Goal: Task Accomplishment & Management: Complete application form

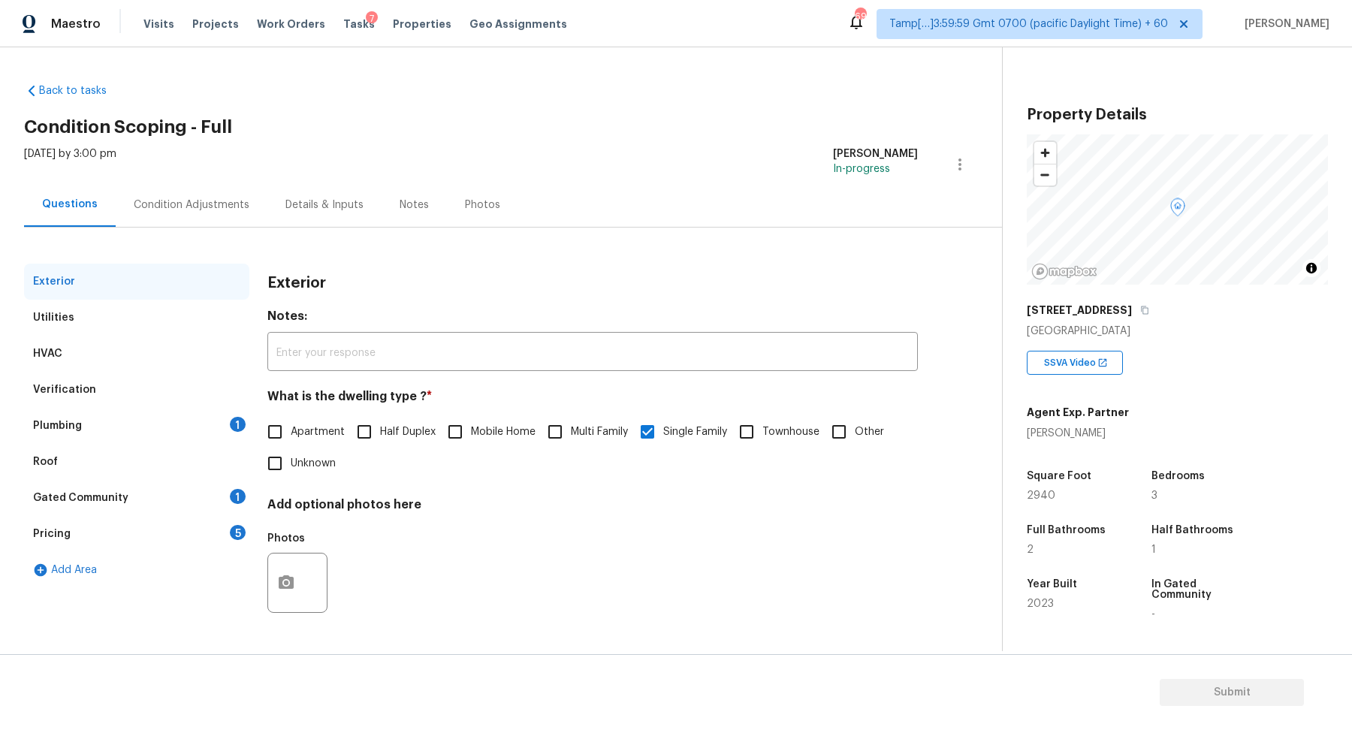
click at [160, 406] on div "Verification" at bounding box center [136, 390] width 225 height 36
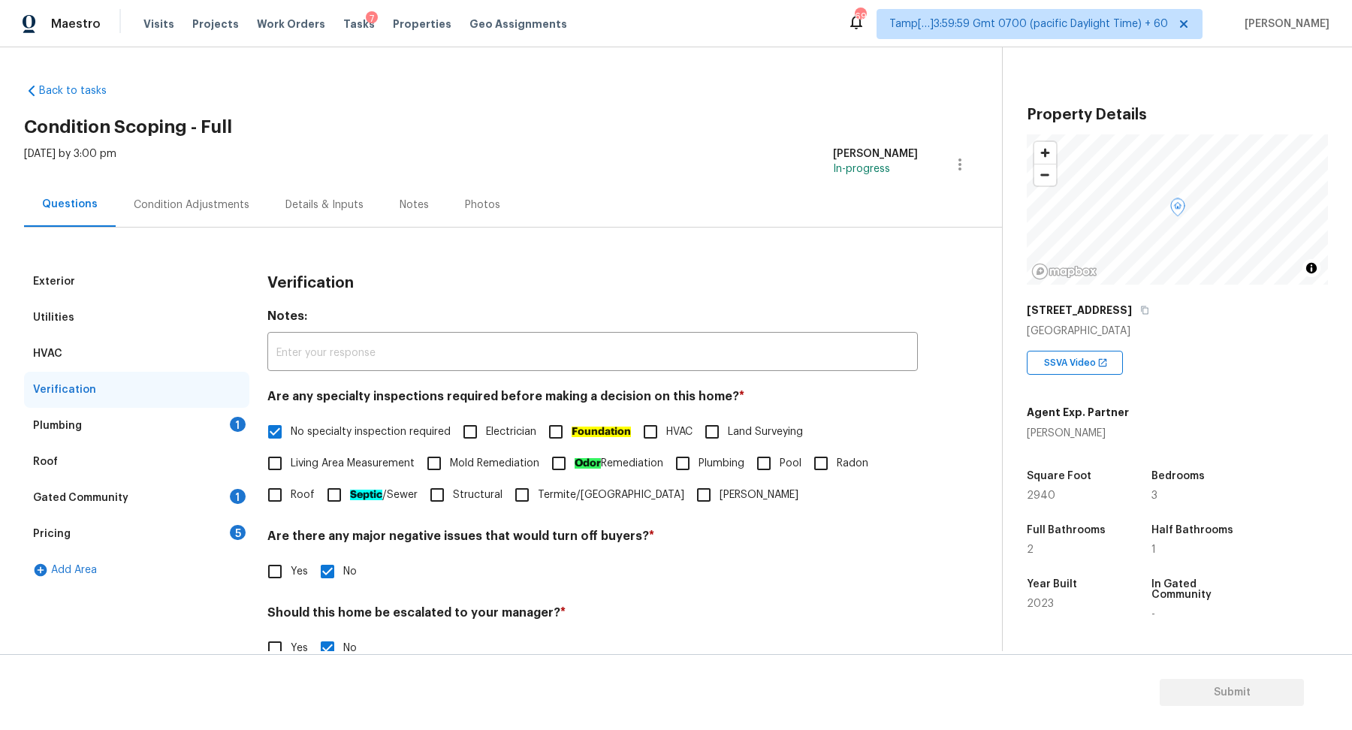
click at [207, 429] on div "Plumbing 1" at bounding box center [136, 426] width 225 height 36
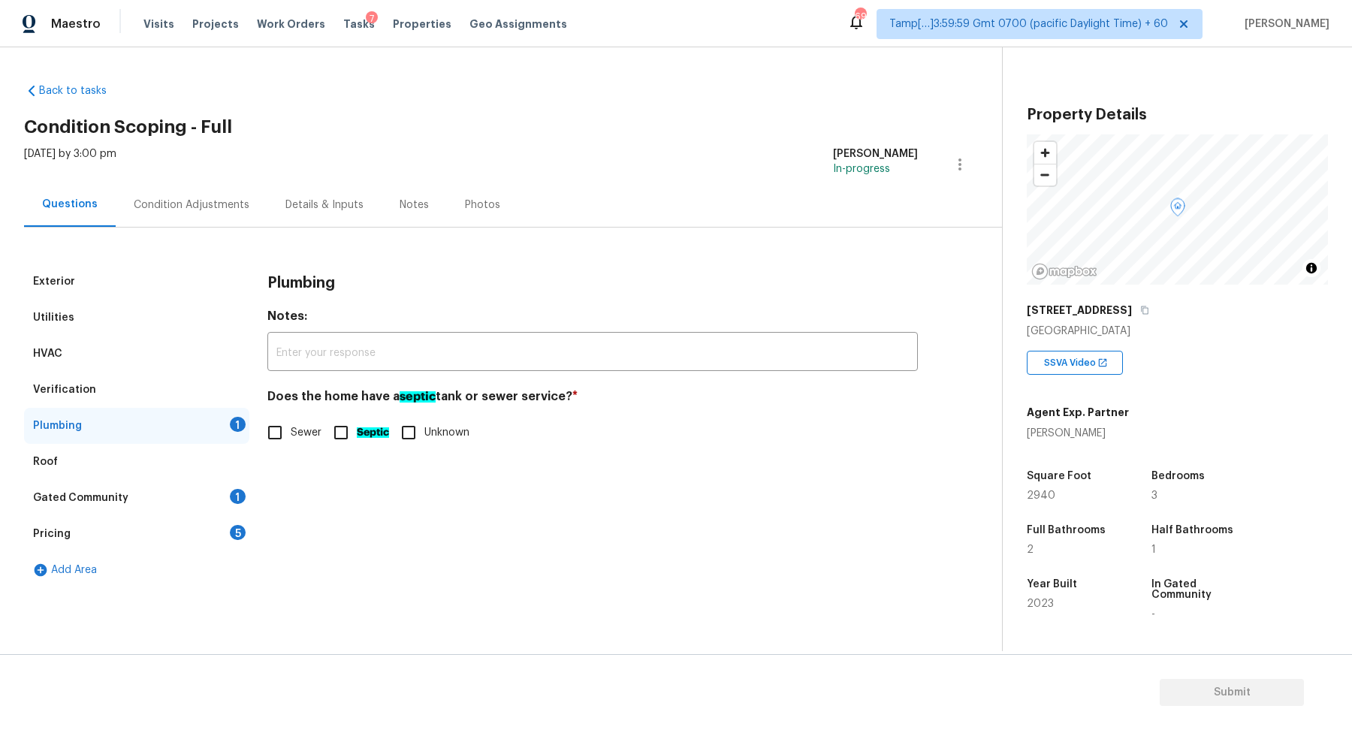
click at [294, 448] on div "Plumbing Notes: ​ Does the home have a septic tank or sewer service? * Sewer Se…" at bounding box center [592, 365] width 650 height 203
click at [312, 433] on span "Sewer" at bounding box center [306, 433] width 31 height 16
click at [291, 433] on input "Sewer" at bounding box center [275, 433] width 32 height 32
checkbox input "true"
click at [187, 497] on div "Gated Community 1" at bounding box center [136, 498] width 225 height 36
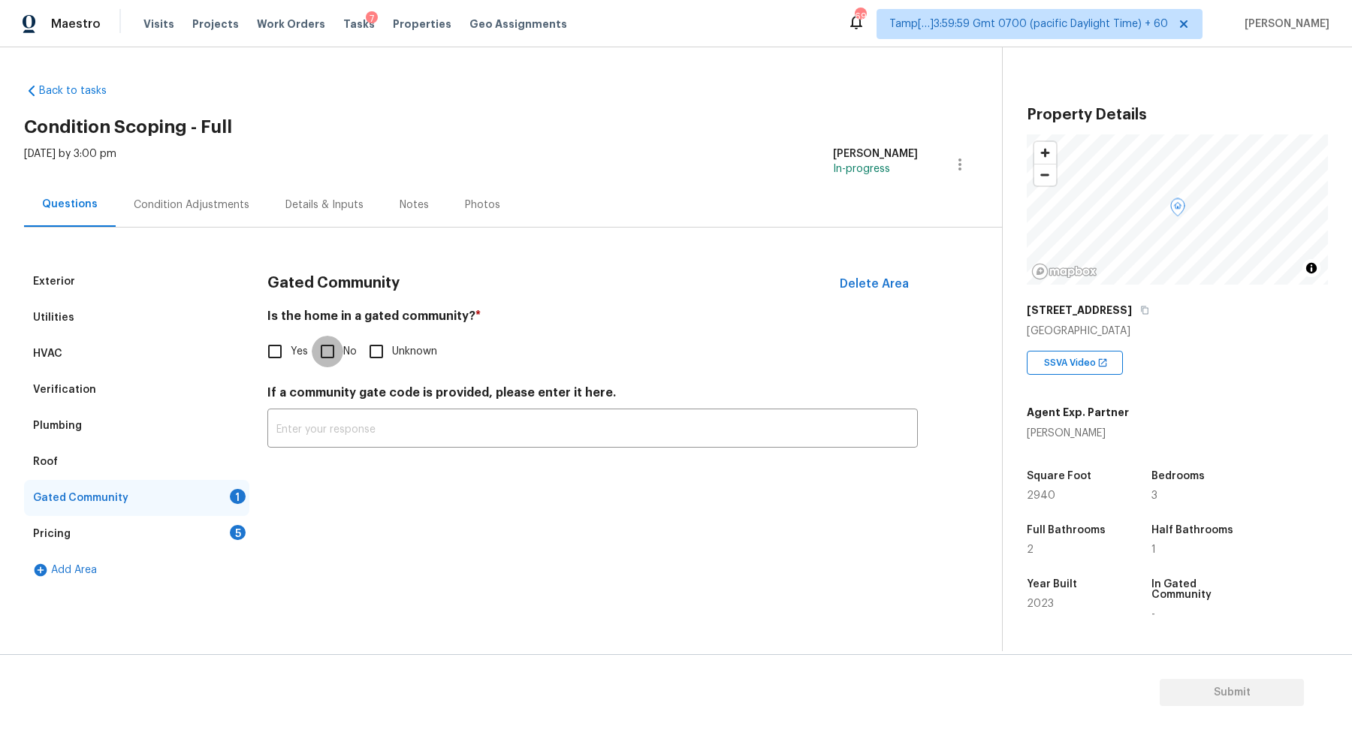
click at [330, 351] on input "No" at bounding box center [328, 352] width 32 height 32
checkbox input "true"
click at [199, 531] on div "Pricing 5" at bounding box center [136, 534] width 225 height 36
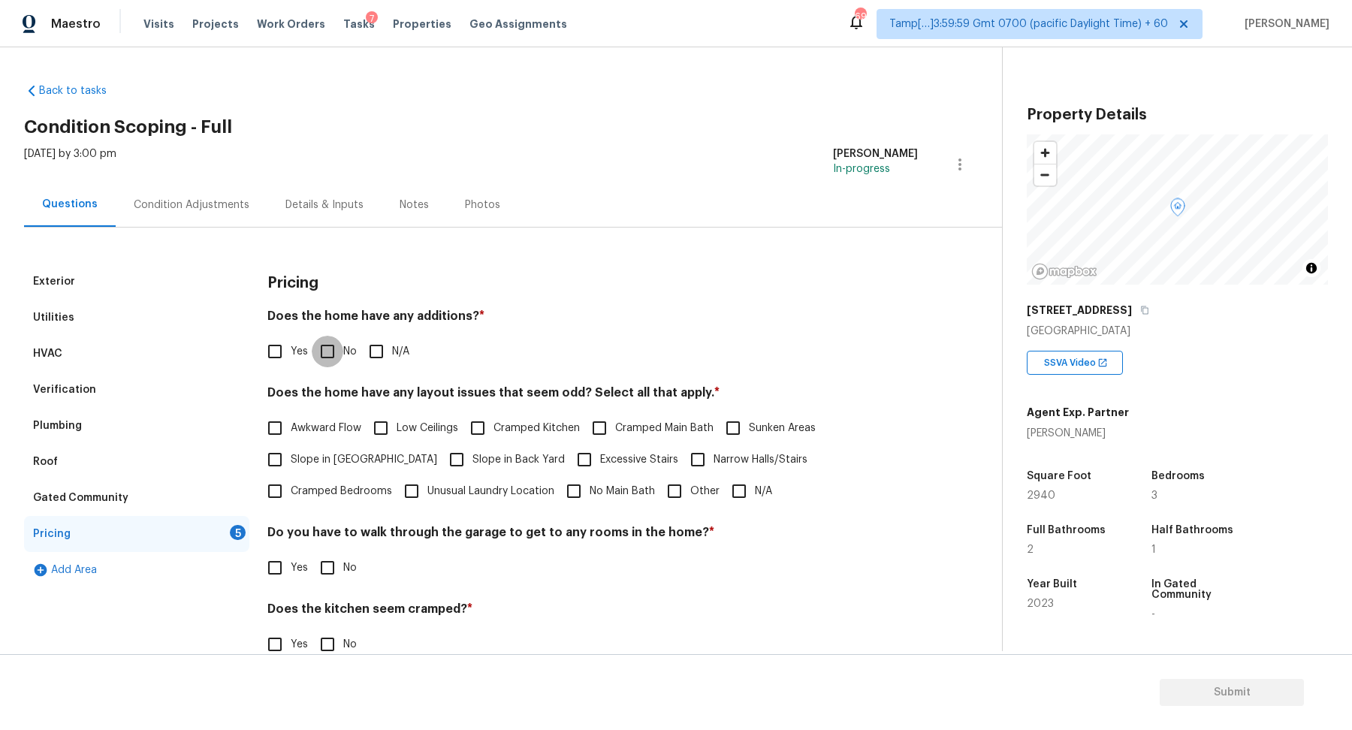
click at [331, 347] on input "No" at bounding box center [328, 352] width 32 height 32
checkbox input "true"
click at [291, 461] on span "Slope in [GEOGRAPHIC_DATA]" at bounding box center [364, 460] width 146 height 16
click at [291, 461] on input "Slope in [GEOGRAPHIC_DATA]" at bounding box center [275, 460] width 32 height 32
checkbox input "true"
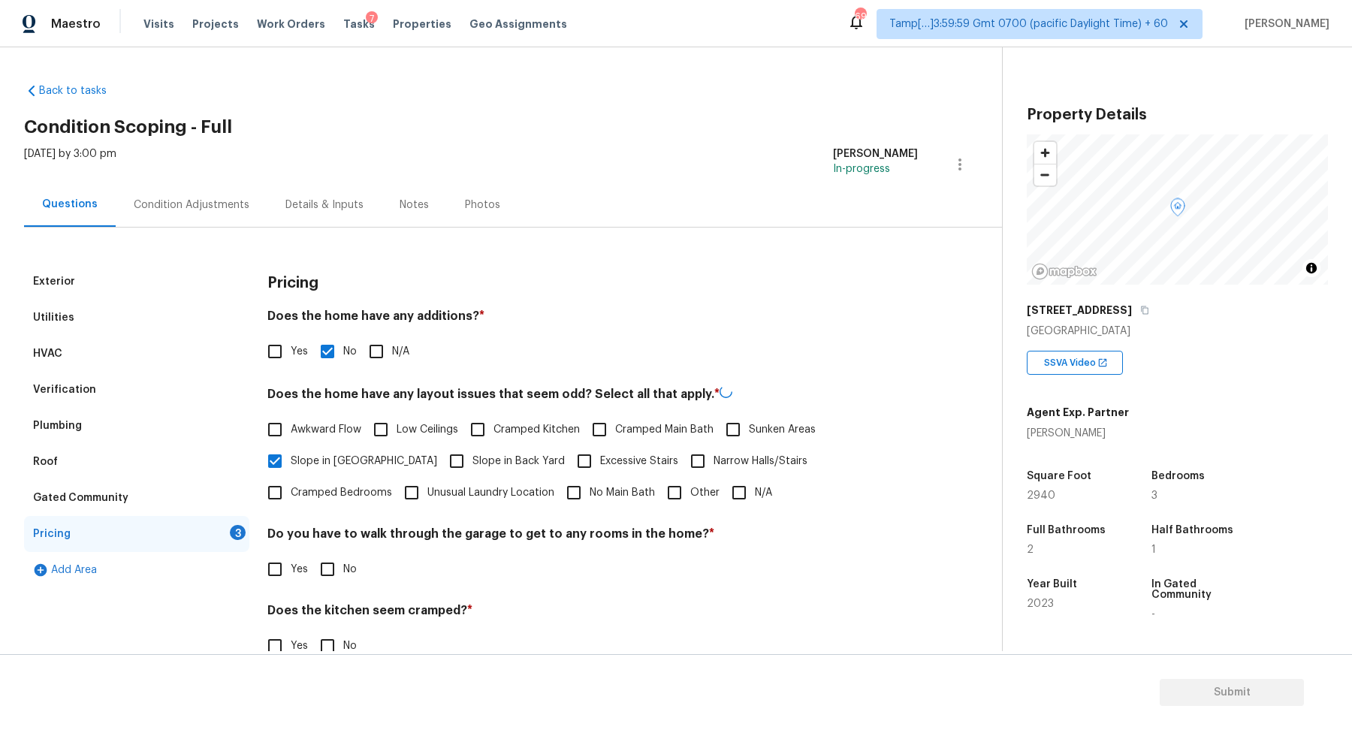
click at [441, 458] on input "Slope in Back Yard" at bounding box center [457, 461] width 32 height 32
checkbox input "true"
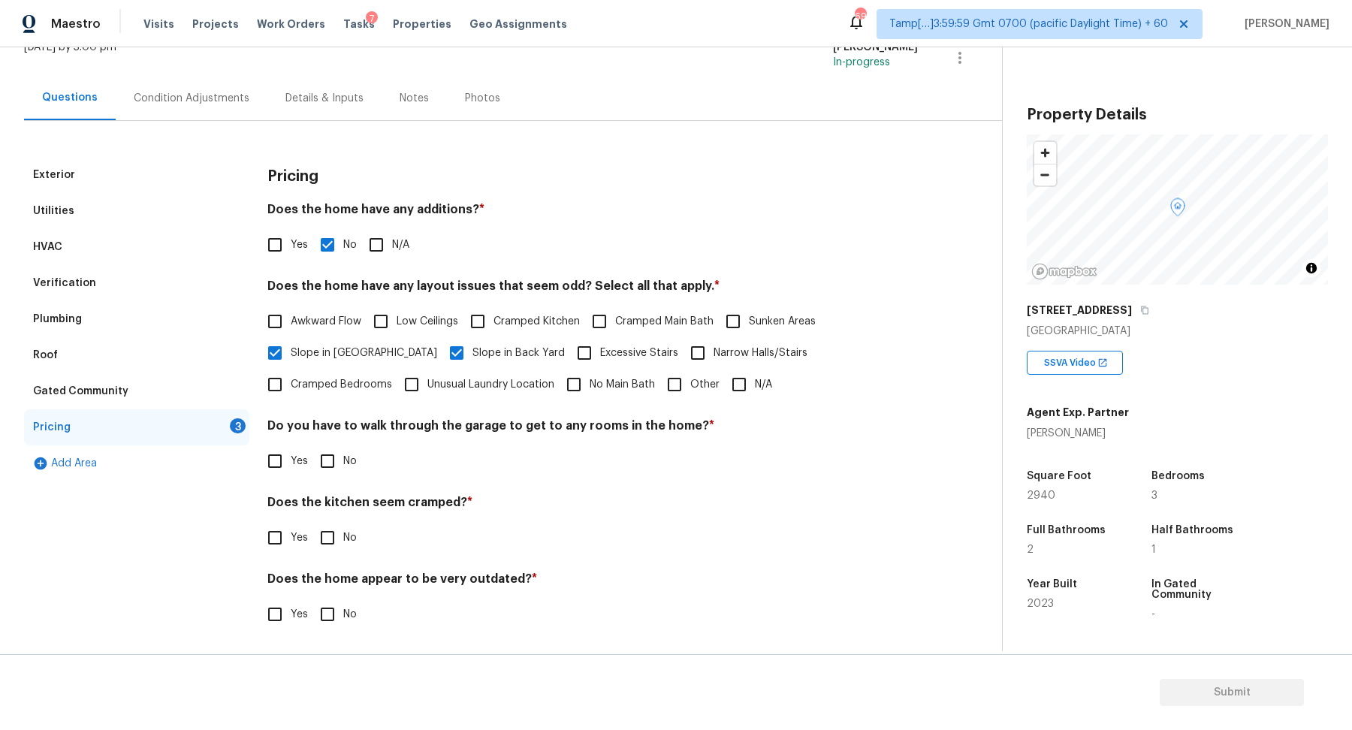
click at [344, 449] on label "No" at bounding box center [334, 461] width 45 height 32
click at [343, 449] on input "No" at bounding box center [328, 461] width 32 height 32
checkbox input "true"
click at [312, 522] on input "No" at bounding box center [328, 538] width 32 height 32
checkbox input "true"
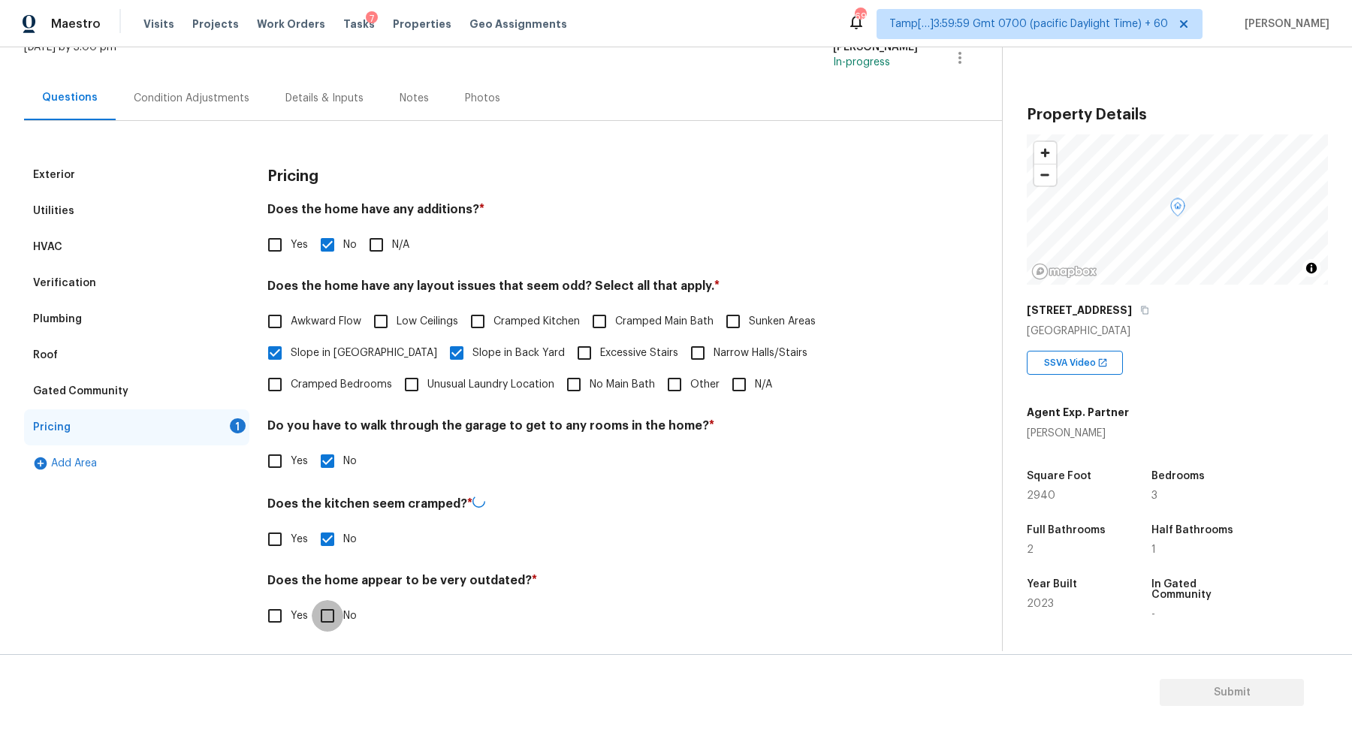
click at [312, 600] on input "No" at bounding box center [328, 616] width 32 height 32
checkbox input "true"
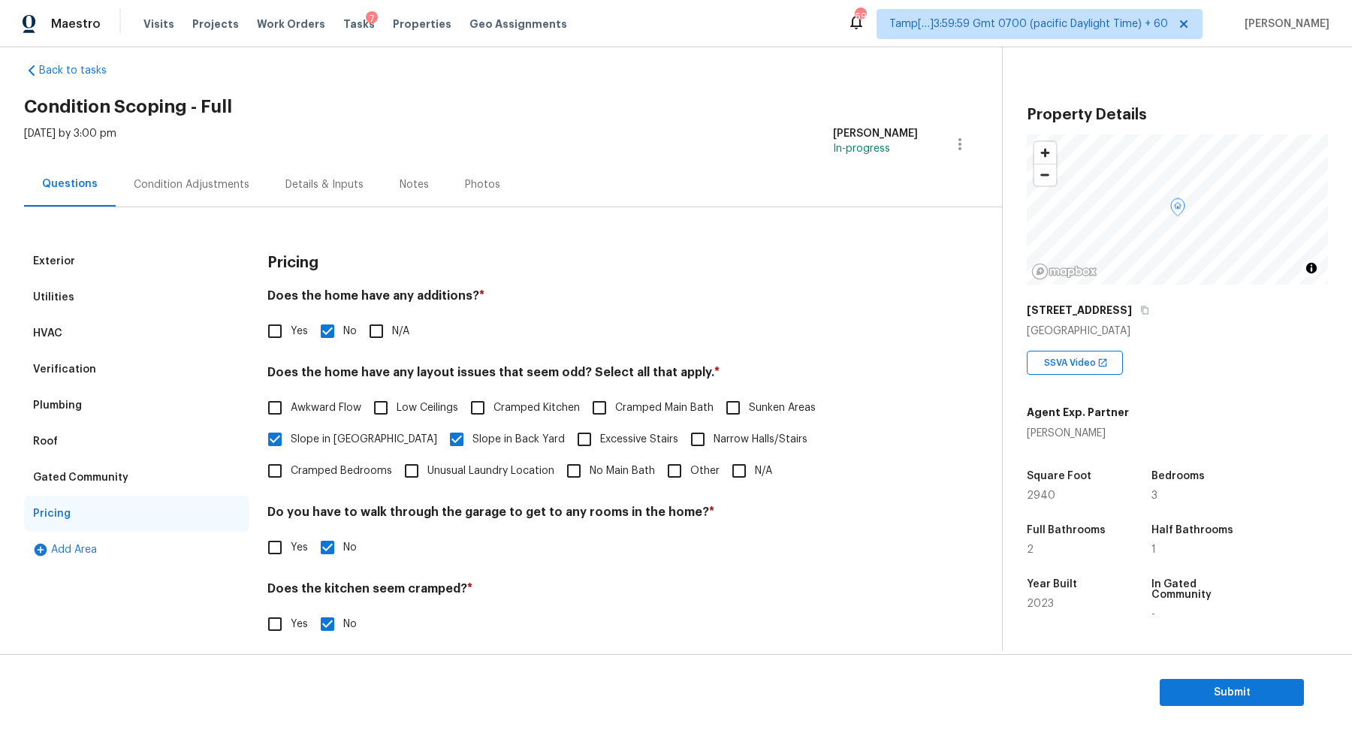
click at [119, 365] on div "Verification" at bounding box center [136, 370] width 225 height 36
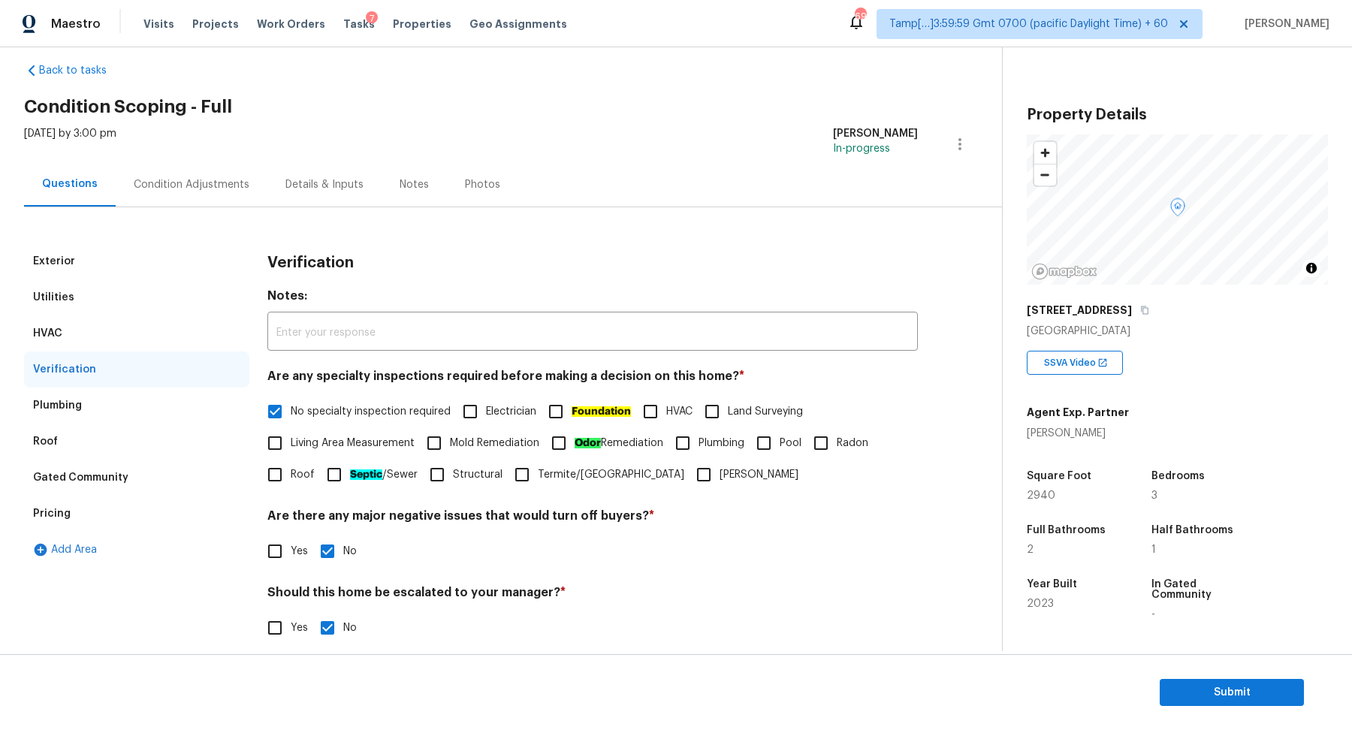
scroll to position [125, 0]
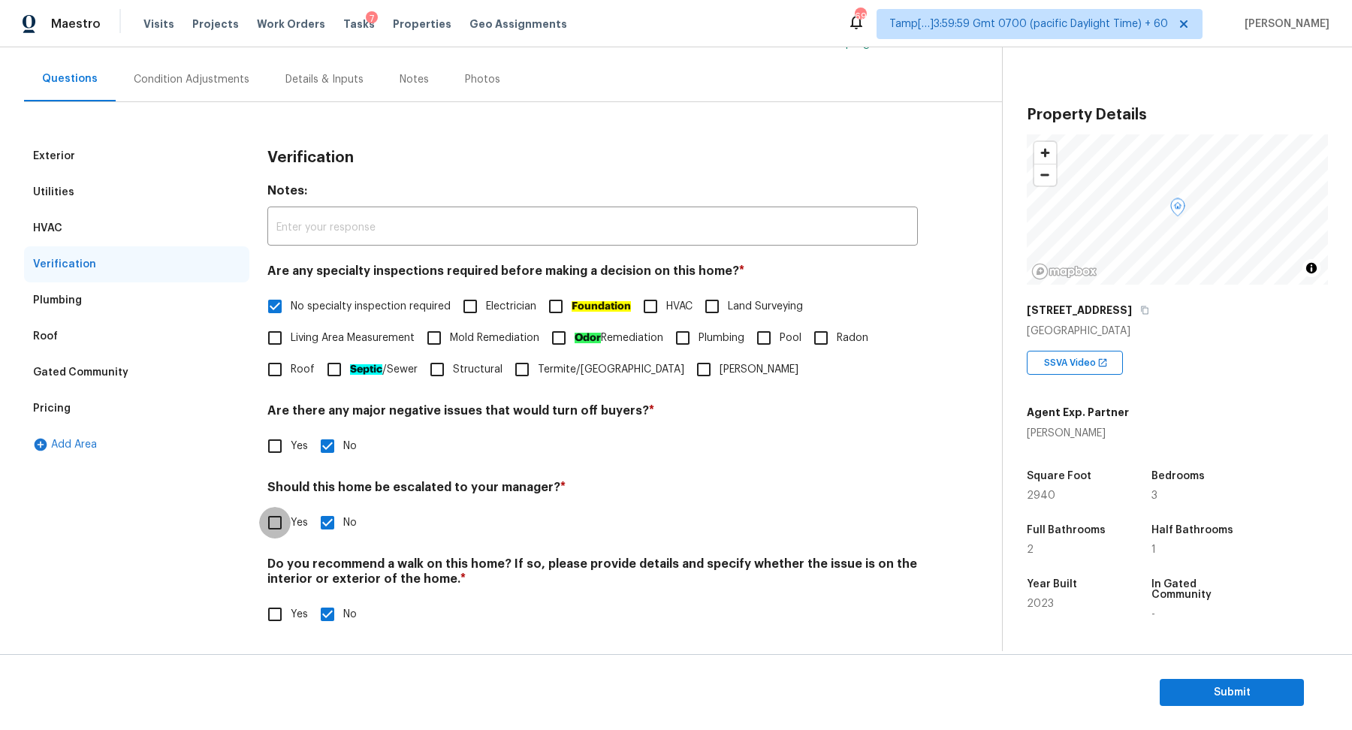
click at [266, 519] on input "Yes" at bounding box center [275, 523] width 32 height 32
checkbox input "true"
checkbox input "false"
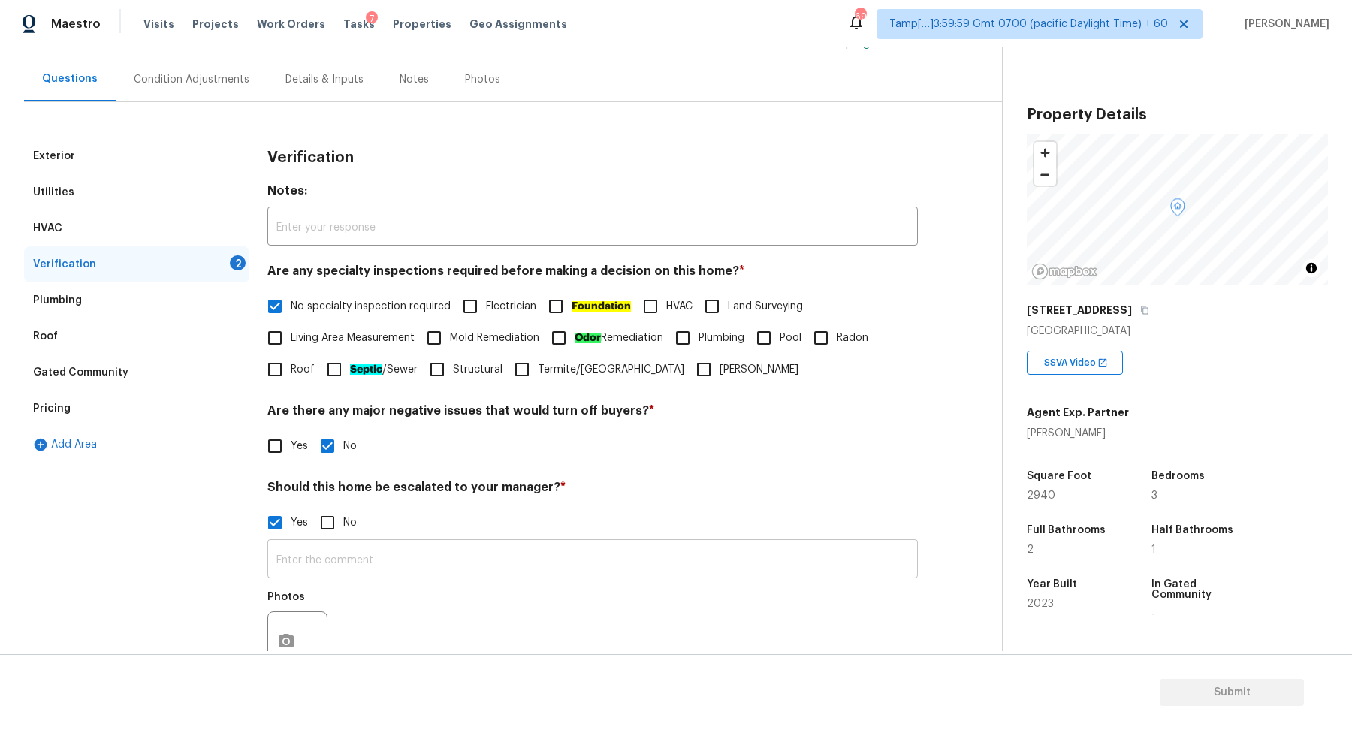
scroll to position [267, 0]
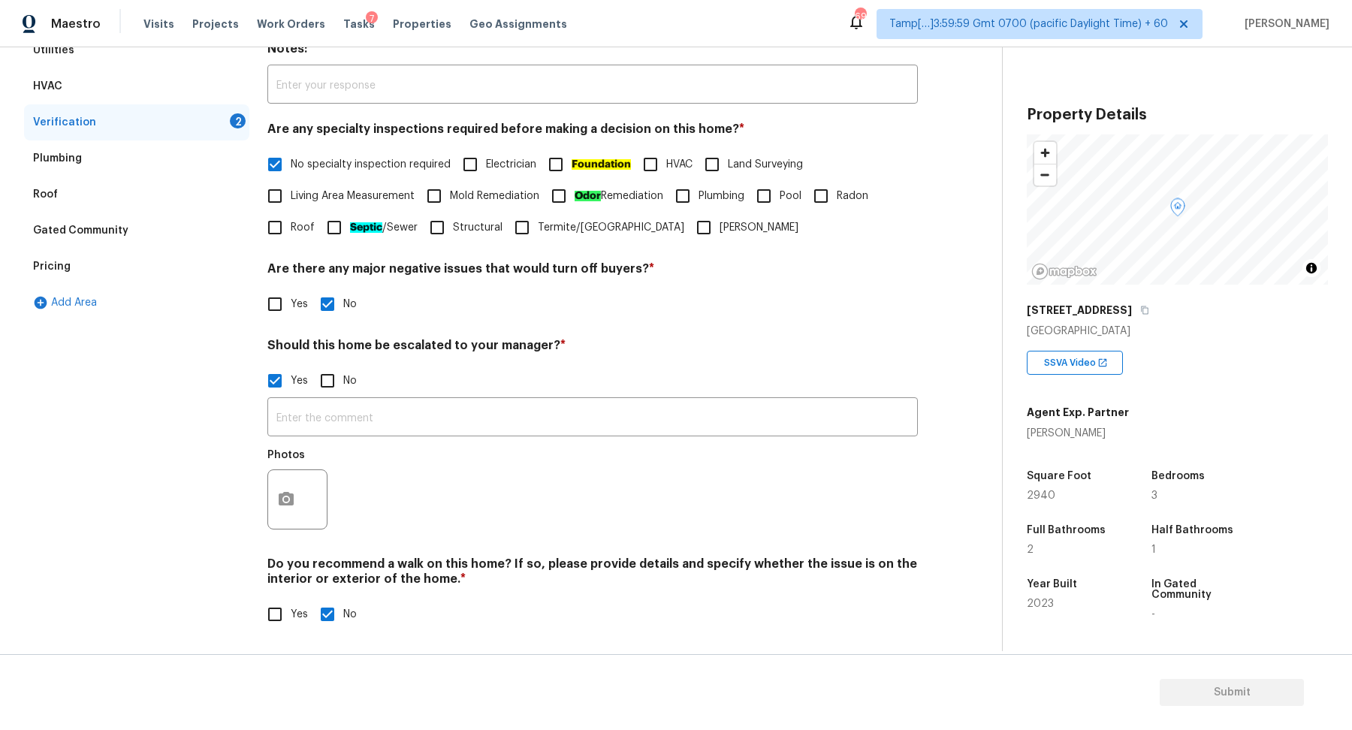
click at [305, 505] on div at bounding box center [297, 499] width 60 height 60
click at [290, 505] on icon "button" at bounding box center [286, 499] width 18 height 18
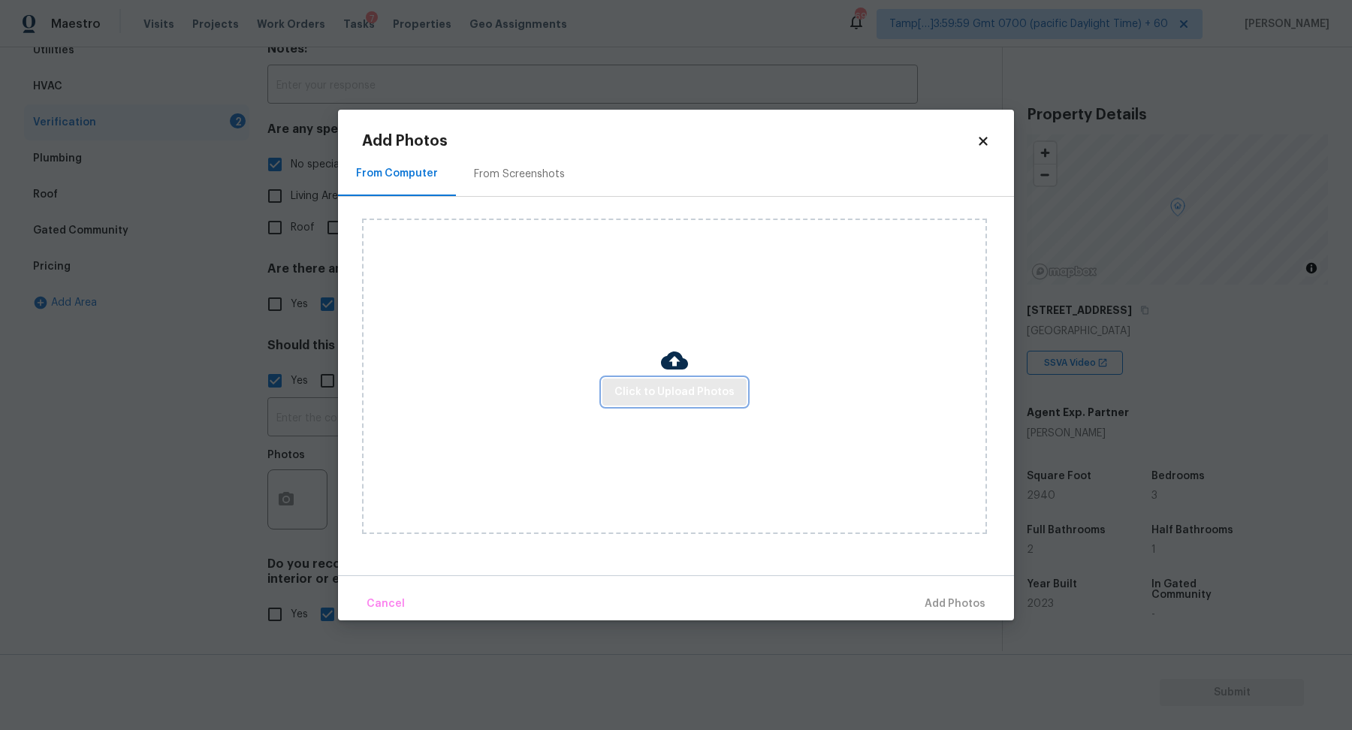
click at [680, 391] on span "Click to Upload Photos" at bounding box center [674, 392] width 120 height 19
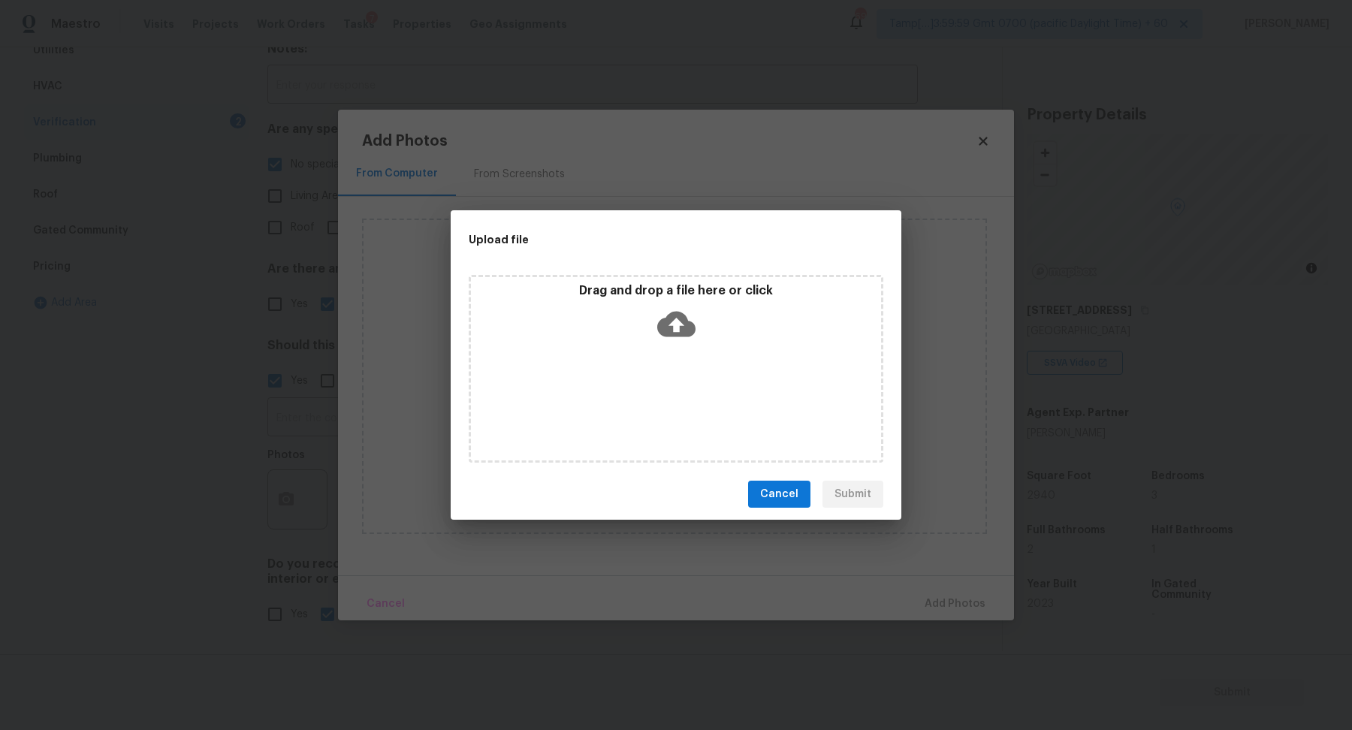
click at [699, 361] on div "Drag and drop a file here or click" at bounding box center [676, 369] width 415 height 188
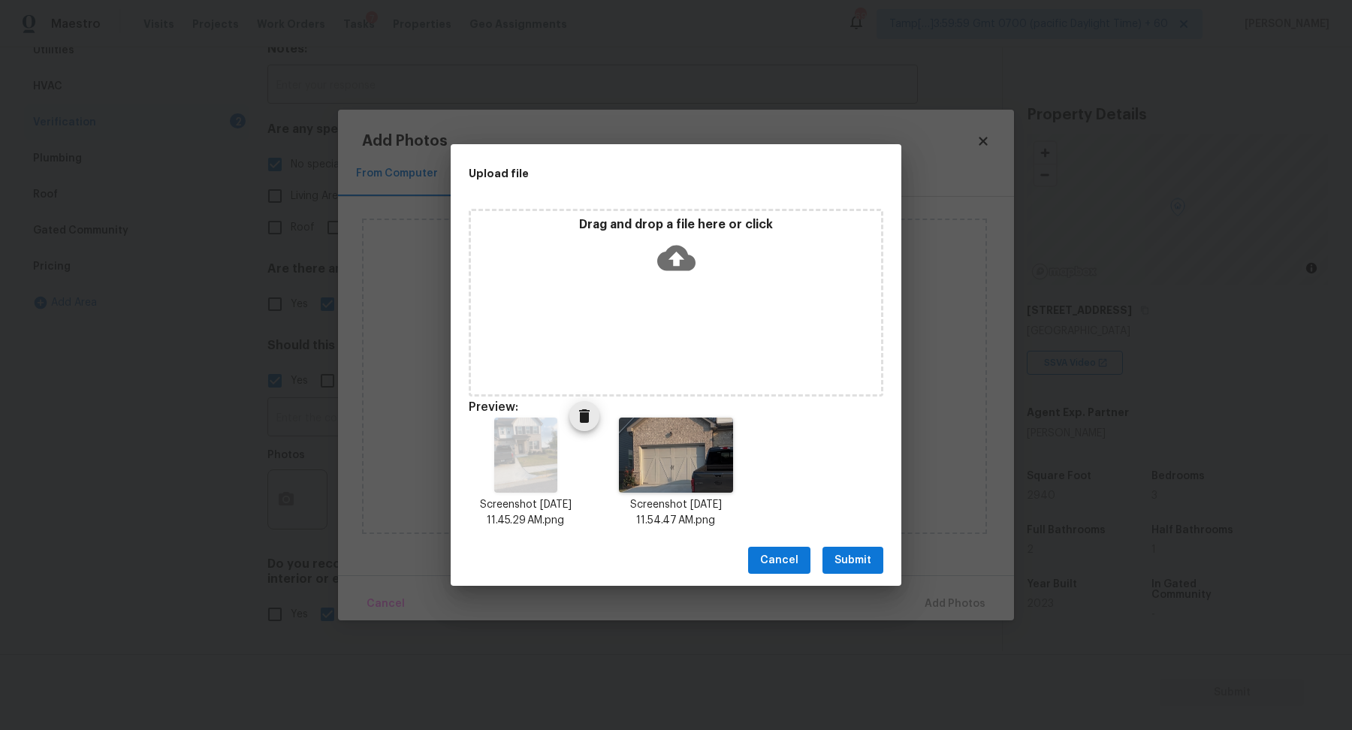
click at [581, 420] on icon "Delete" at bounding box center [584, 416] width 11 height 14
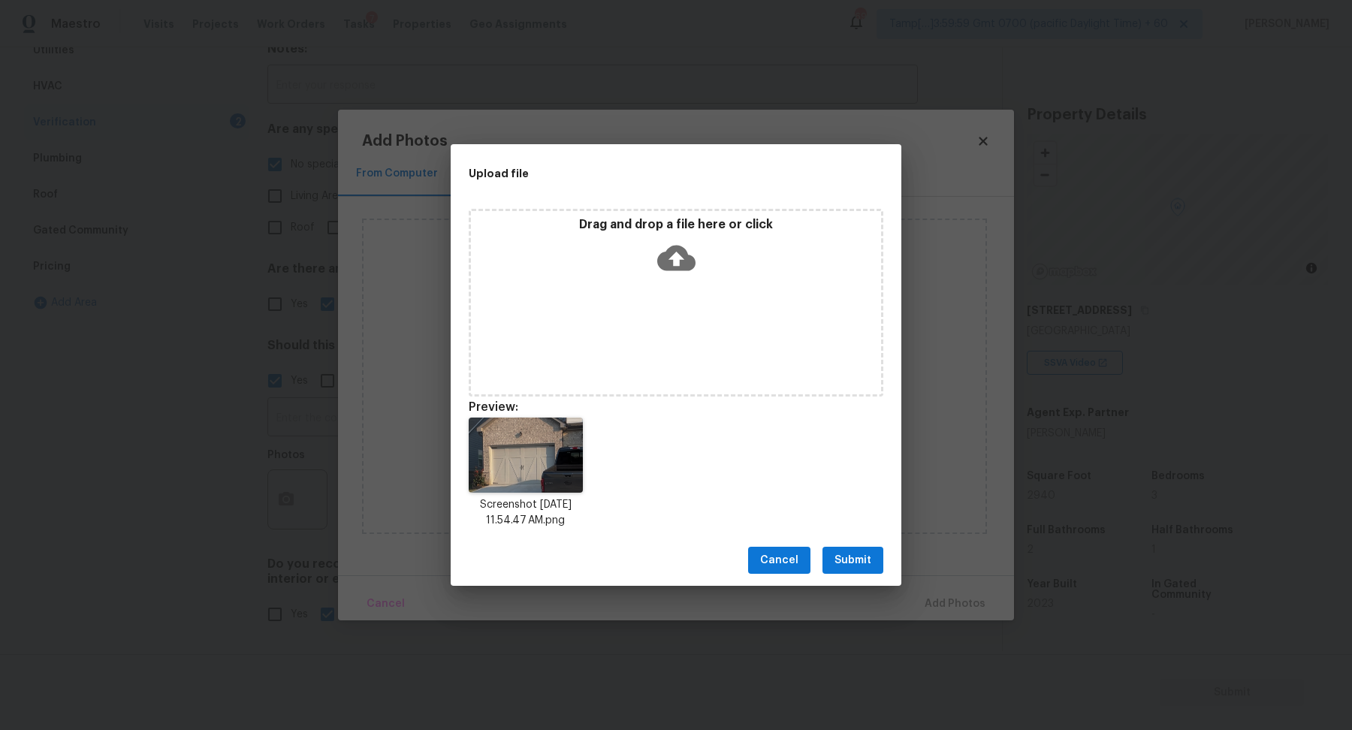
click at [861, 569] on span "Submit" at bounding box center [852, 560] width 37 height 19
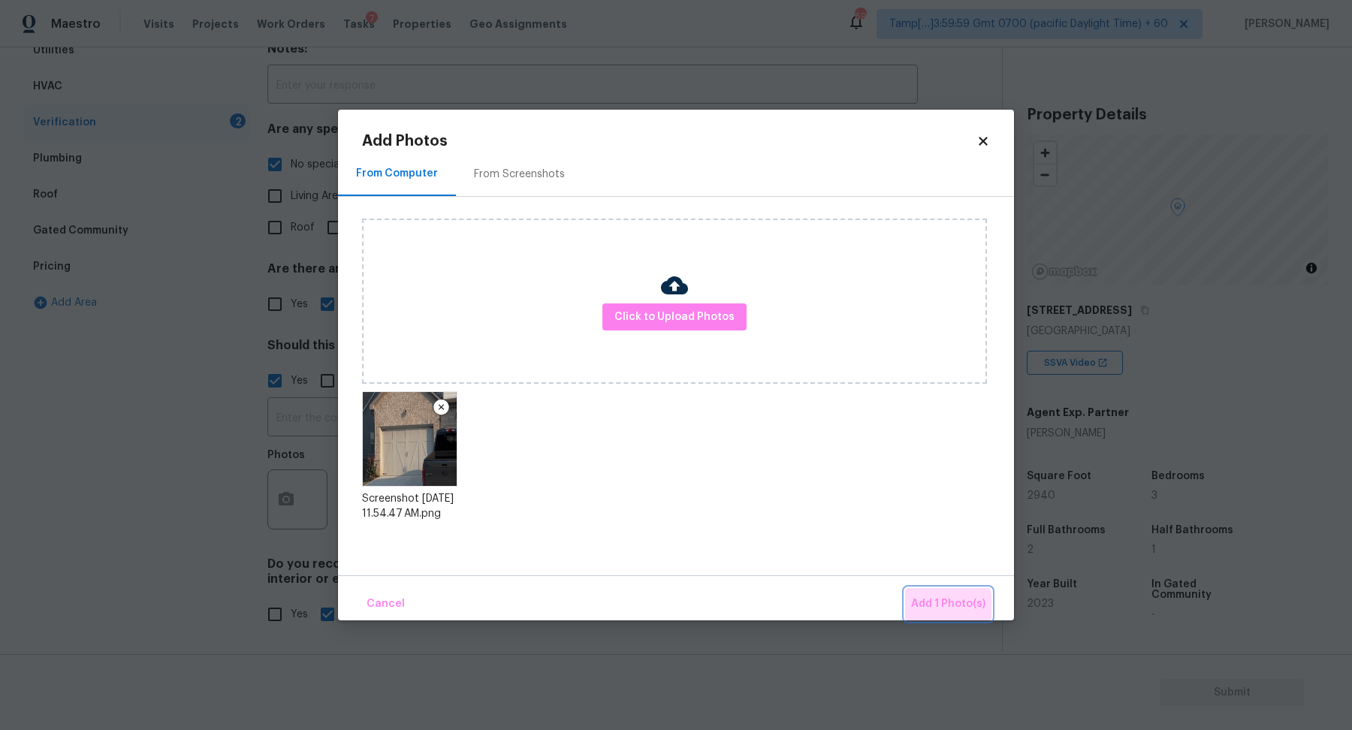
click at [940, 611] on span "Add 1 Photo(s)" at bounding box center [948, 604] width 74 height 19
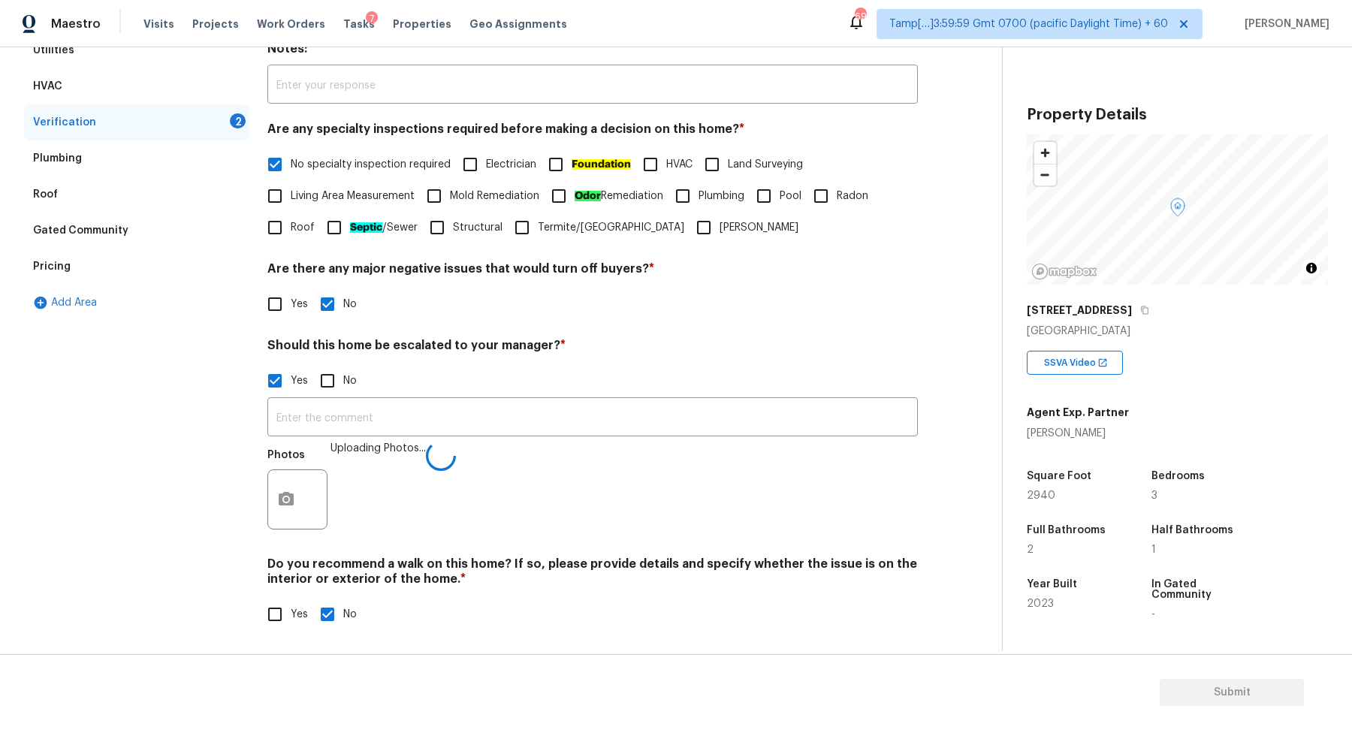
click at [484, 397] on div "​ Photos Uploading Photos..." at bounding box center [592, 468] width 650 height 142
click at [629, 418] on input "text" at bounding box center [592, 418] width 650 height 35
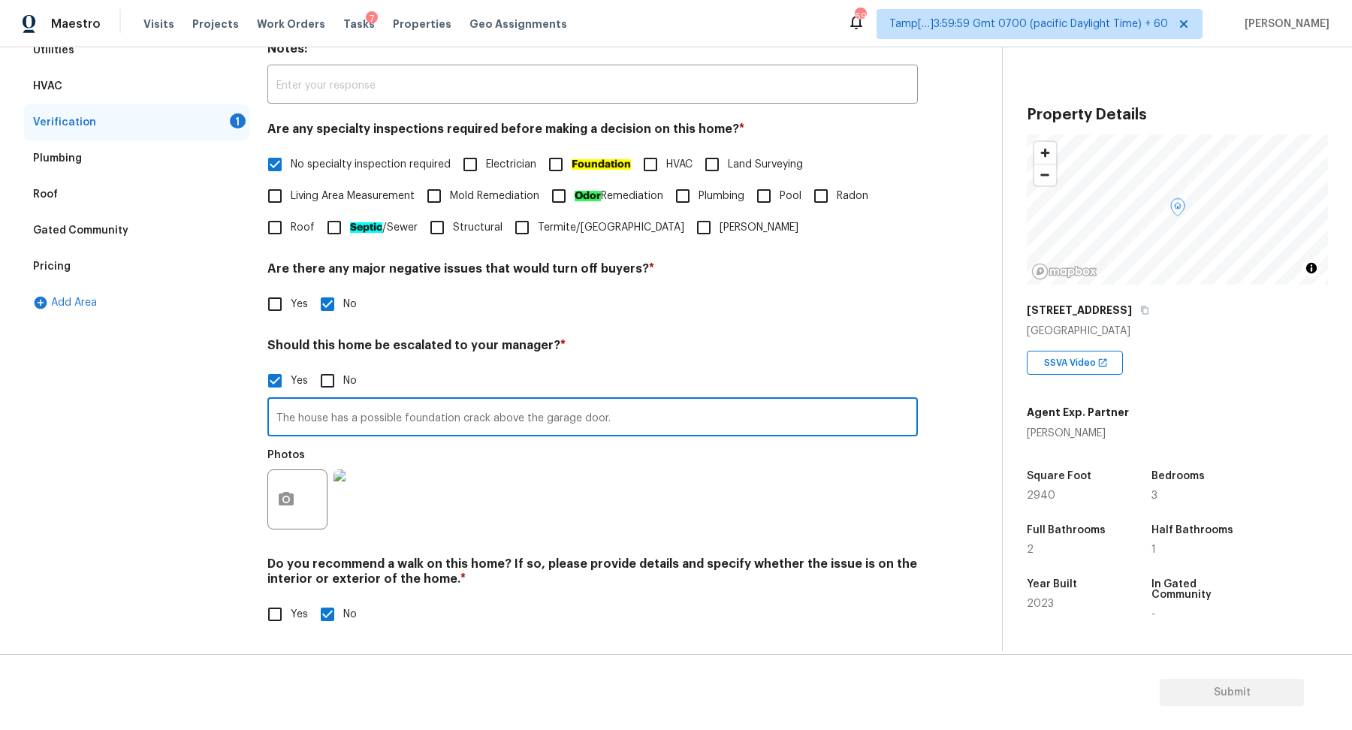
type input "The house has a possible foundation crack above the garage door."
click at [691, 501] on div "Photos" at bounding box center [592, 490] width 650 height 98
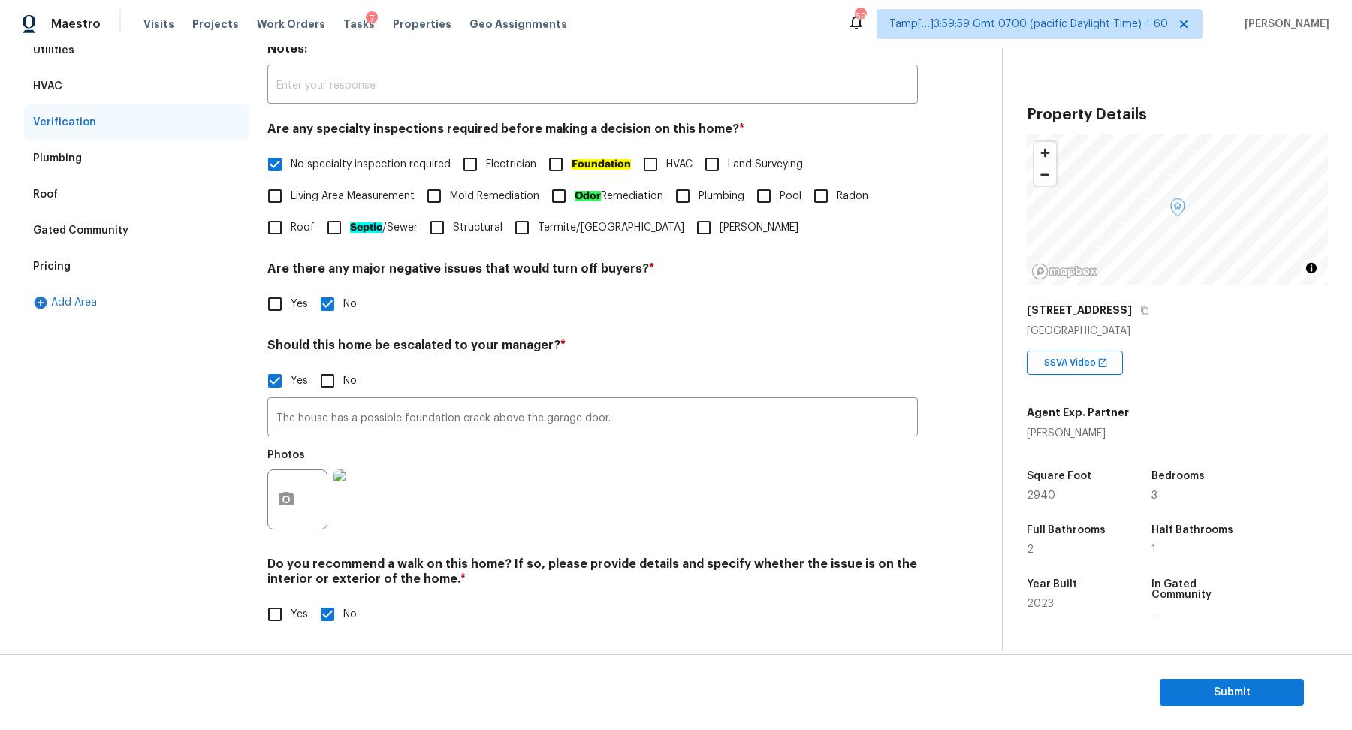
click at [665, 338] on h4 "Should this home be escalated to your manager? *" at bounding box center [592, 348] width 650 height 21
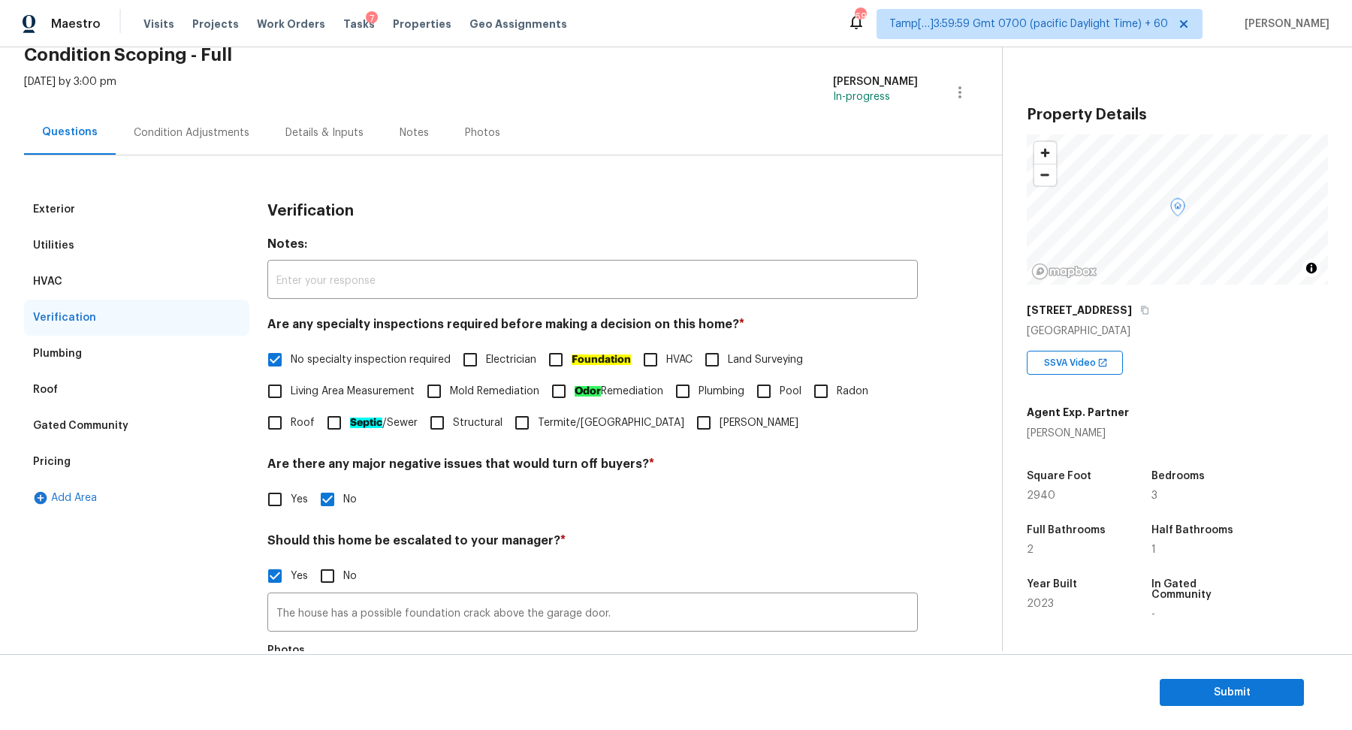
scroll to position [33, 0]
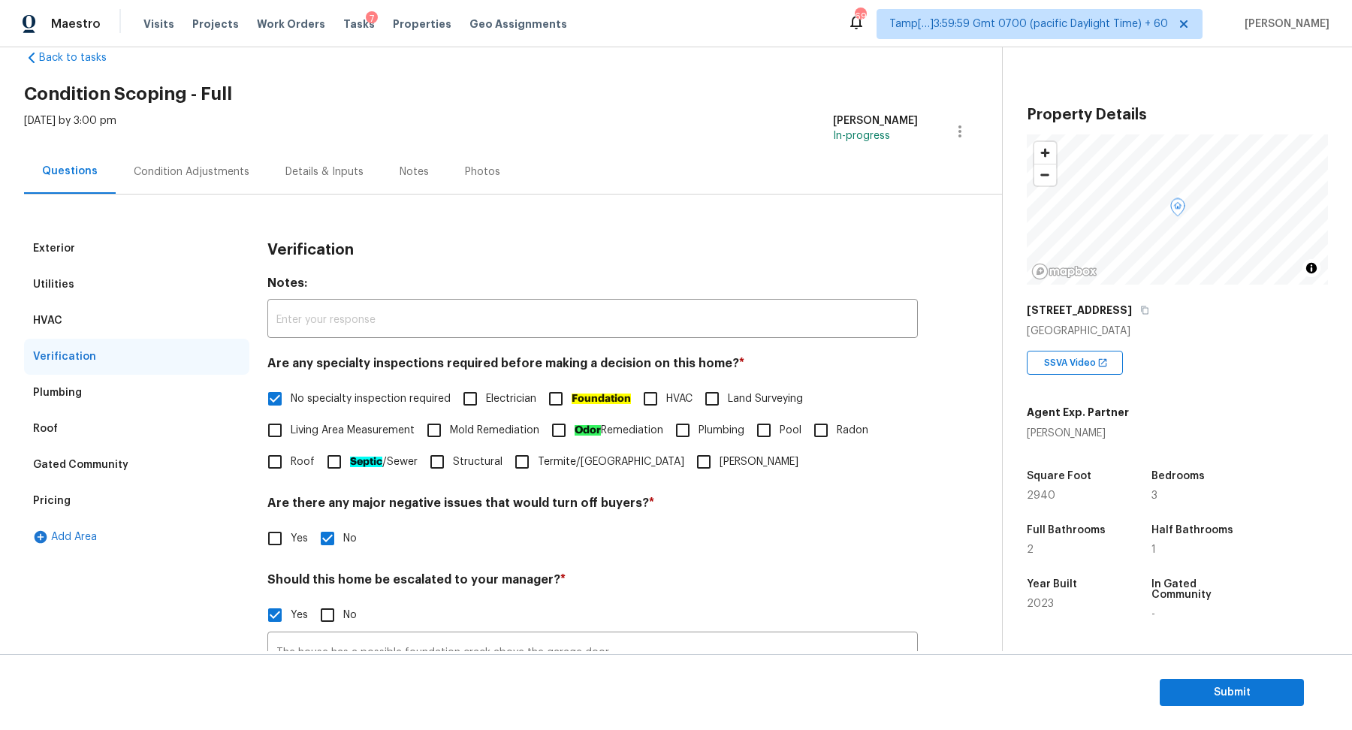
click at [213, 183] on div "Condition Adjustments" at bounding box center [192, 171] width 152 height 44
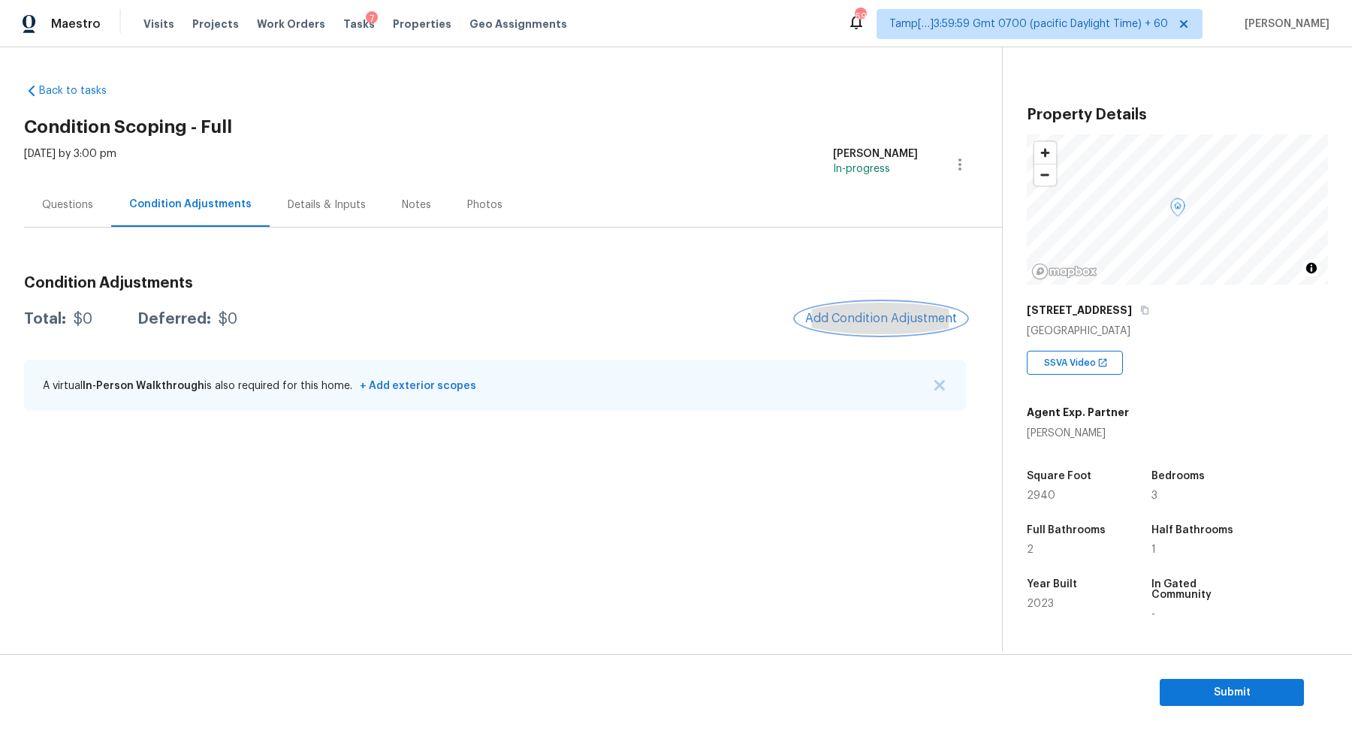
click at [849, 325] on button "Add Condition Adjustment" at bounding box center [881, 319] width 170 height 32
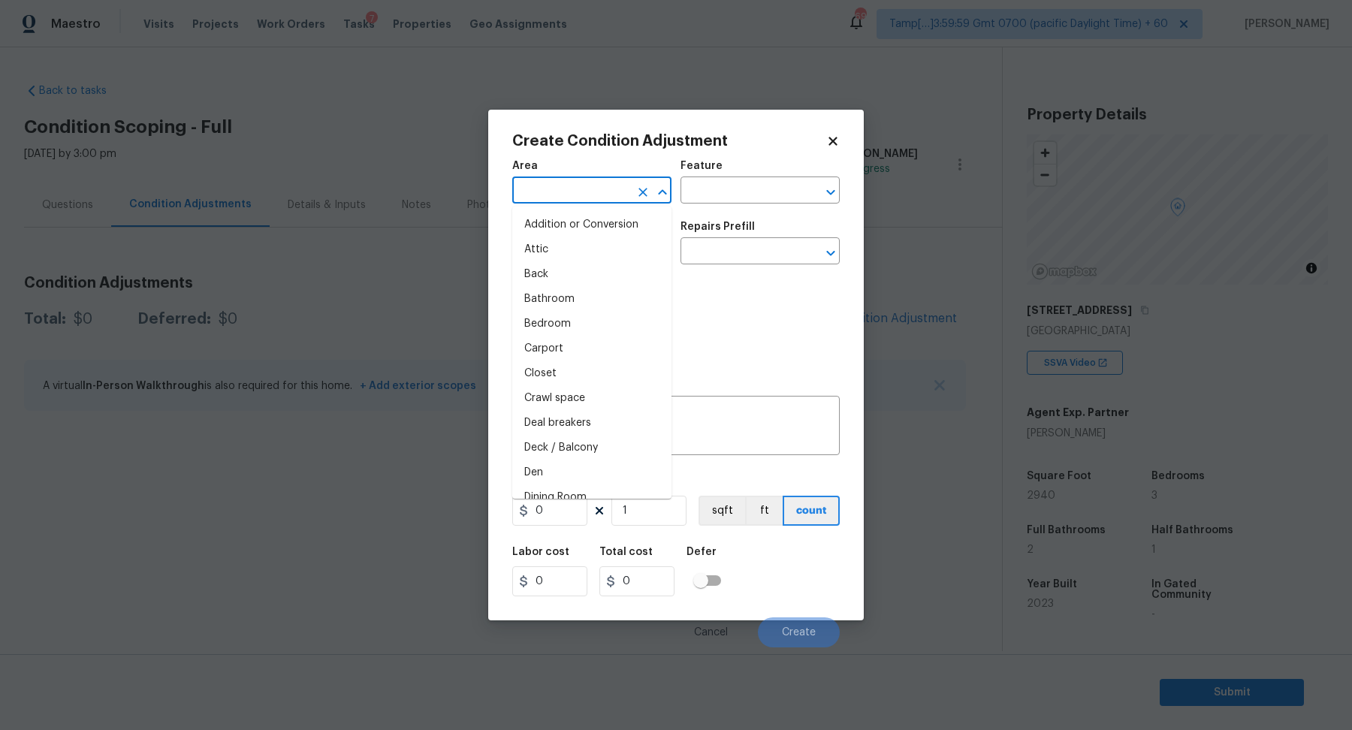
click at [603, 196] on input "text" at bounding box center [570, 191] width 117 height 23
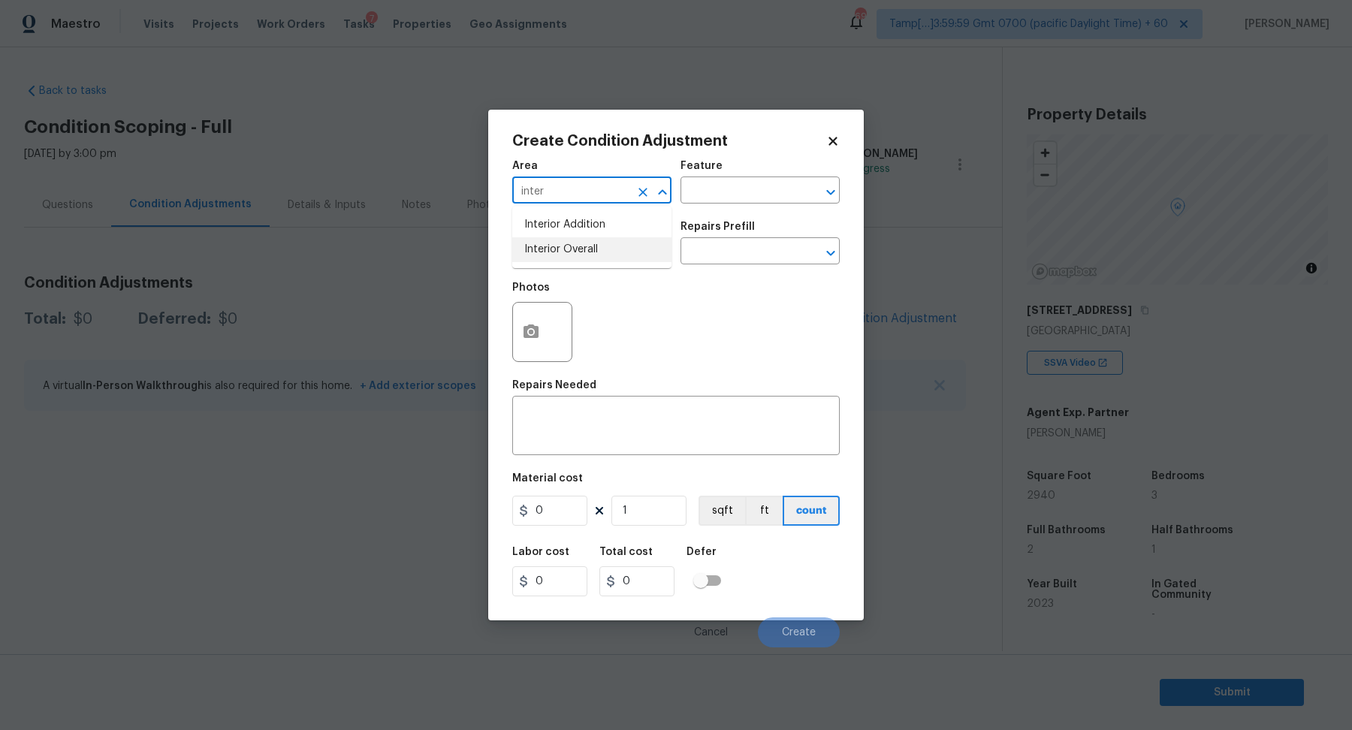
click at [581, 252] on li "Interior Overall" at bounding box center [591, 249] width 159 height 25
type input "Interior Overall"
click at [581, 252] on input "text" at bounding box center [570, 252] width 117 height 23
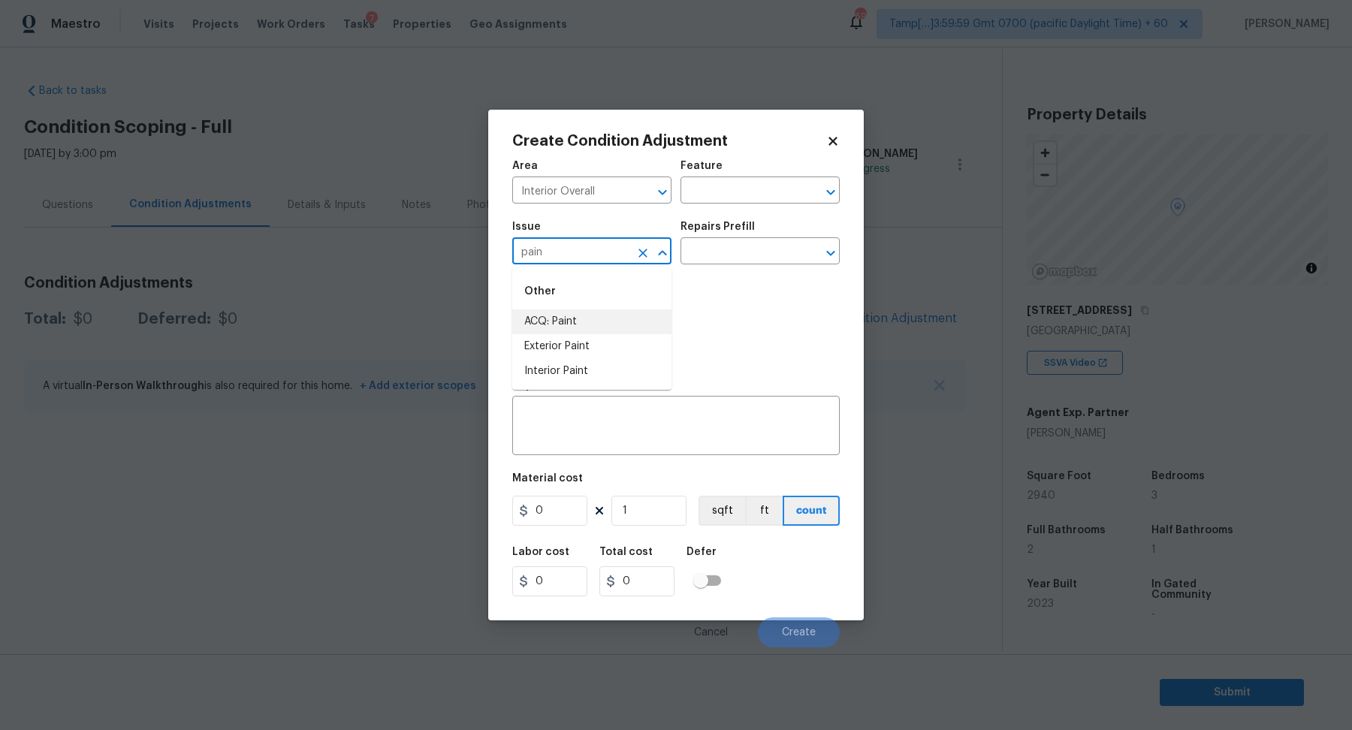
click at [594, 330] on li "ACQ: Paint" at bounding box center [591, 321] width 159 height 25
type input "ACQ: Paint"
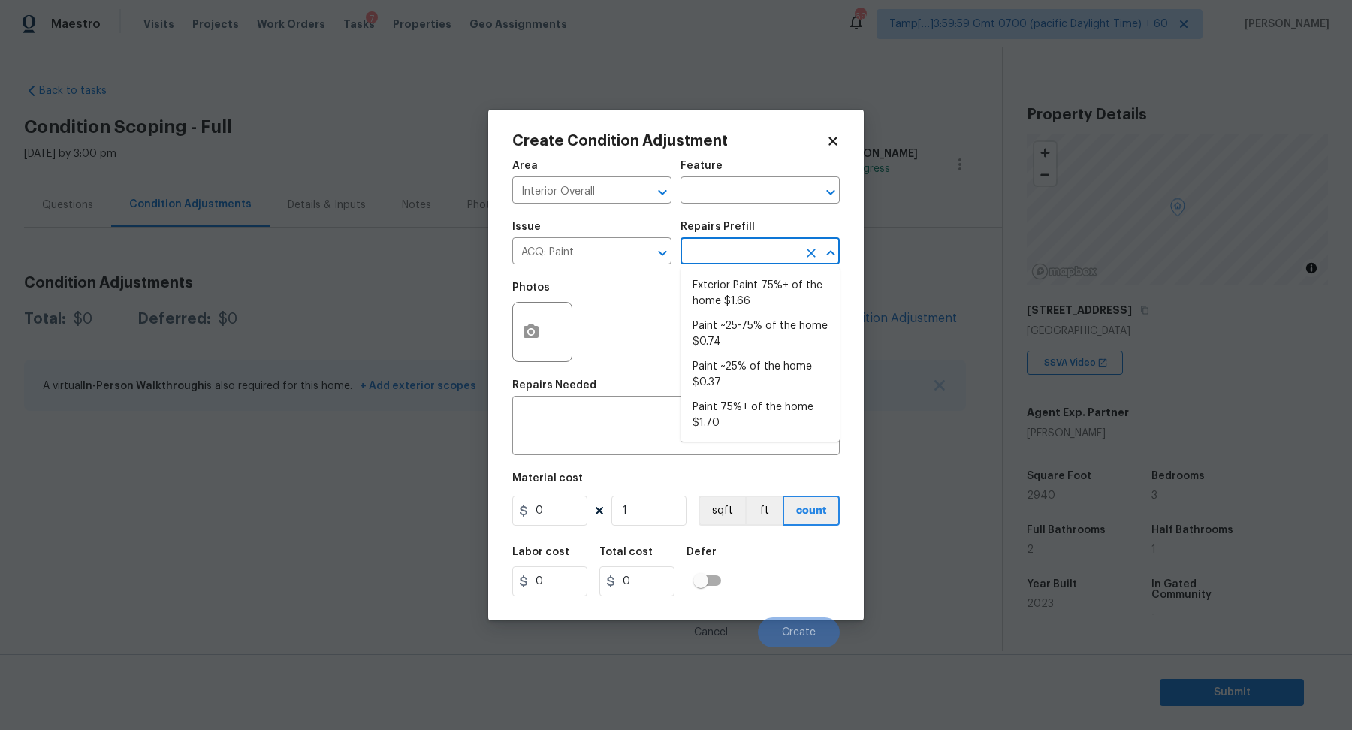
click at [739, 254] on input "text" at bounding box center [738, 252] width 117 height 23
click at [739, 380] on li "Paint ~25% of the home $0.37" at bounding box center [759, 375] width 159 height 41
type input "Acquisition"
type textarea "Acquisition Scope: ~25% of the home needs interior paint"
type input "0.37"
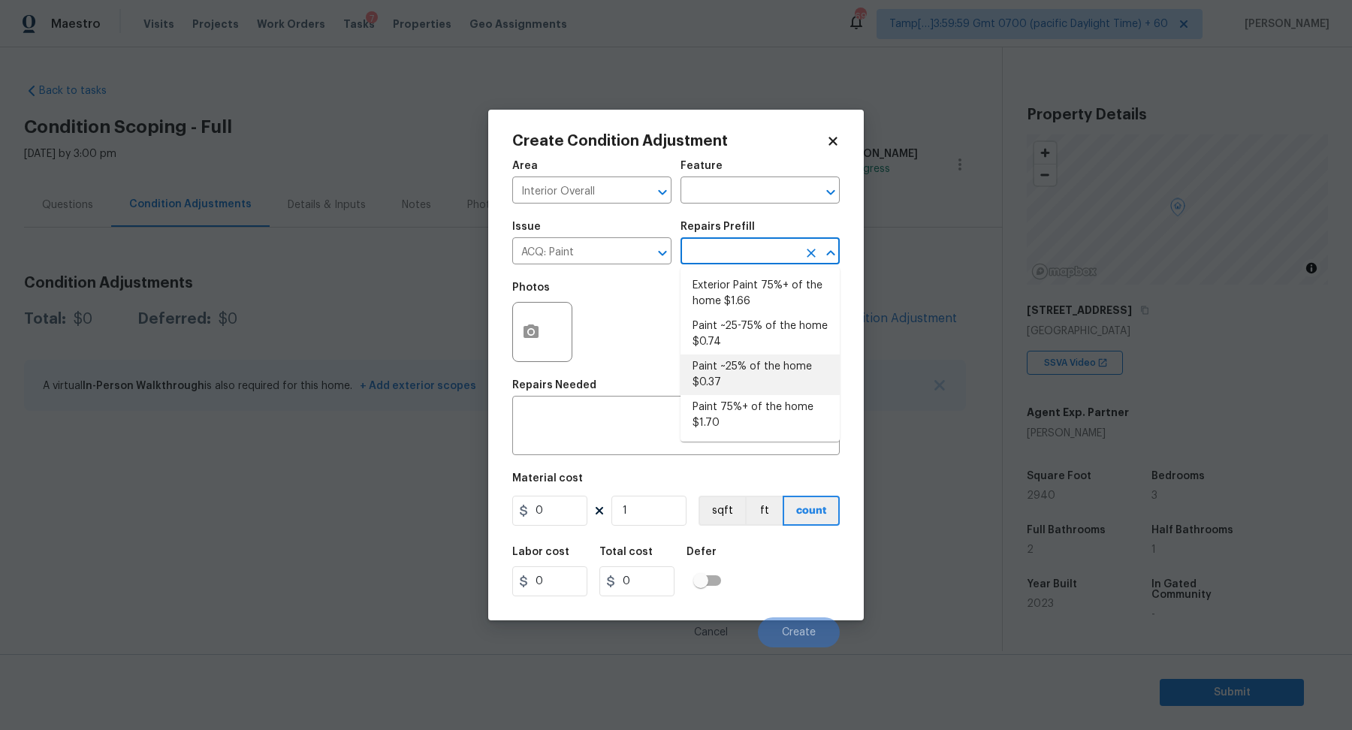
type input "0.37"
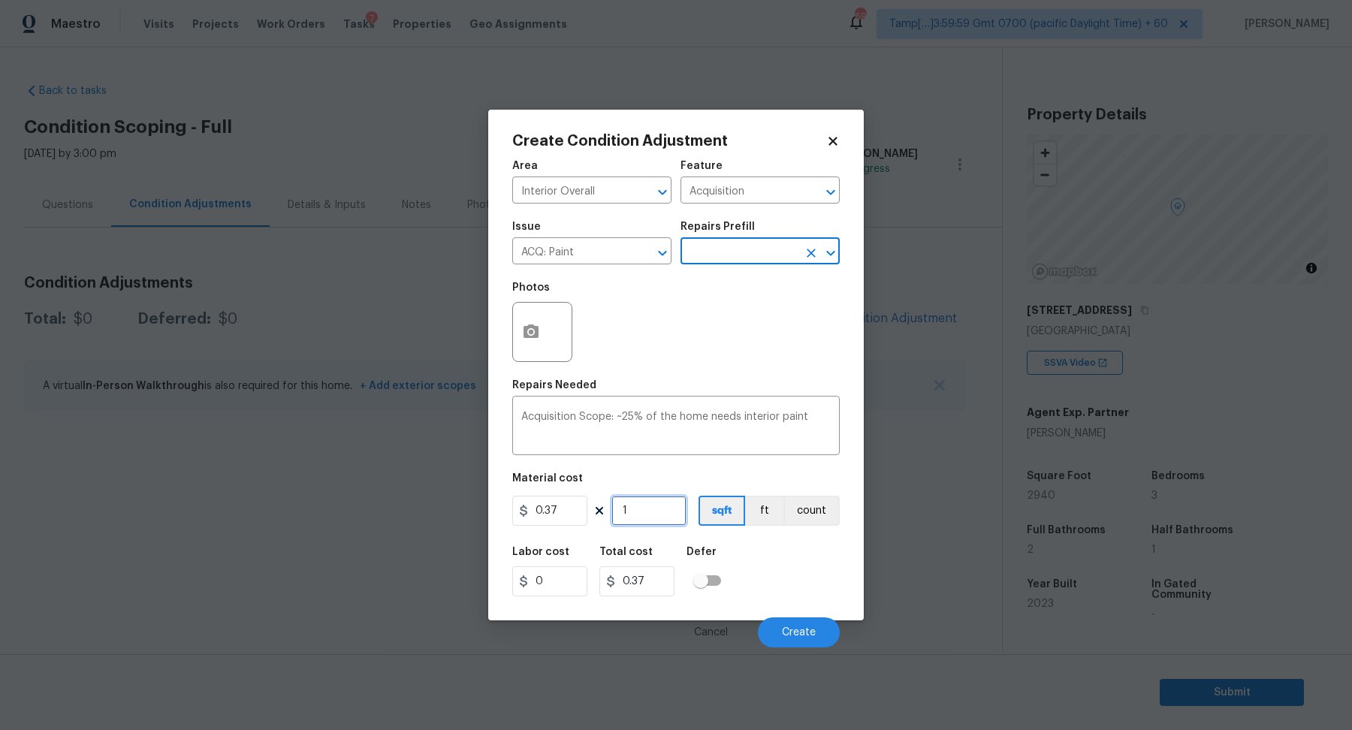
click at [654, 506] on input "1" at bounding box center [648, 511] width 75 height 30
type input "2"
type input "0.74"
type input "29"
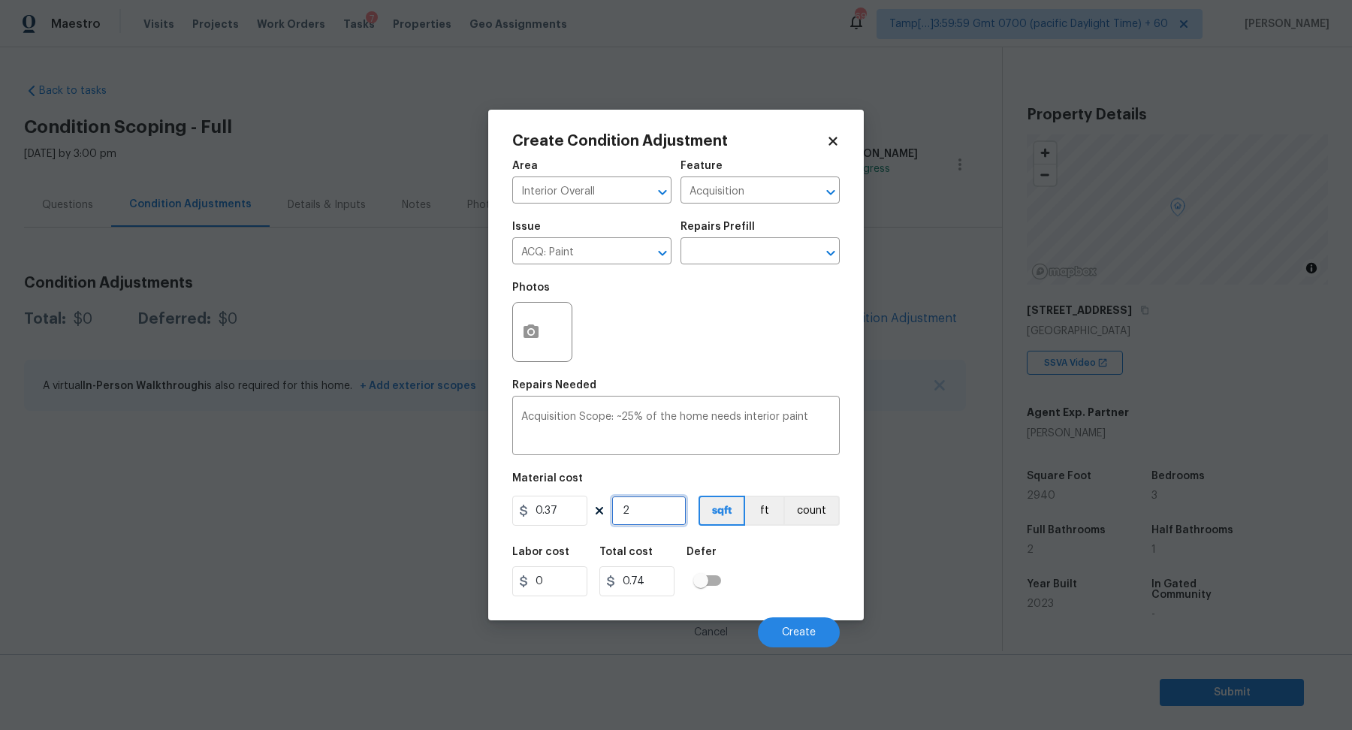
type input "10.73"
type input "294"
type input "108.78"
type input "2940"
type input "1087.8"
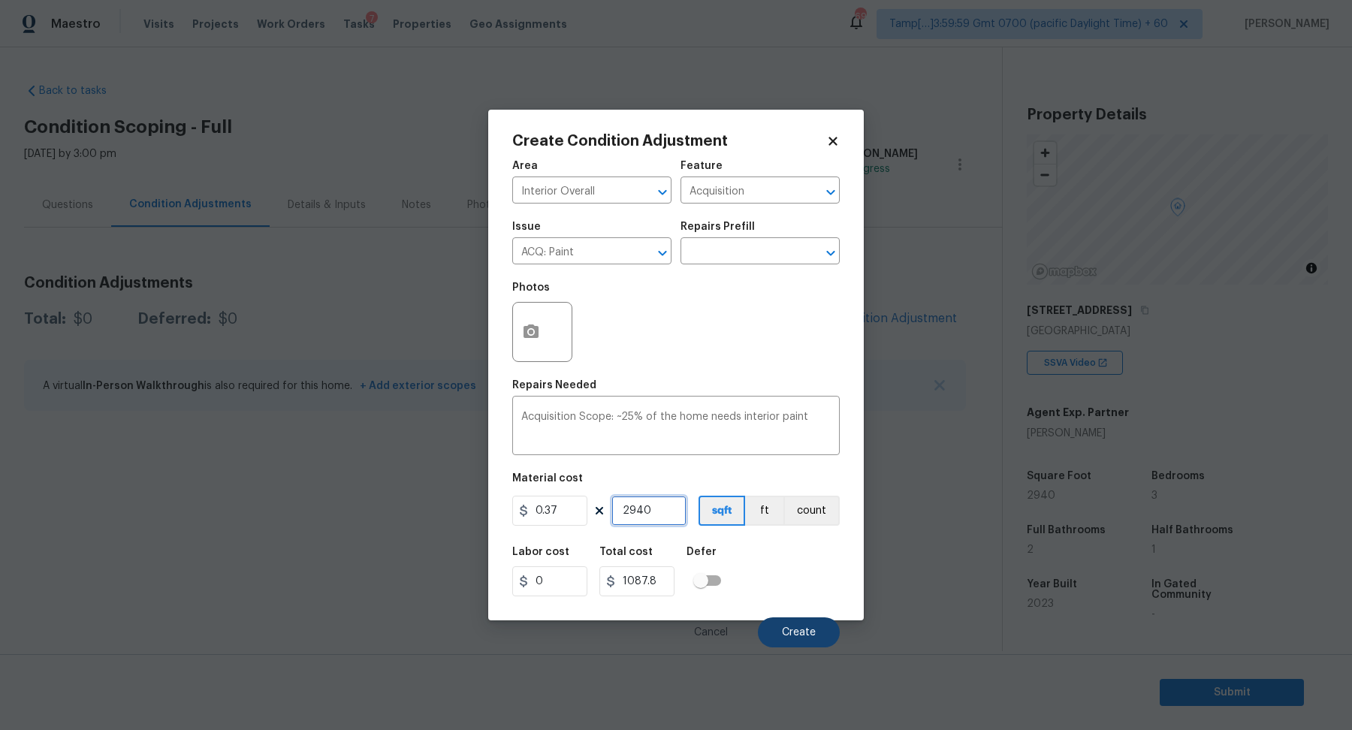
type input "2940"
click at [796, 626] on button "Create" at bounding box center [799, 632] width 82 height 30
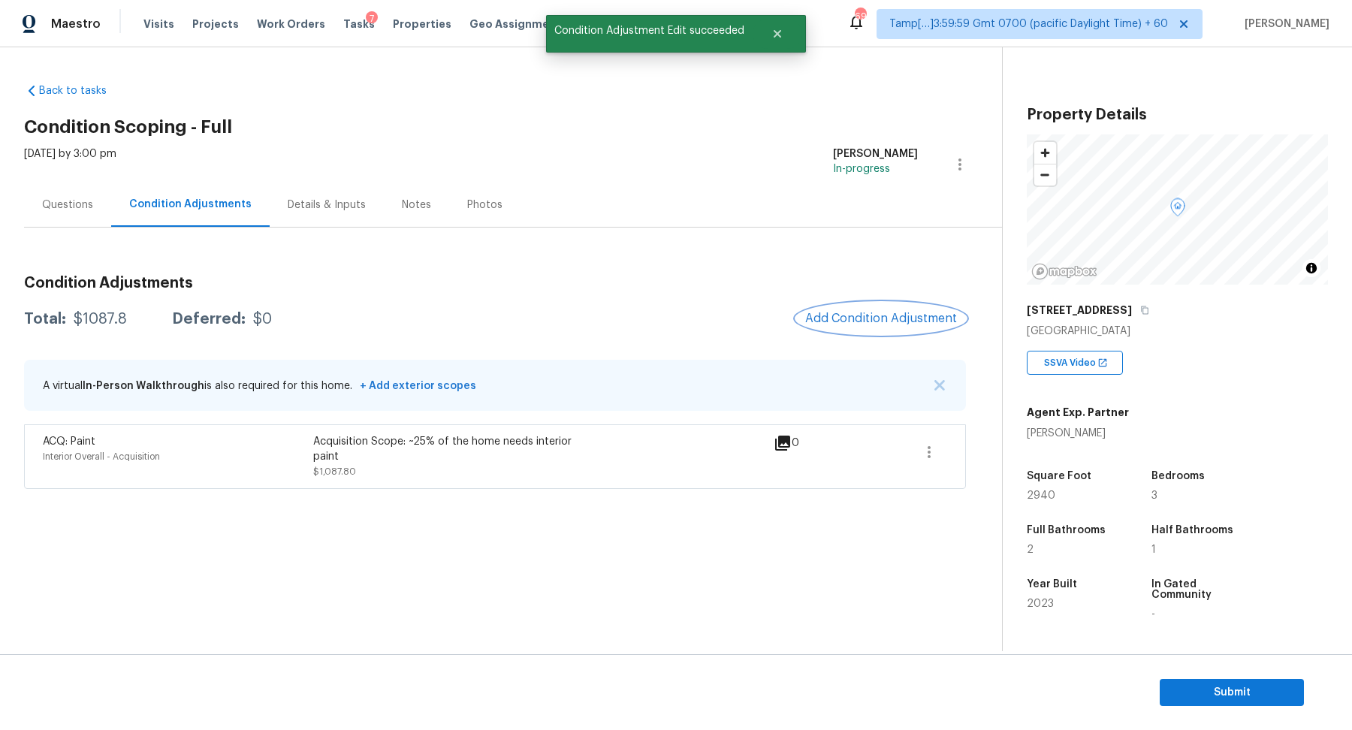
click at [883, 321] on span "Add Condition Adjustment" at bounding box center [881, 319] width 152 height 14
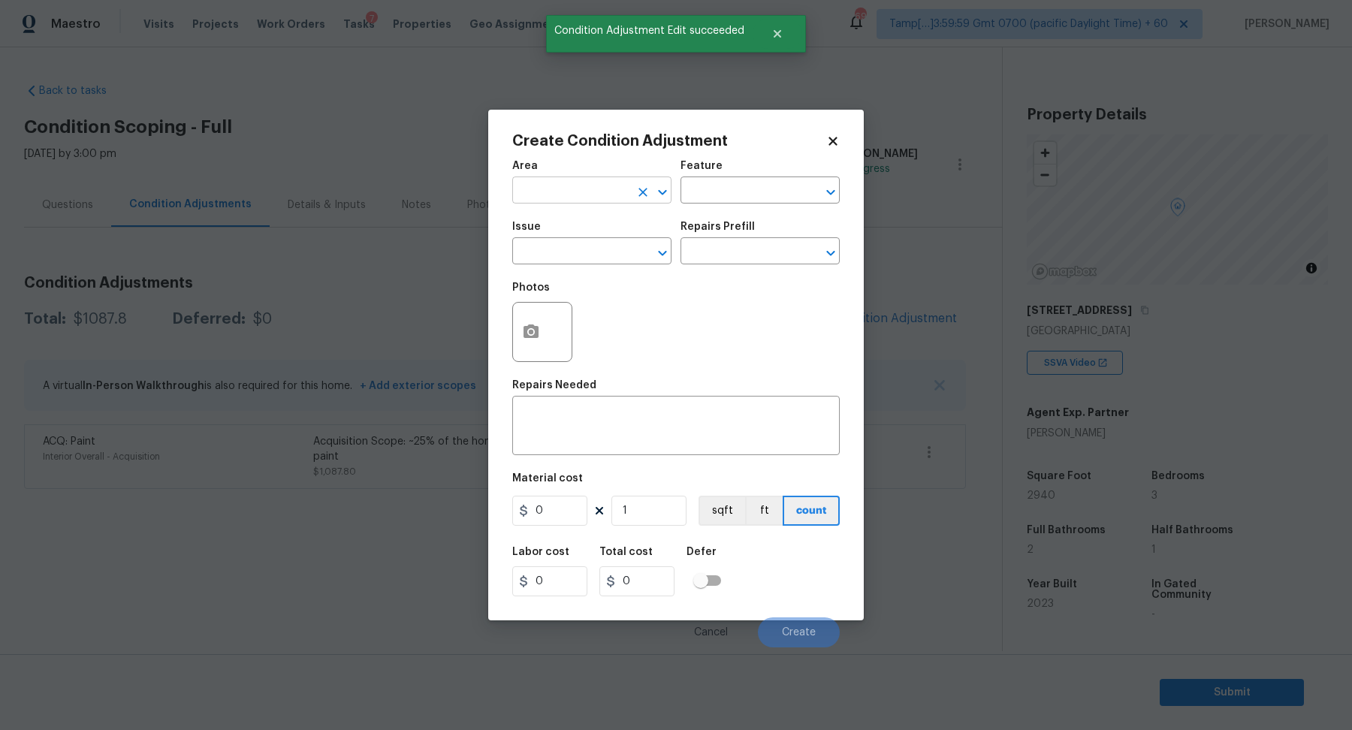
click at [611, 191] on input "text" at bounding box center [570, 191] width 117 height 23
click at [569, 248] on li "Interior Overall" at bounding box center [591, 249] width 159 height 25
type input "Interior Overall"
click at [569, 248] on input "text" at bounding box center [570, 252] width 117 height 23
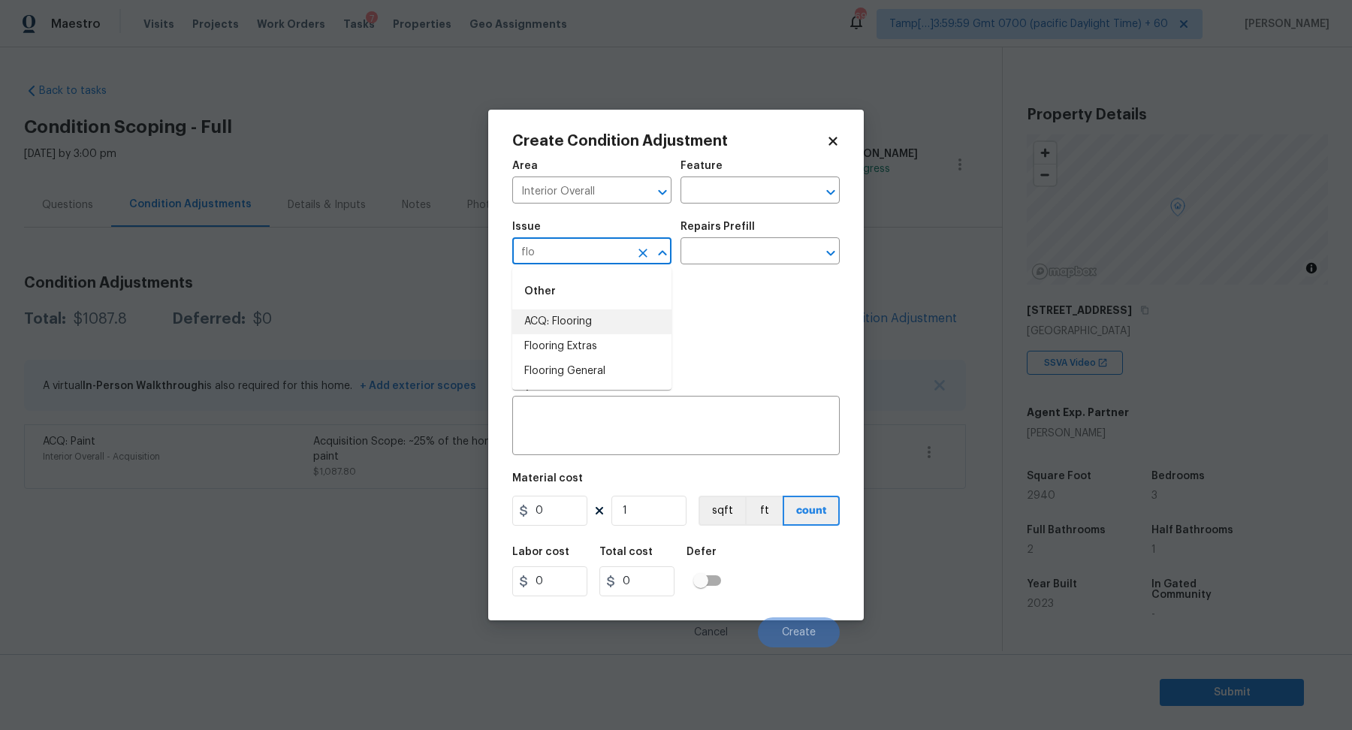
click at [575, 312] on li "ACQ: Flooring" at bounding box center [591, 321] width 159 height 25
type input "ACQ: Flooring"
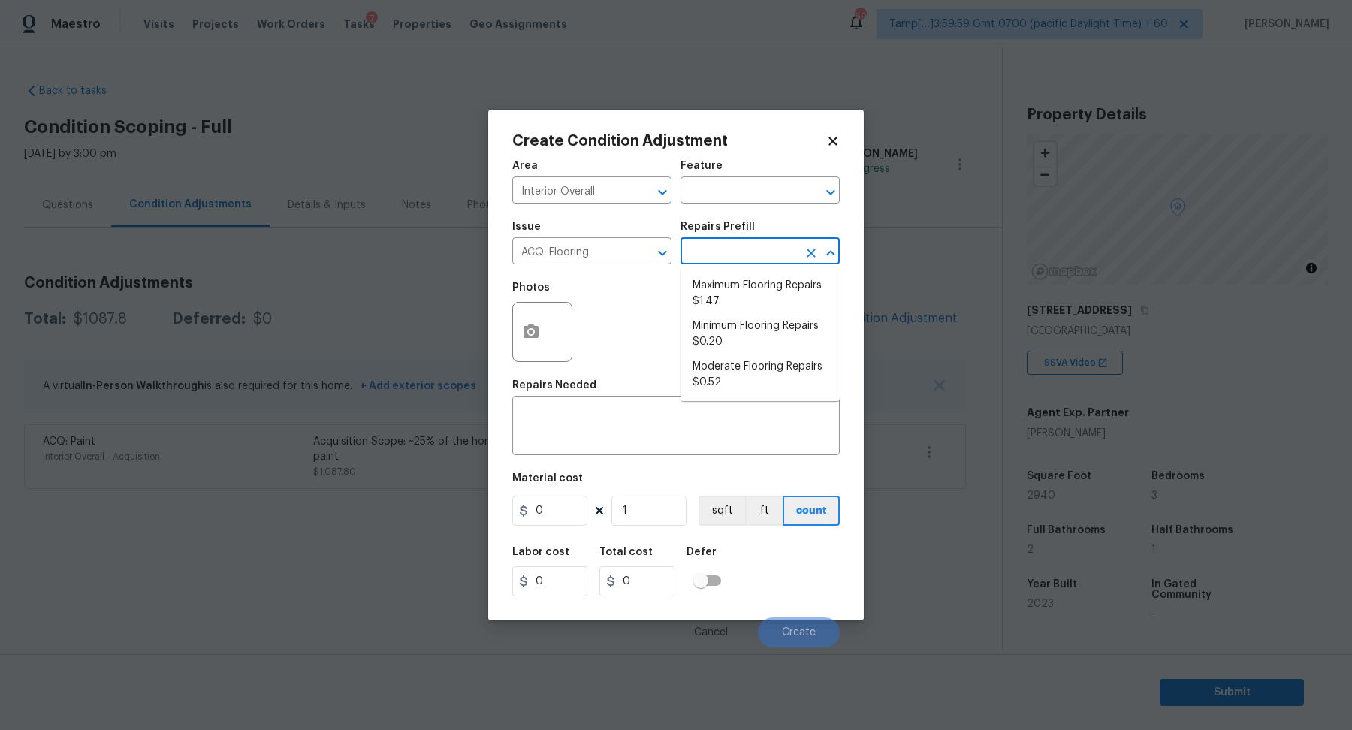
click at [789, 248] on input "text" at bounding box center [738, 252] width 117 height 23
click at [752, 344] on li "Minimum Flooring Repairs $0.20" at bounding box center [759, 334] width 159 height 41
type input "Acquisition"
type textarea "Acquisition Scope: Minimum flooring repairs"
type input "0.2"
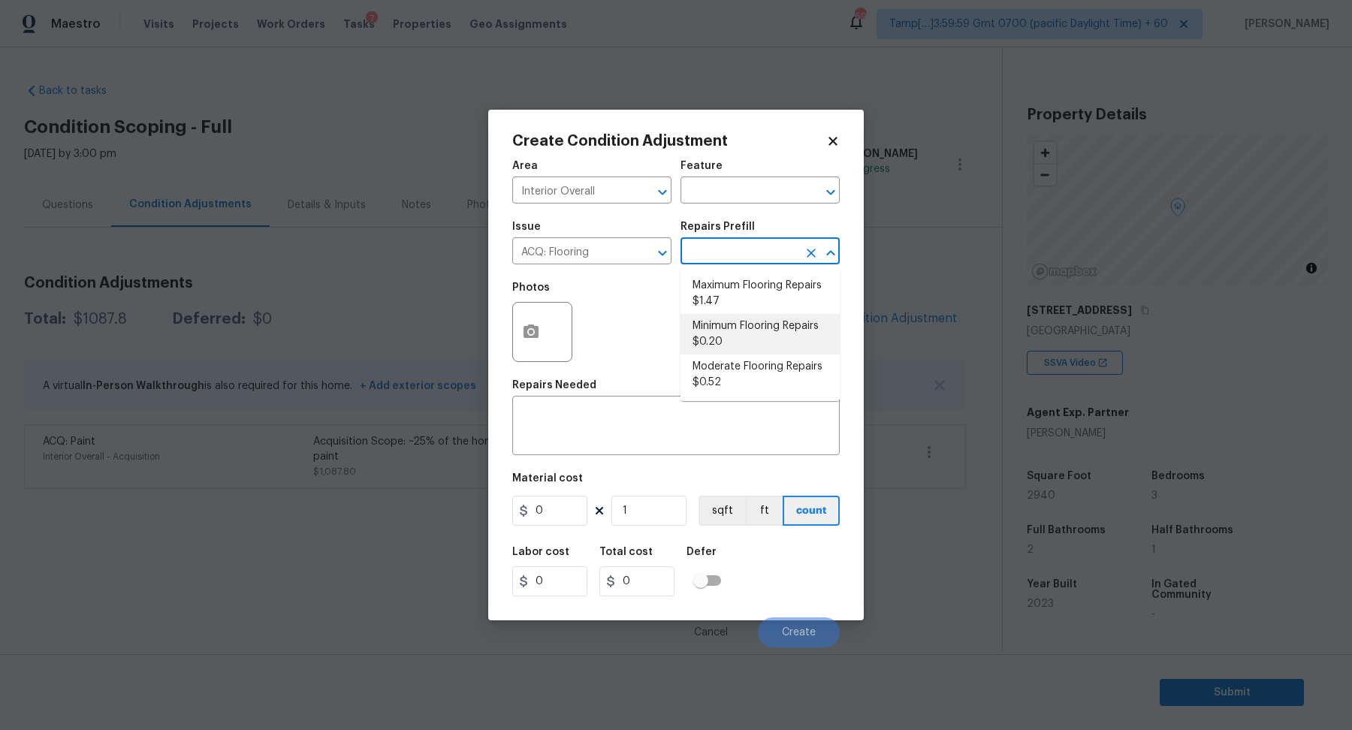
type input "0.2"
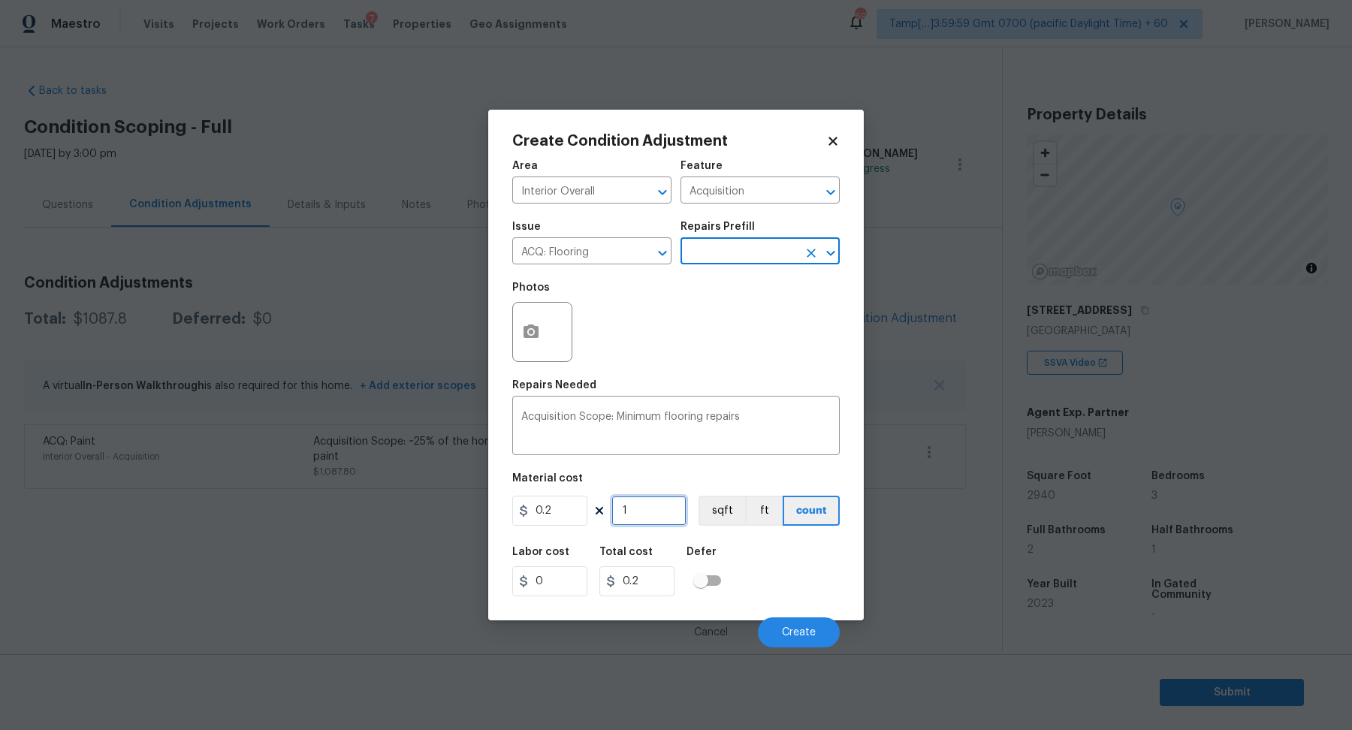
click at [654, 521] on input "1" at bounding box center [648, 511] width 75 height 30
type input "2"
type input "0.4"
type input "29"
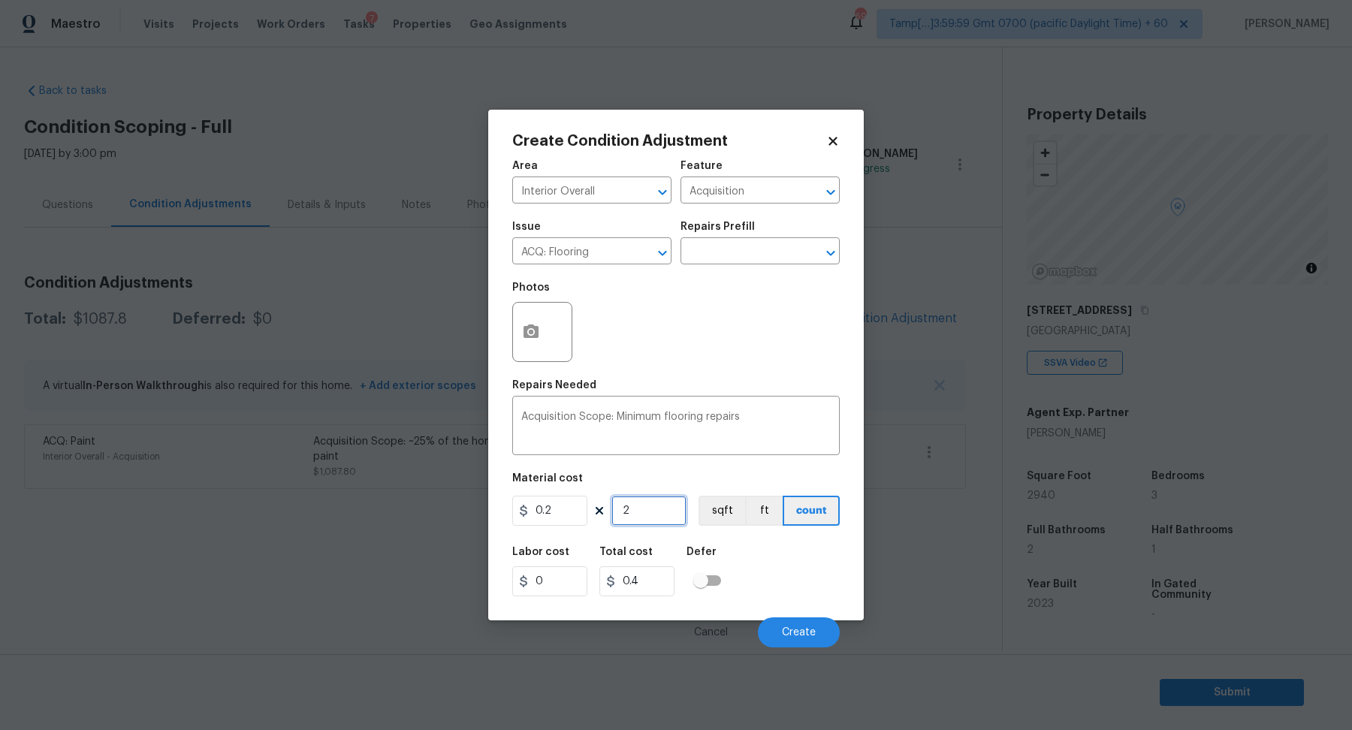
type input "5.8"
type input "294"
type input "58.8"
type input "2940"
type input "588"
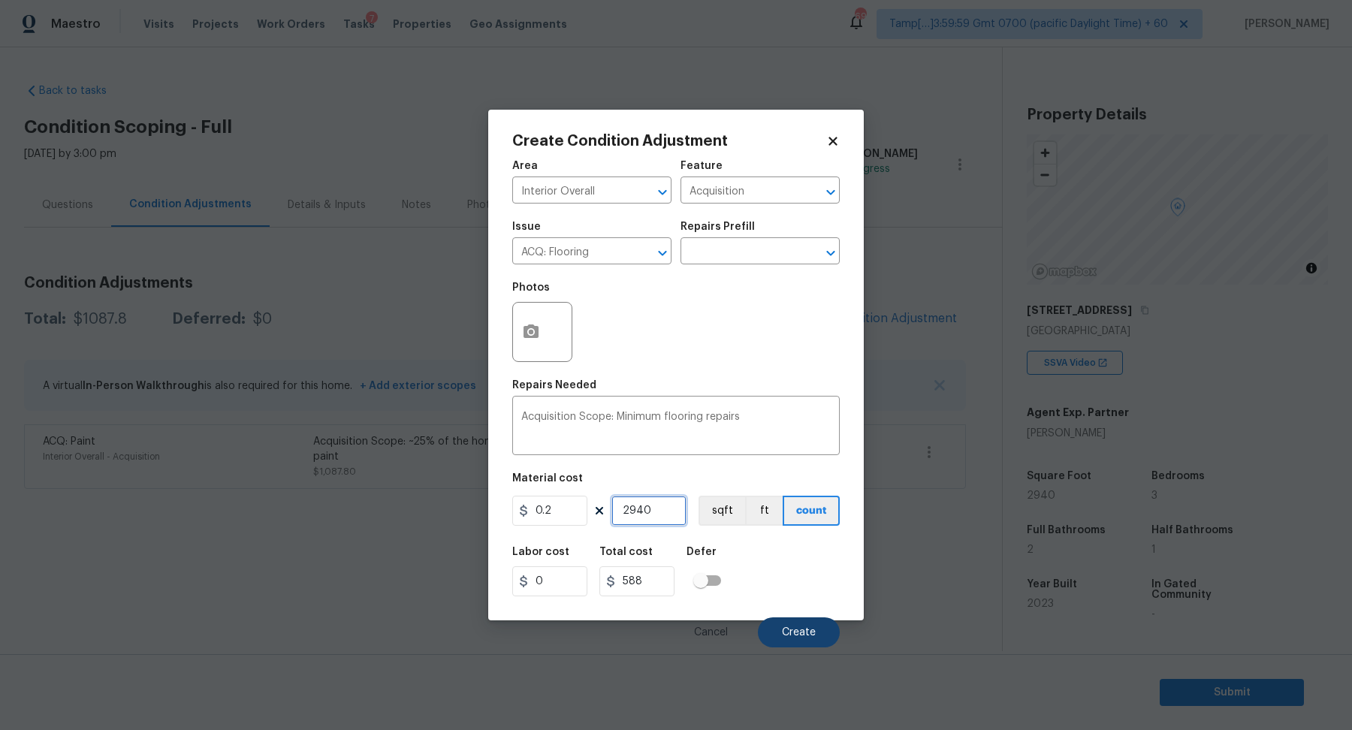
type input "2940"
click at [802, 628] on span "Create" at bounding box center [799, 632] width 34 height 11
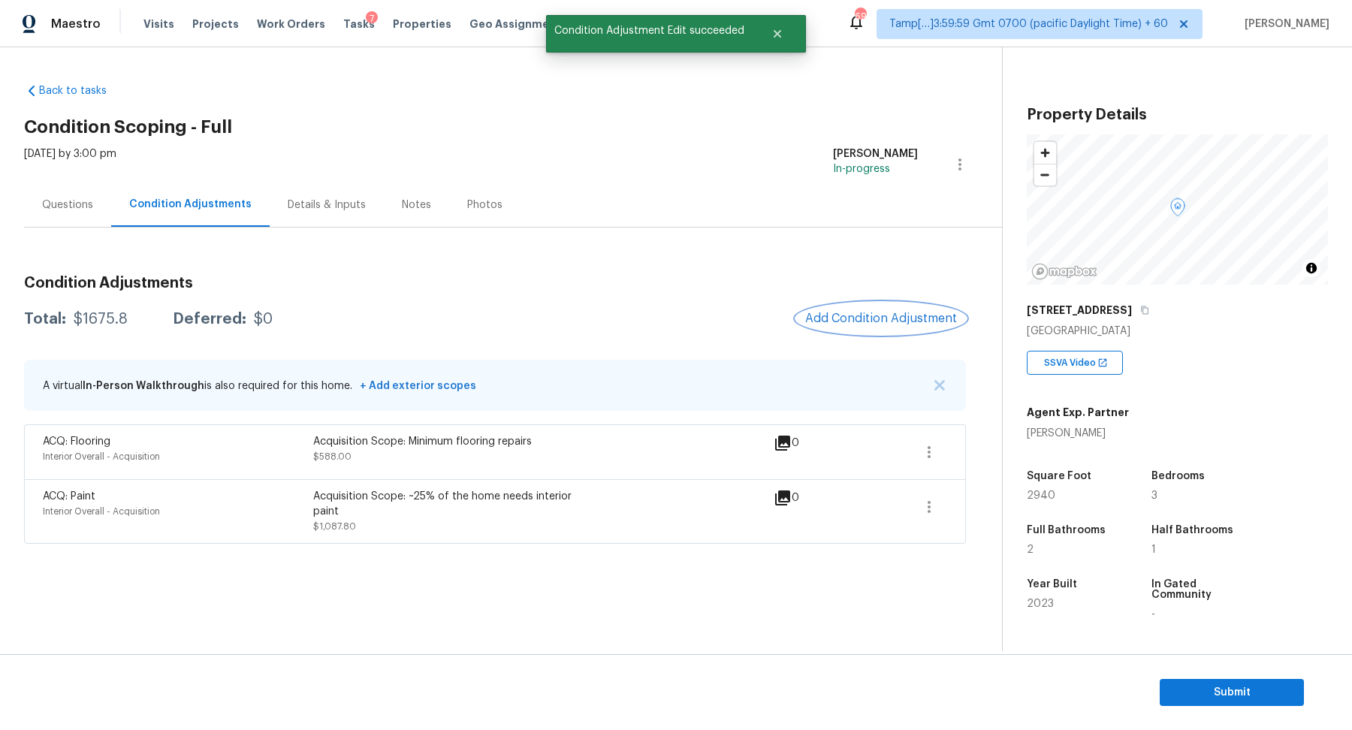
click at [837, 317] on span "Add Condition Adjustment" at bounding box center [881, 319] width 152 height 14
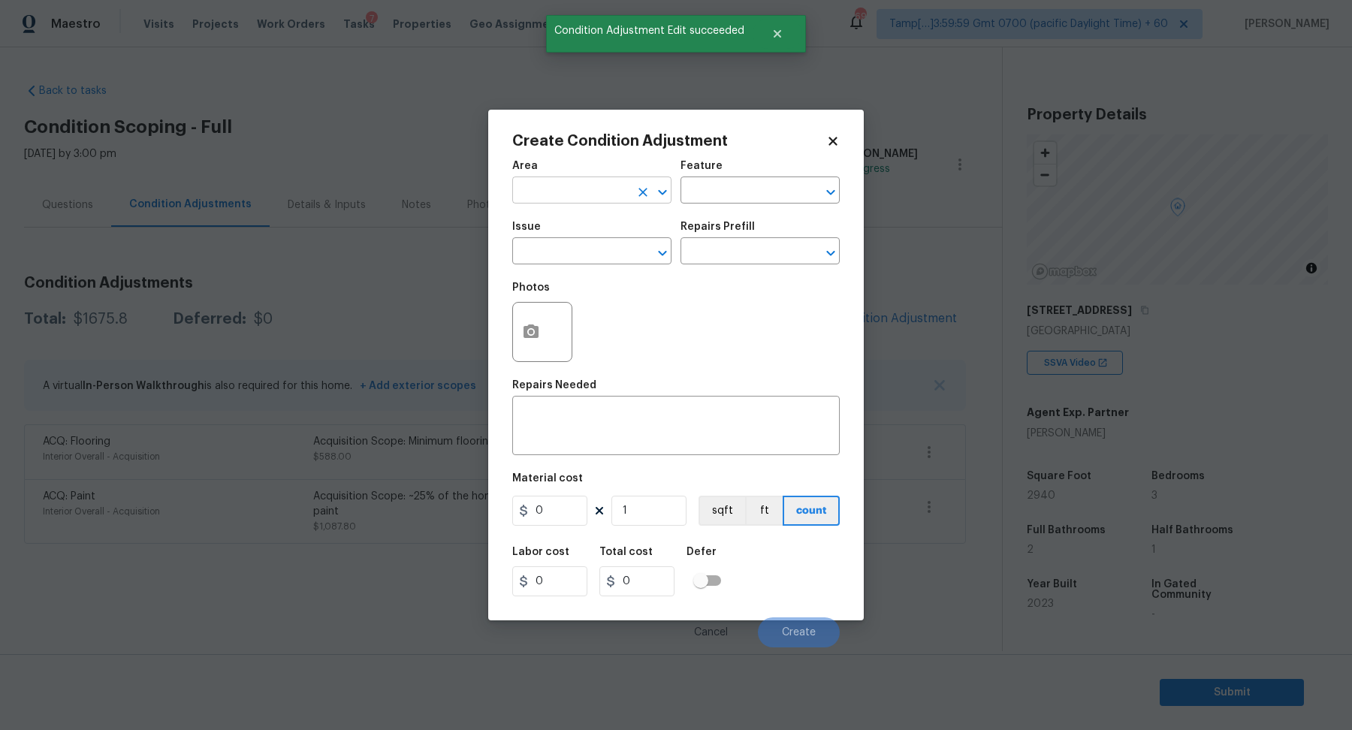
click at [608, 189] on input "text" at bounding box center [570, 191] width 117 height 23
click at [614, 246] on li "Interior Overall" at bounding box center [591, 249] width 159 height 25
type input "Interior Overall"
click at [614, 246] on input "text" at bounding box center [570, 252] width 117 height 23
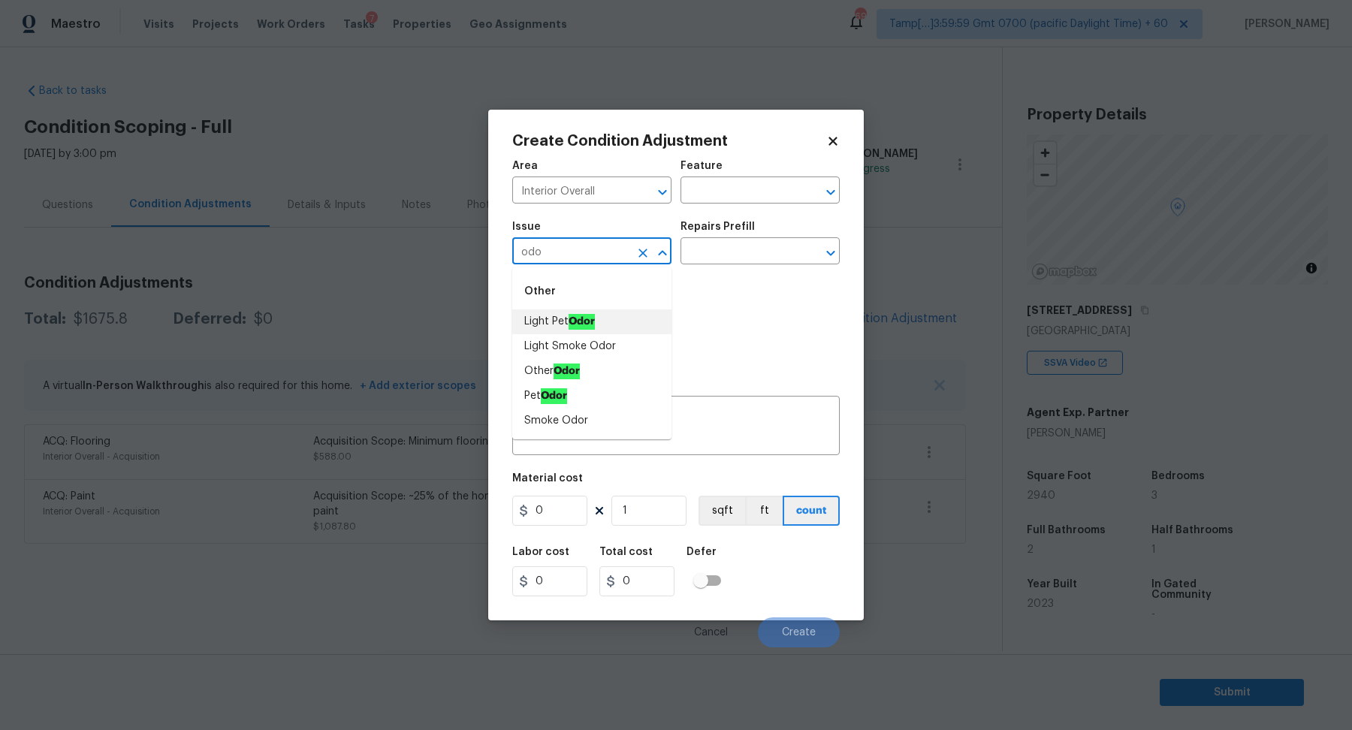
click at [636, 324] on li "Light Pet Odor" at bounding box center [591, 321] width 159 height 25
type input "Light Pet Odor"
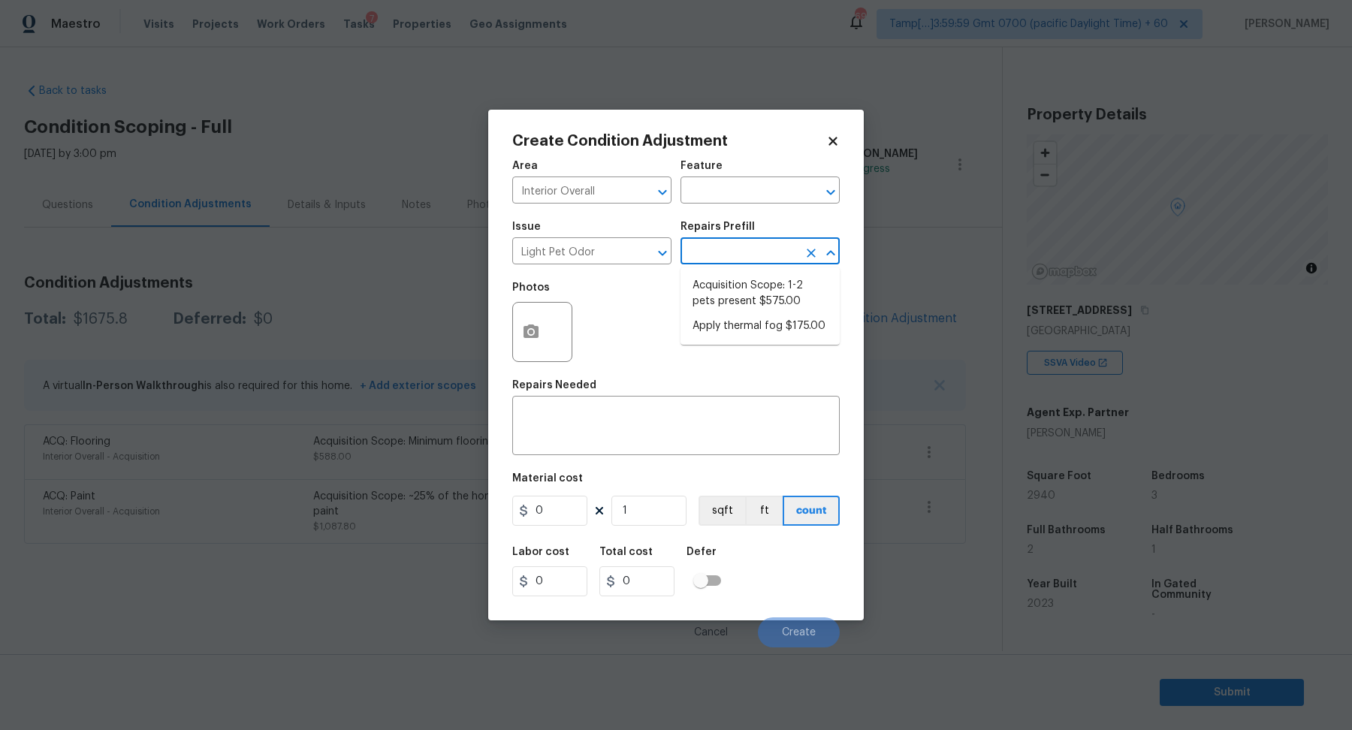
click at [726, 264] on body "Maestro Visits Projects Work Orders Tasks 7 Properties Geo Assignments 691 Tamp…" at bounding box center [676, 365] width 1352 height 730
click at [726, 287] on li "Acquisition Scope: 1-2 pets present $575.00" at bounding box center [759, 293] width 159 height 41
type textarea "Acquisition Scope: 1-2 pets present"
type input "575"
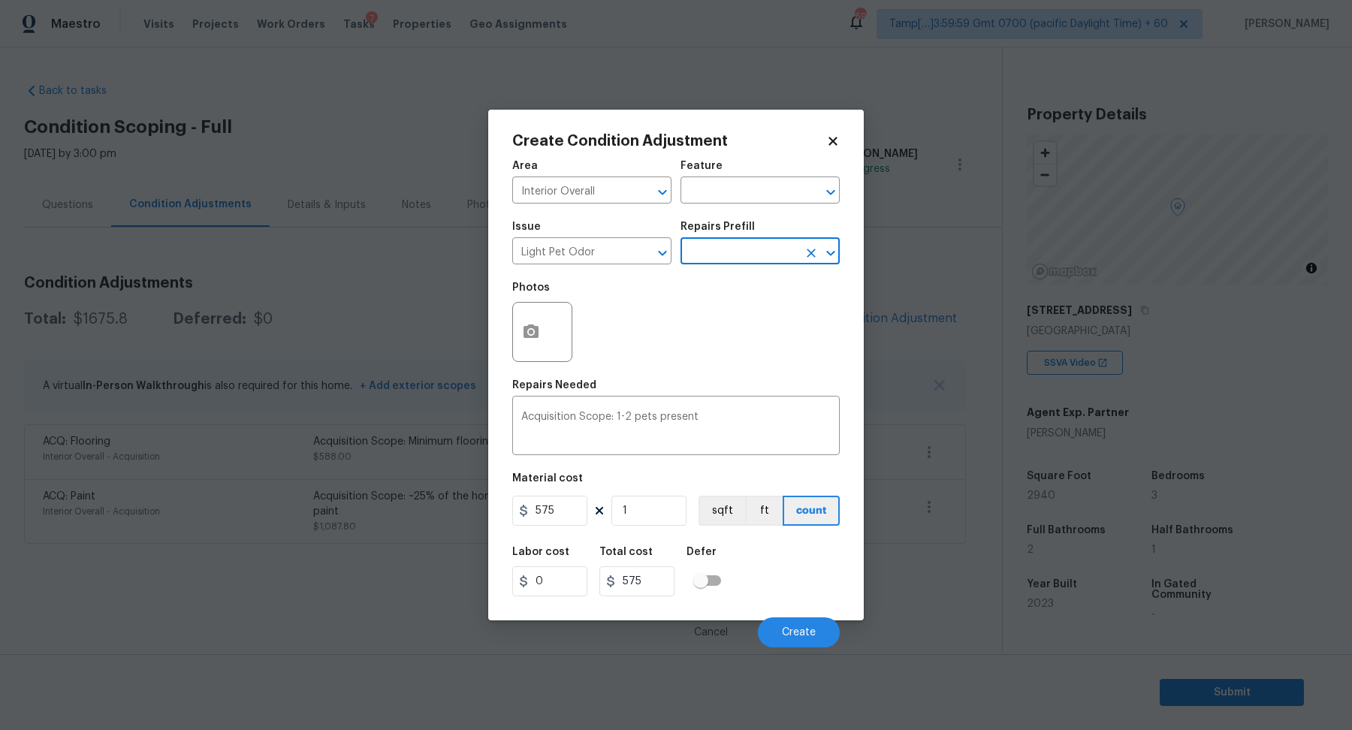
click at [795, 615] on div "Cancel Create" at bounding box center [675, 626] width 327 height 42
click at [795, 621] on button "Create" at bounding box center [799, 632] width 82 height 30
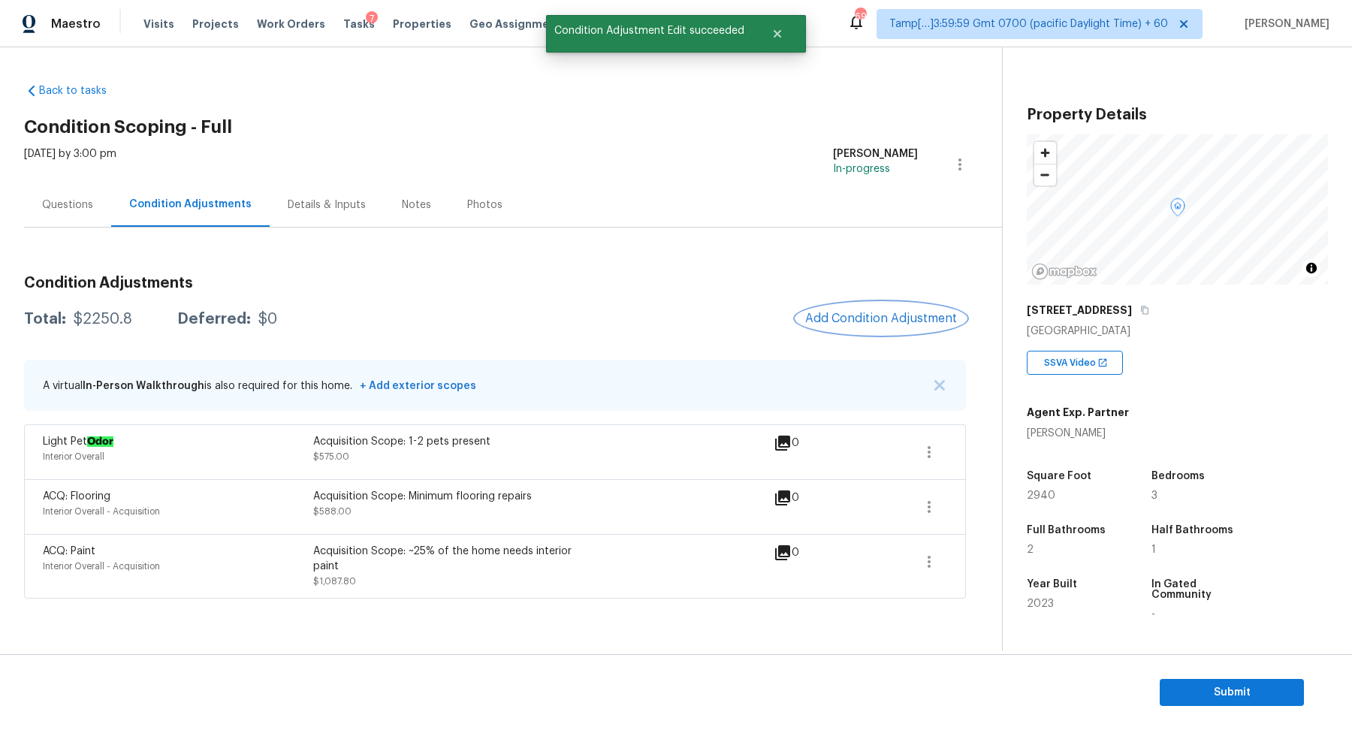
click at [879, 314] on span "Add Condition Adjustment" at bounding box center [881, 319] width 152 height 14
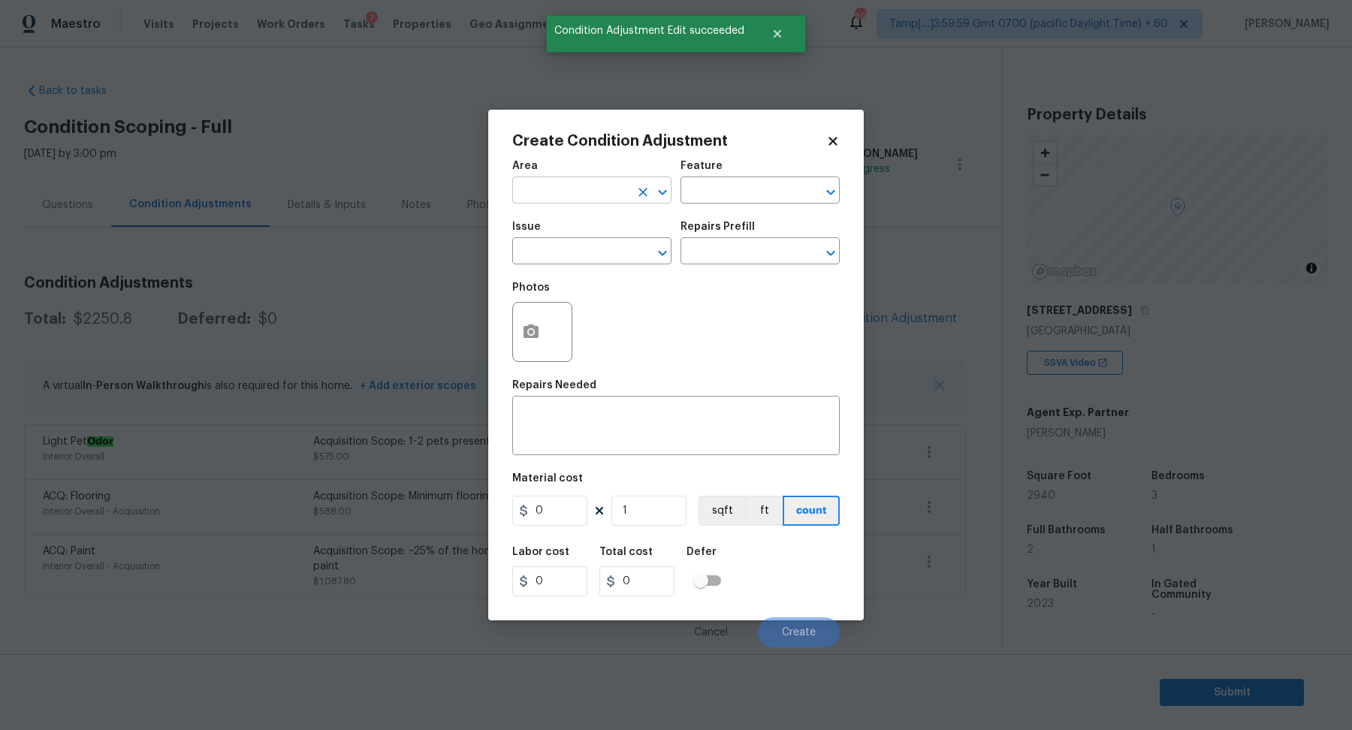
click at [629, 195] on div "​" at bounding box center [591, 191] width 159 height 23
click at [603, 254] on li "Exterior Overall" at bounding box center [591, 249] width 159 height 25
type input "Exterior Overall"
click at [603, 254] on input "text" at bounding box center [570, 252] width 117 height 23
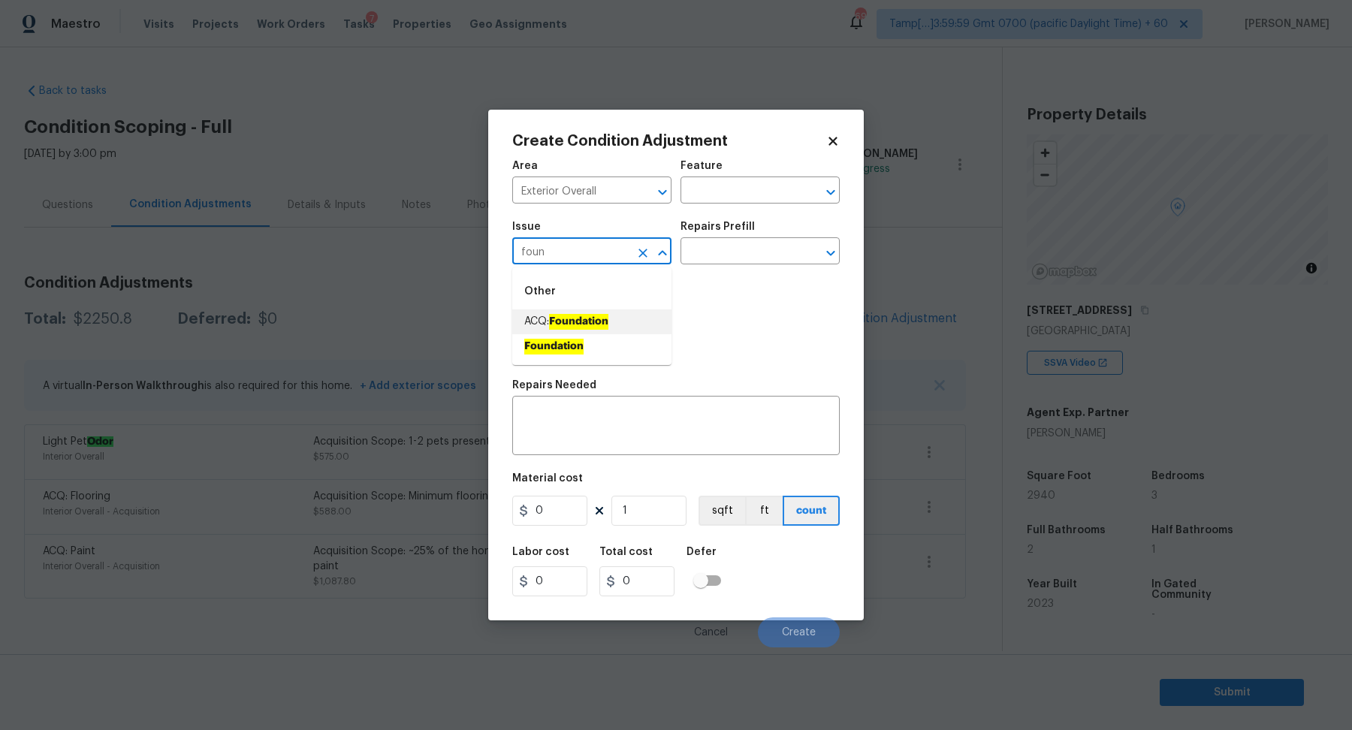
click at [608, 318] on li "ACQ: Foundation" at bounding box center [591, 321] width 159 height 25
type input "ACQ: Foundation"
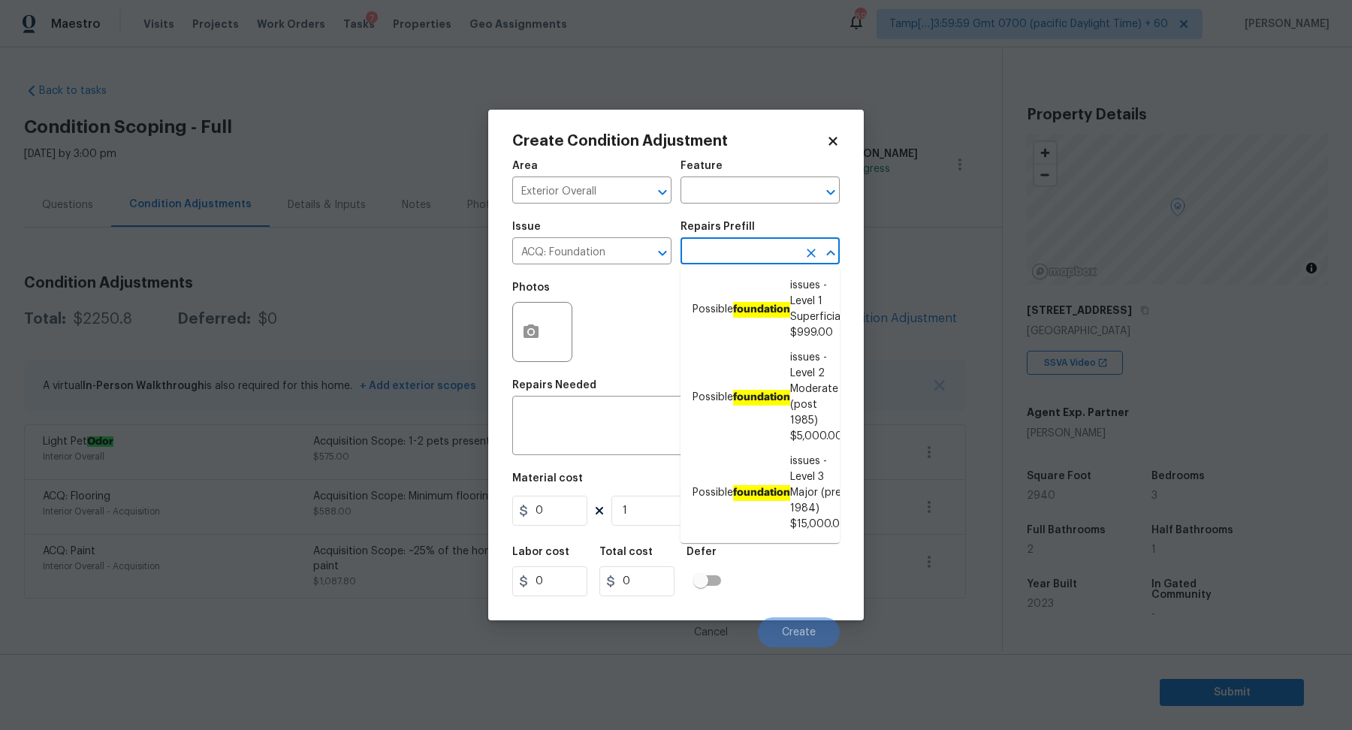
click at [727, 262] on input "text" at bounding box center [738, 252] width 117 height 23
click at [727, 323] on li "Possible foundation issues - Level 1 Superficial $999.00" at bounding box center [759, 309] width 159 height 72
type input "Acquisition"
type textarea "Possible foundation issues - Level 1 - Superficial. Disclaimer: This is NOT a t…"
type input "999"
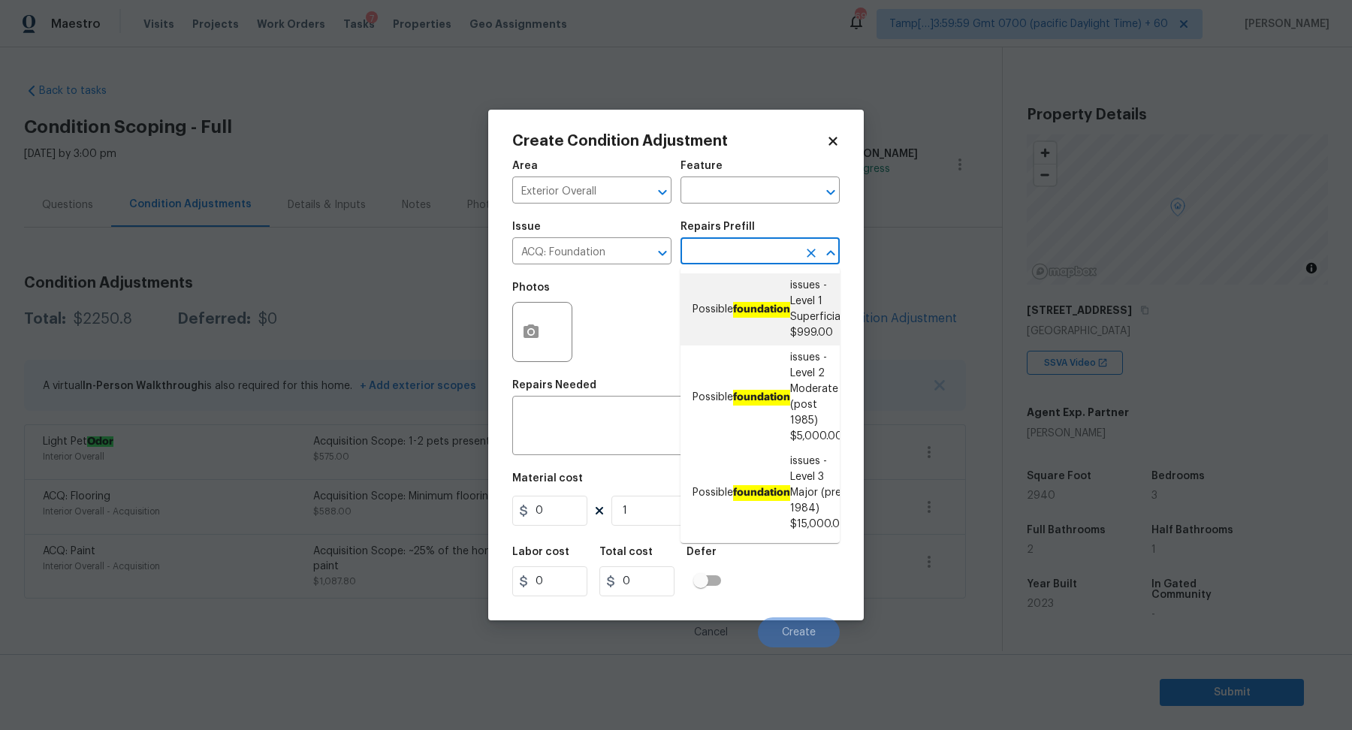
type input "999"
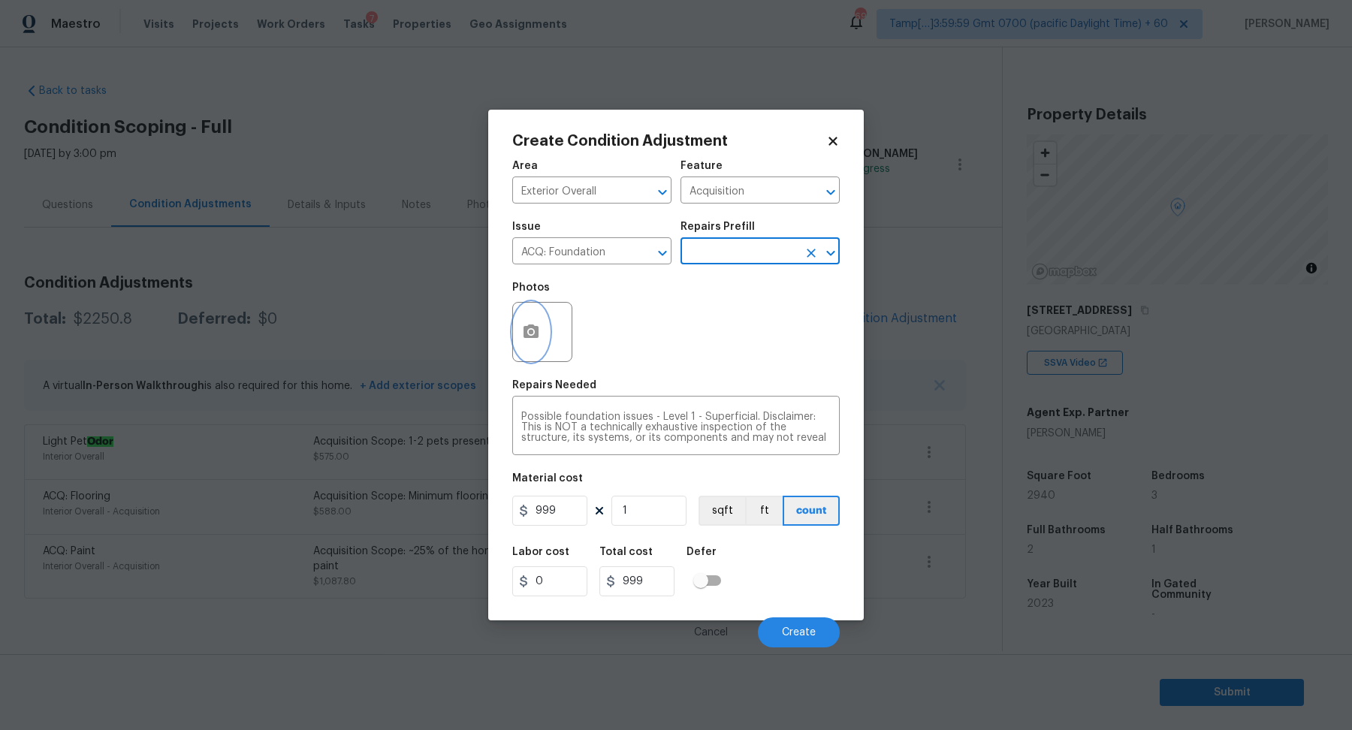
click at [535, 339] on icon "button" at bounding box center [531, 332] width 18 height 18
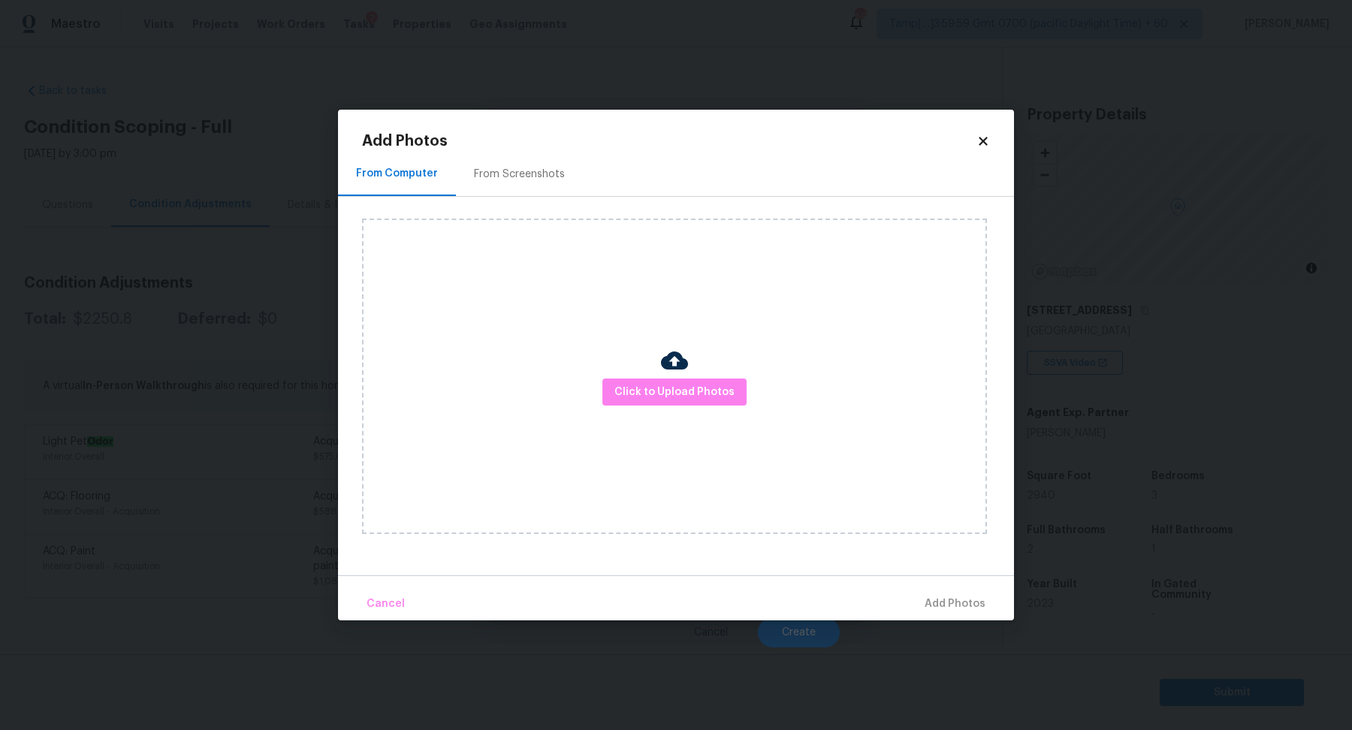
click at [597, 383] on div "Click to Upload Photos" at bounding box center [674, 376] width 625 height 315
click at [622, 383] on span "Click to Upload Photos" at bounding box center [674, 392] width 120 height 19
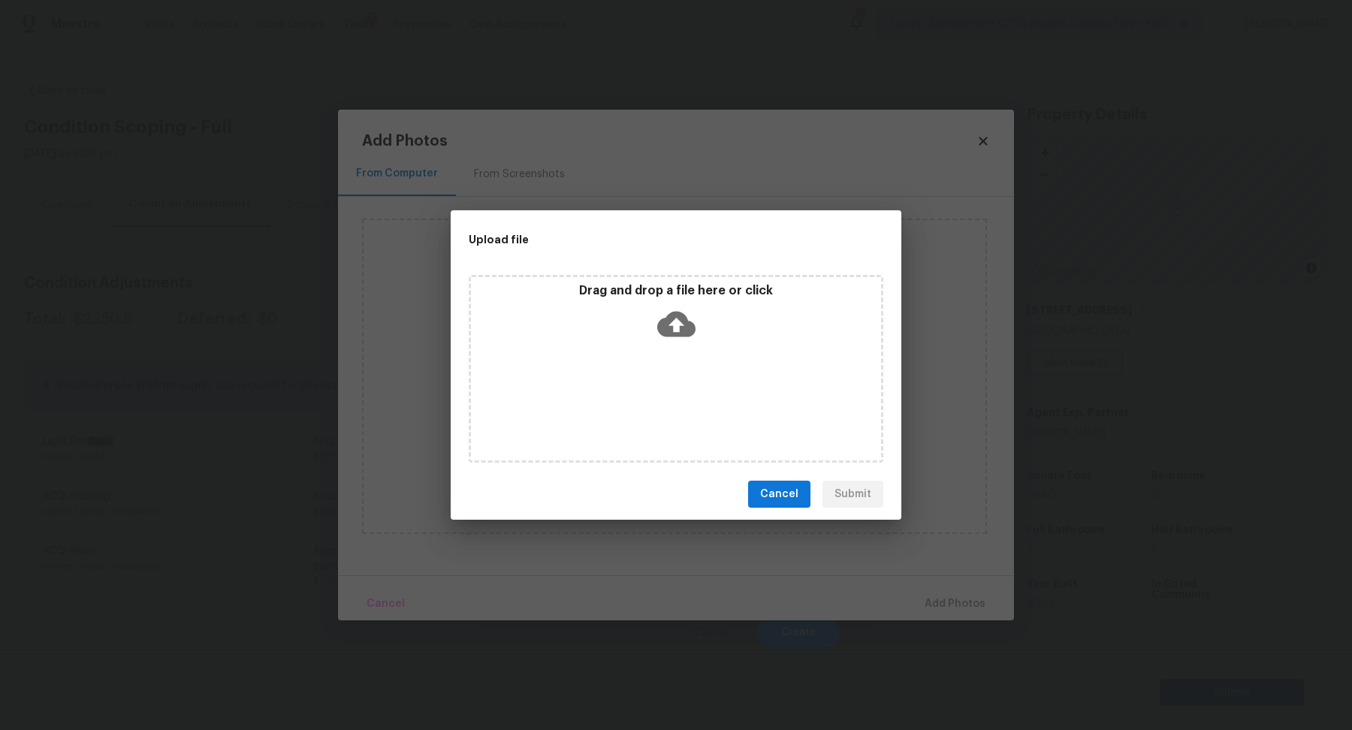
click at [653, 353] on div "Drag and drop a file here or click" at bounding box center [676, 369] width 415 height 188
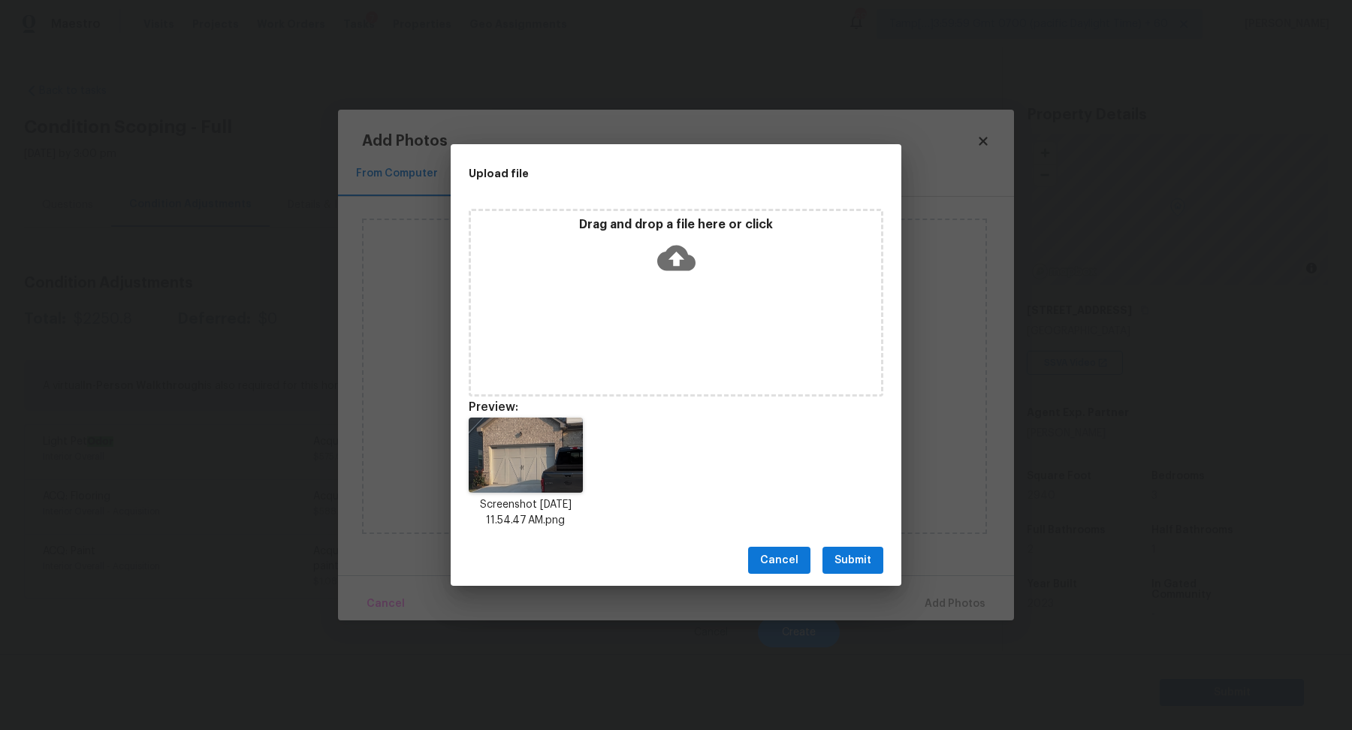
click at [852, 557] on span "Submit" at bounding box center [852, 560] width 37 height 19
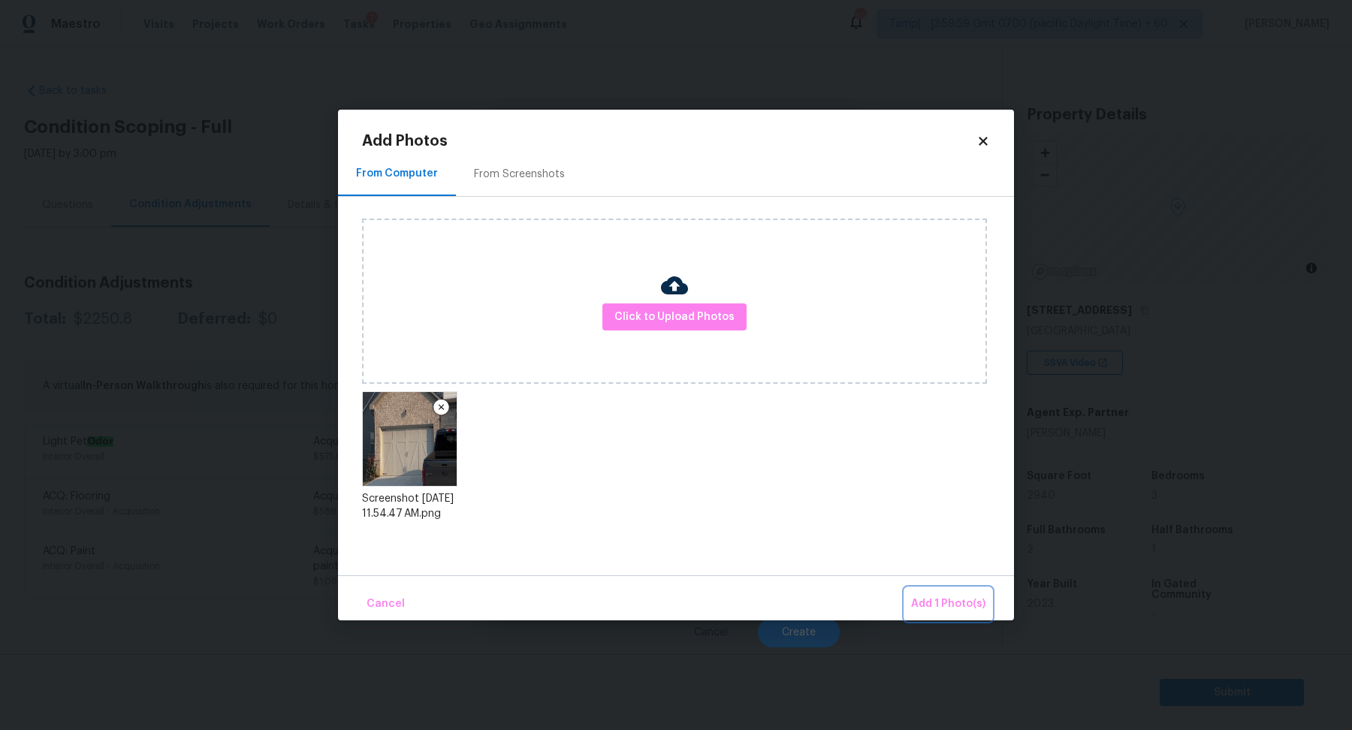
click at [925, 602] on span "Add 1 Photo(s)" at bounding box center [948, 604] width 74 height 19
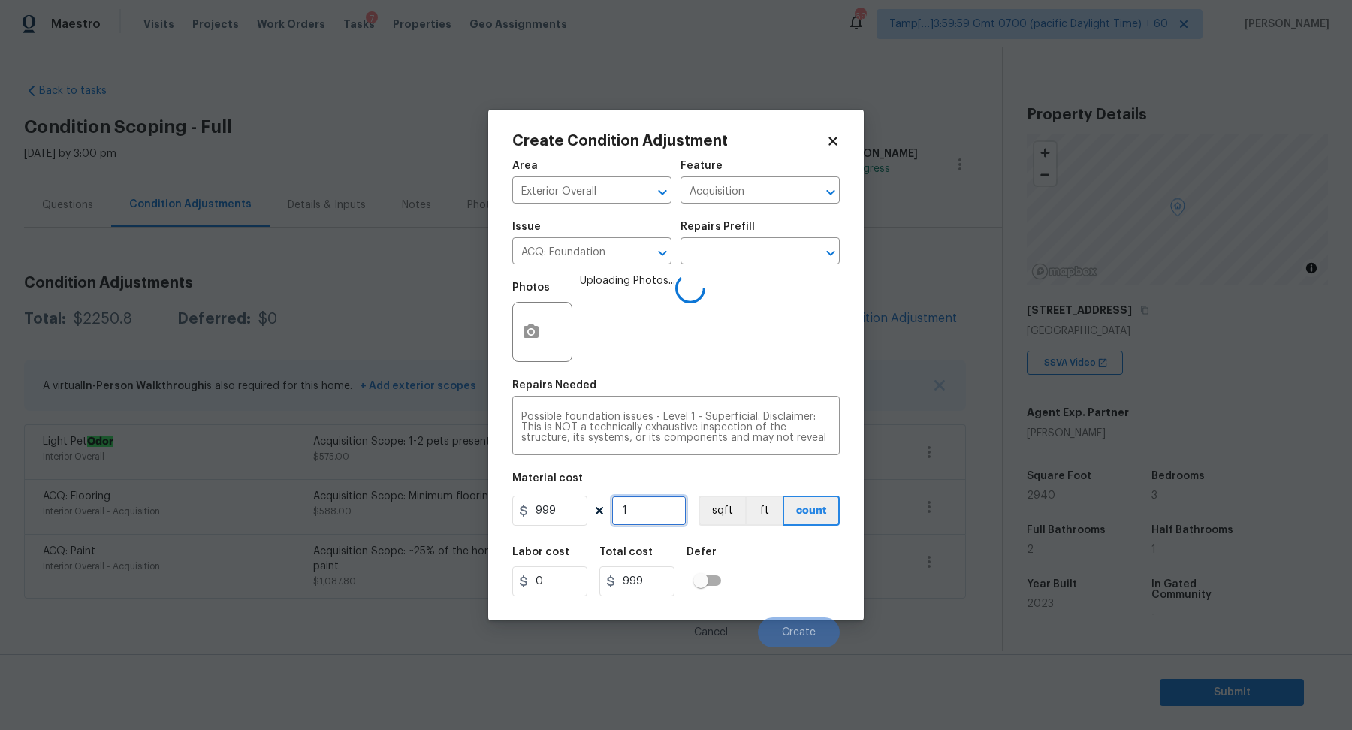
click at [642, 498] on input "1" at bounding box center [648, 511] width 75 height 30
click at [811, 623] on button "Create" at bounding box center [799, 632] width 82 height 30
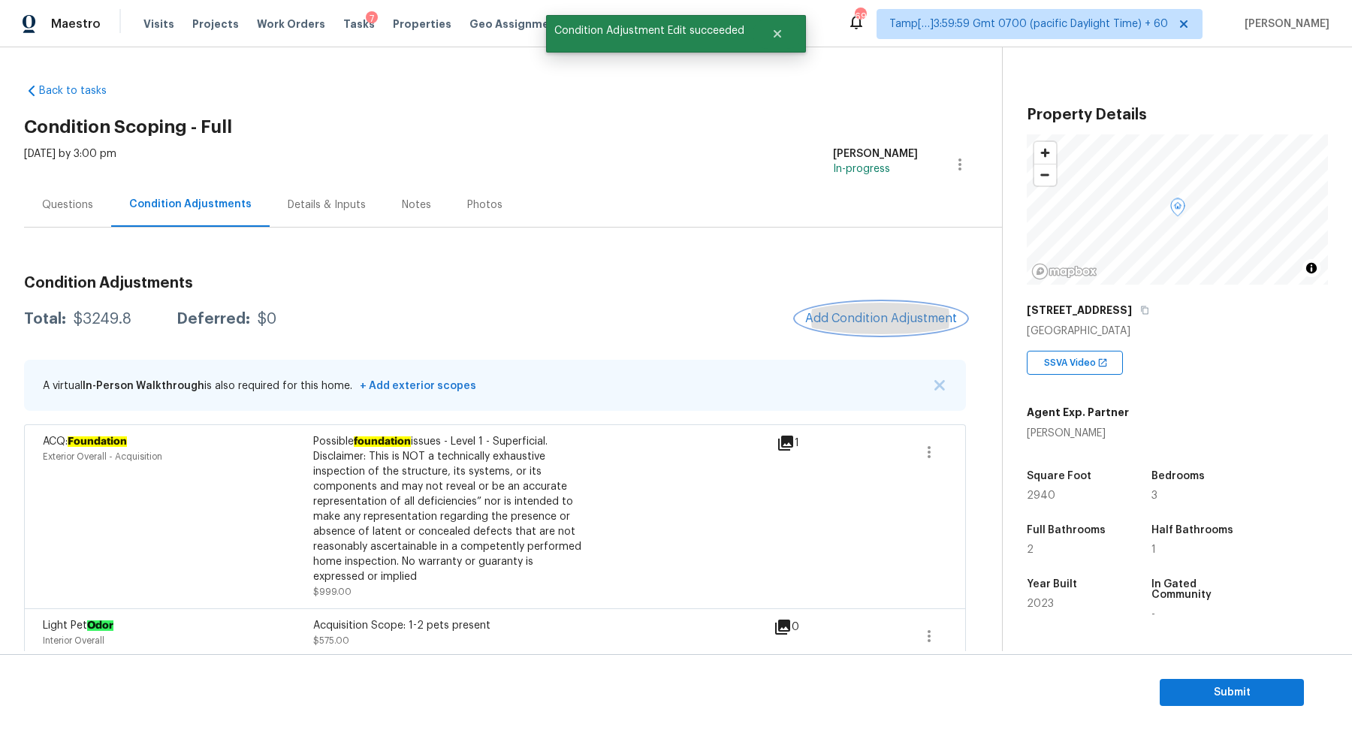
click at [892, 312] on span "Add Condition Adjustment" at bounding box center [881, 319] width 152 height 14
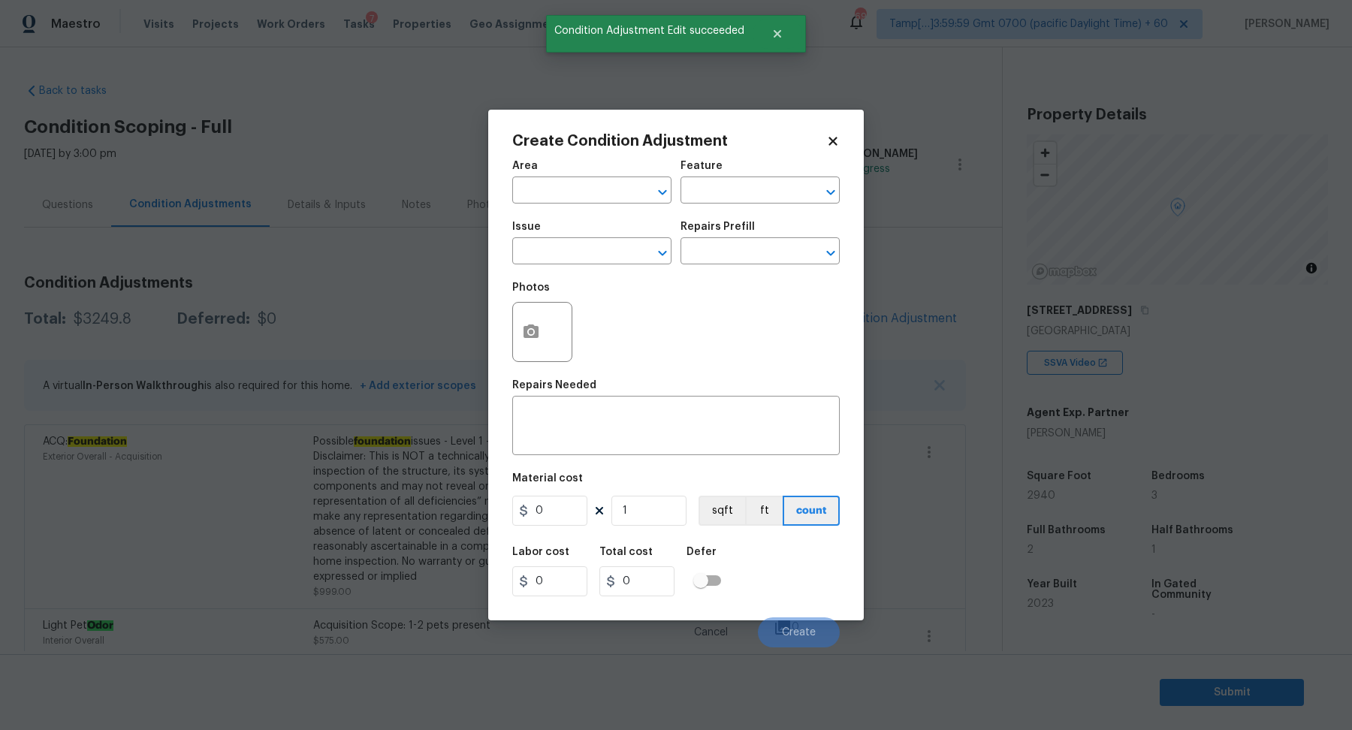
click at [590, 207] on span "Area ​" at bounding box center [591, 182] width 159 height 61
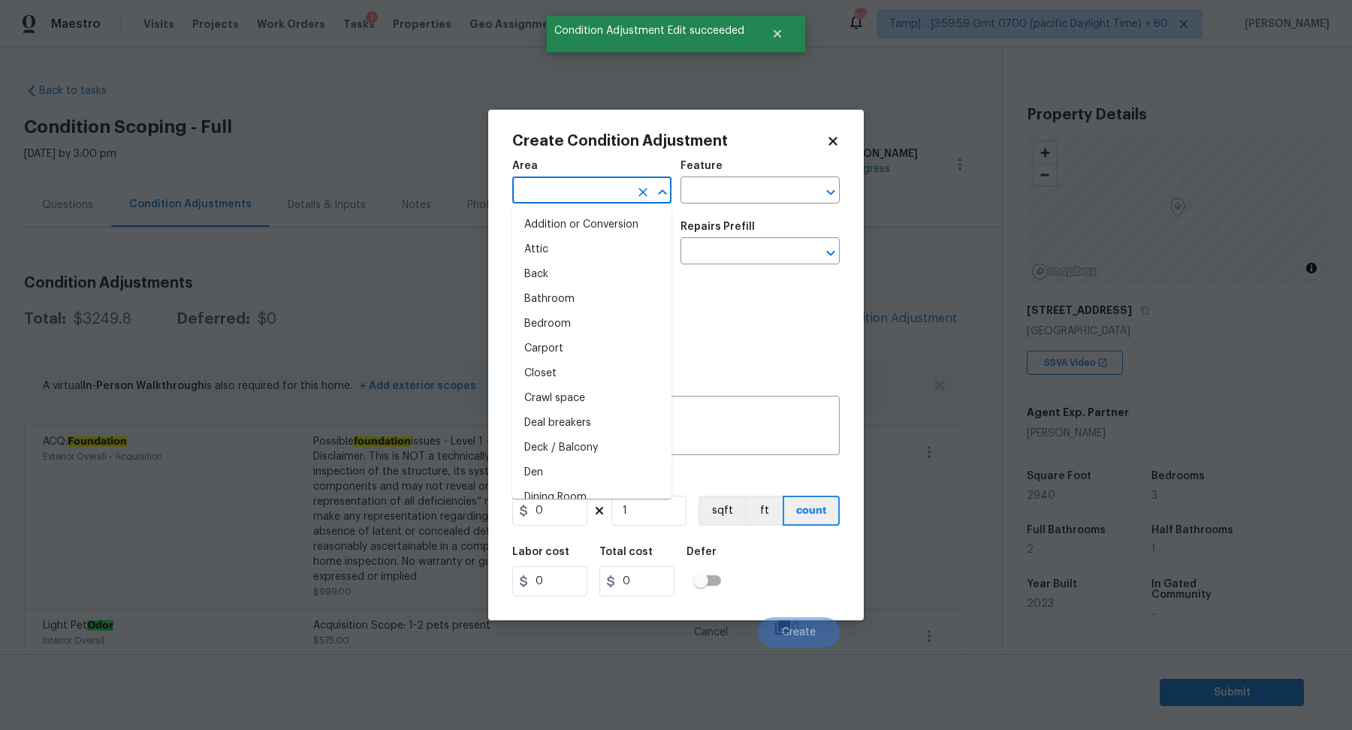
click at [581, 195] on input "text" at bounding box center [570, 191] width 117 height 23
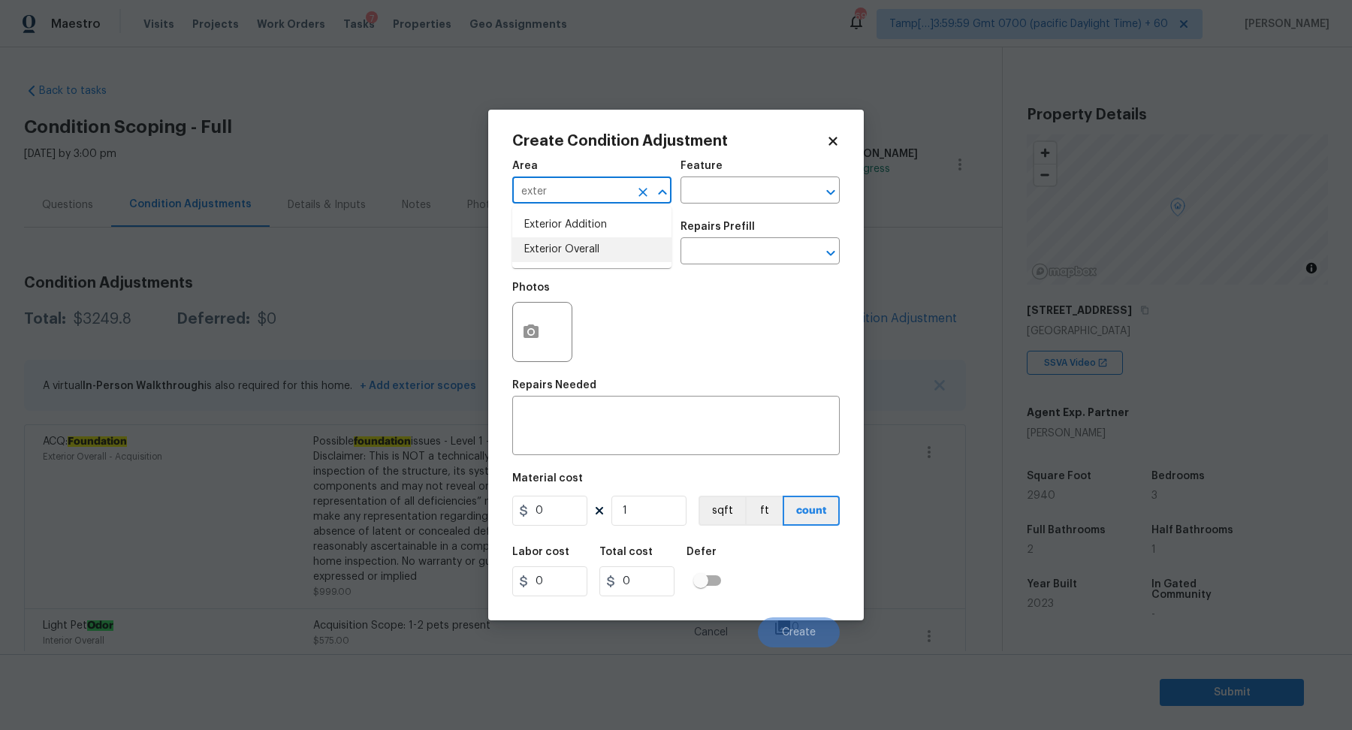
click at [611, 254] on li "Exterior Overall" at bounding box center [591, 249] width 159 height 25
type input "Exterior Overall"
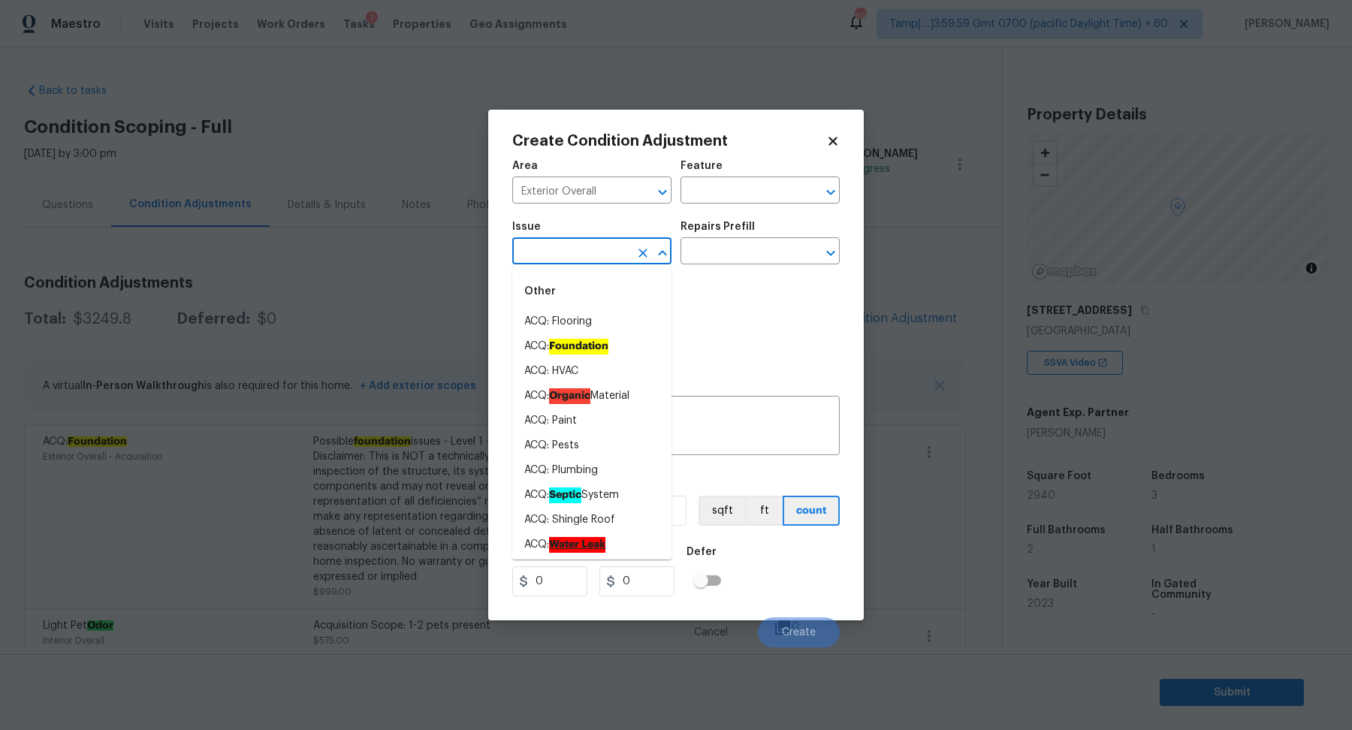
click at [611, 254] on input "text" at bounding box center [570, 252] width 117 height 23
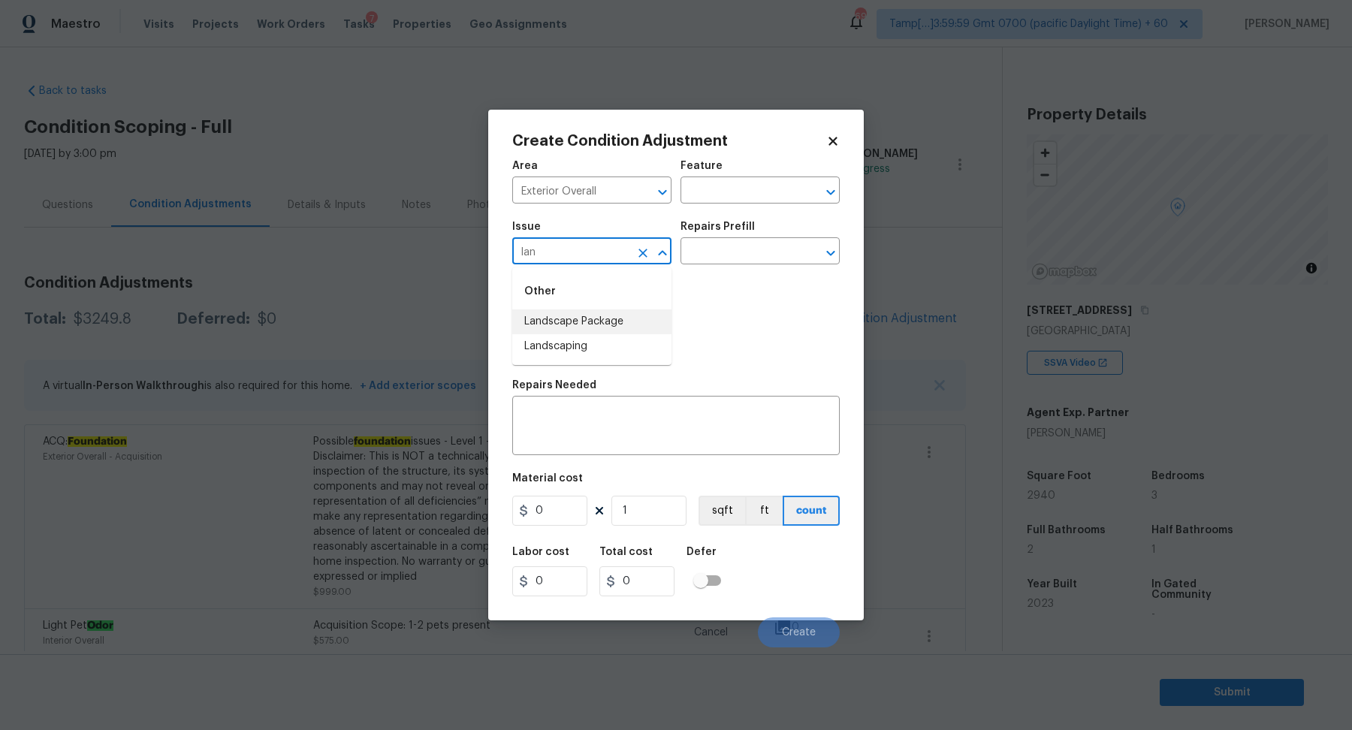
click at [618, 330] on li "Landscape Package" at bounding box center [591, 321] width 159 height 25
type input "Landscape Package"
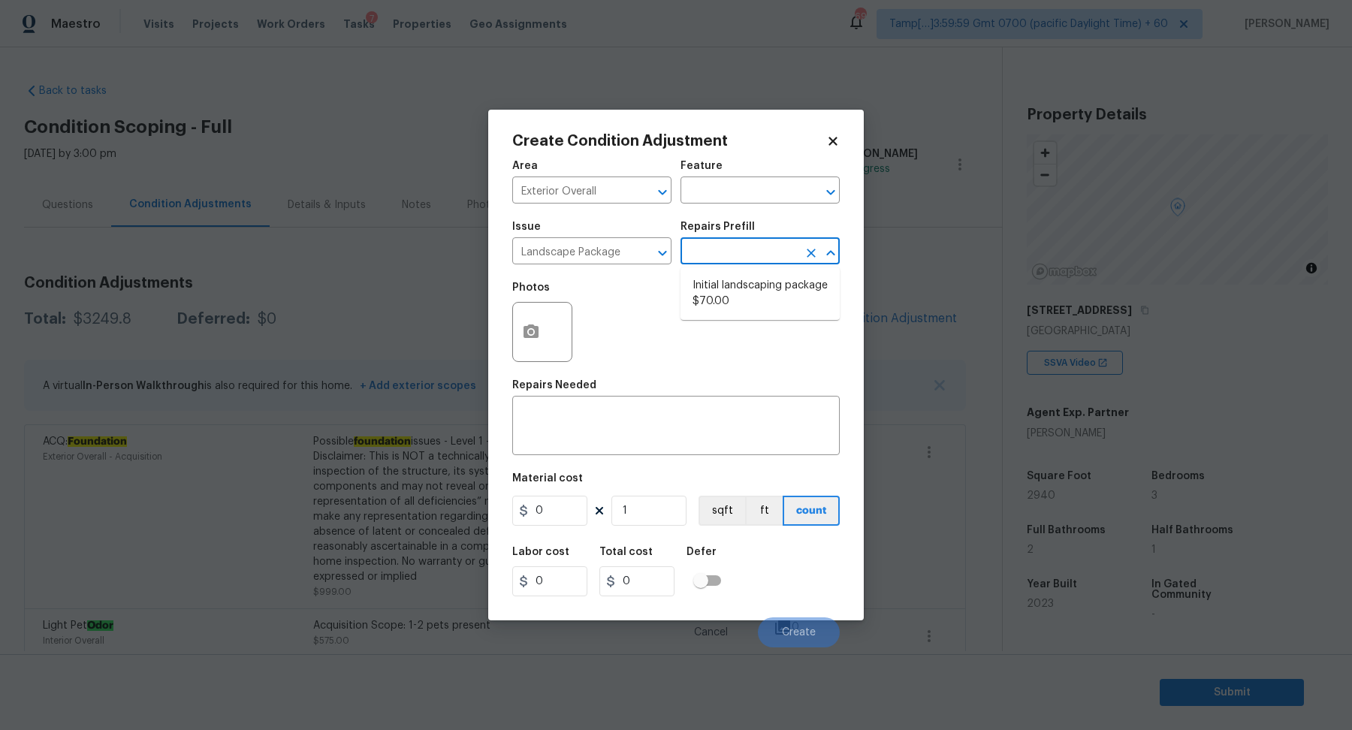
click at [758, 256] on input "text" at bounding box center [738, 252] width 117 height 23
click at [758, 298] on li "Initial landscaping package $70.00" at bounding box center [759, 293] width 159 height 41
type input "Home Readiness Packages"
type textarea "Mowing of grass up to 6" in height. Mow, edge along driveways & sidewalks, trim…"
type input "70"
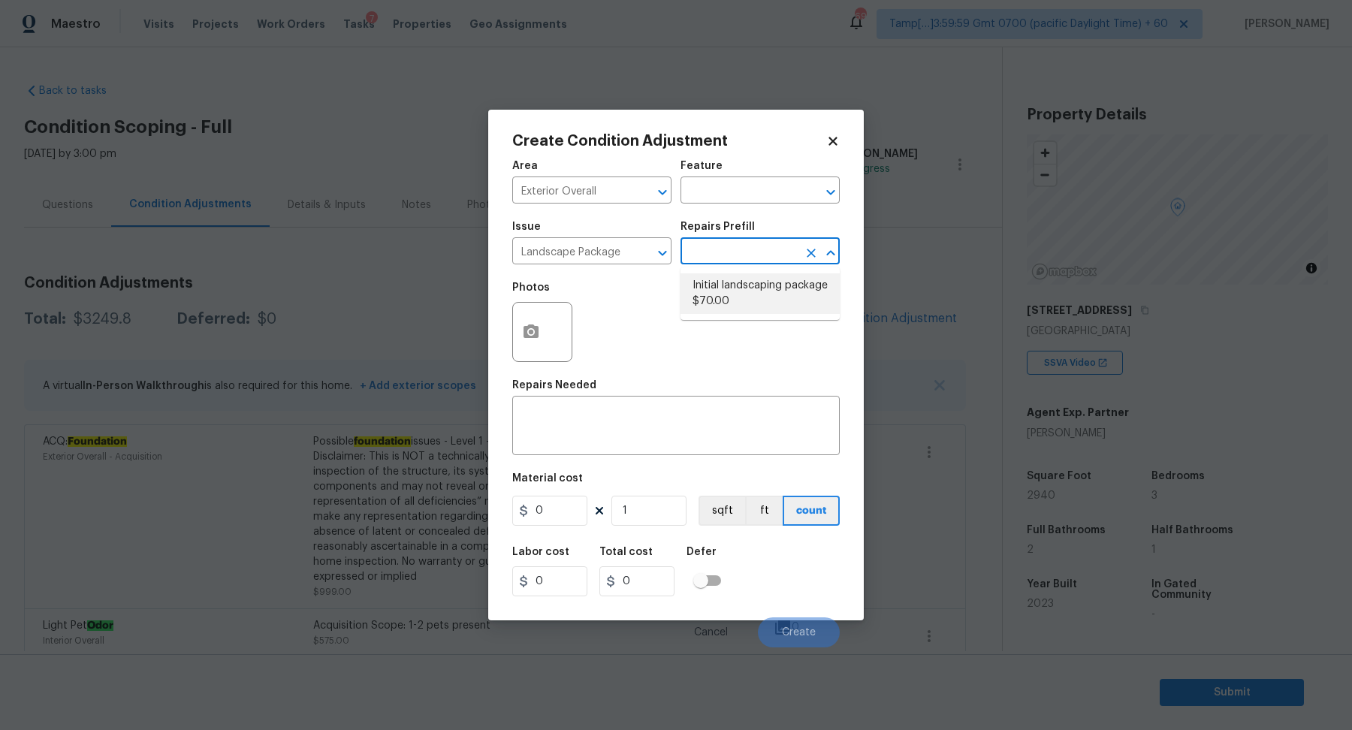
type input "70"
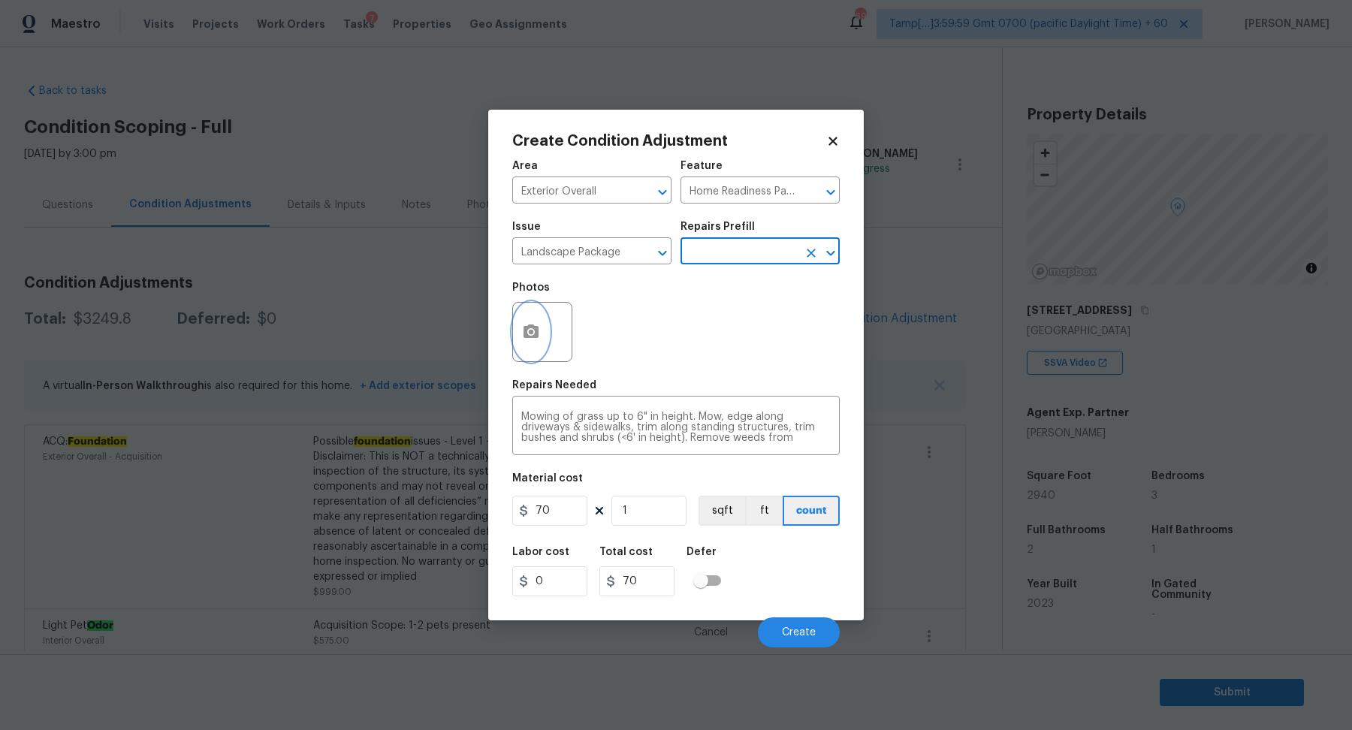
click at [531, 336] on icon "button" at bounding box center [531, 331] width 15 height 14
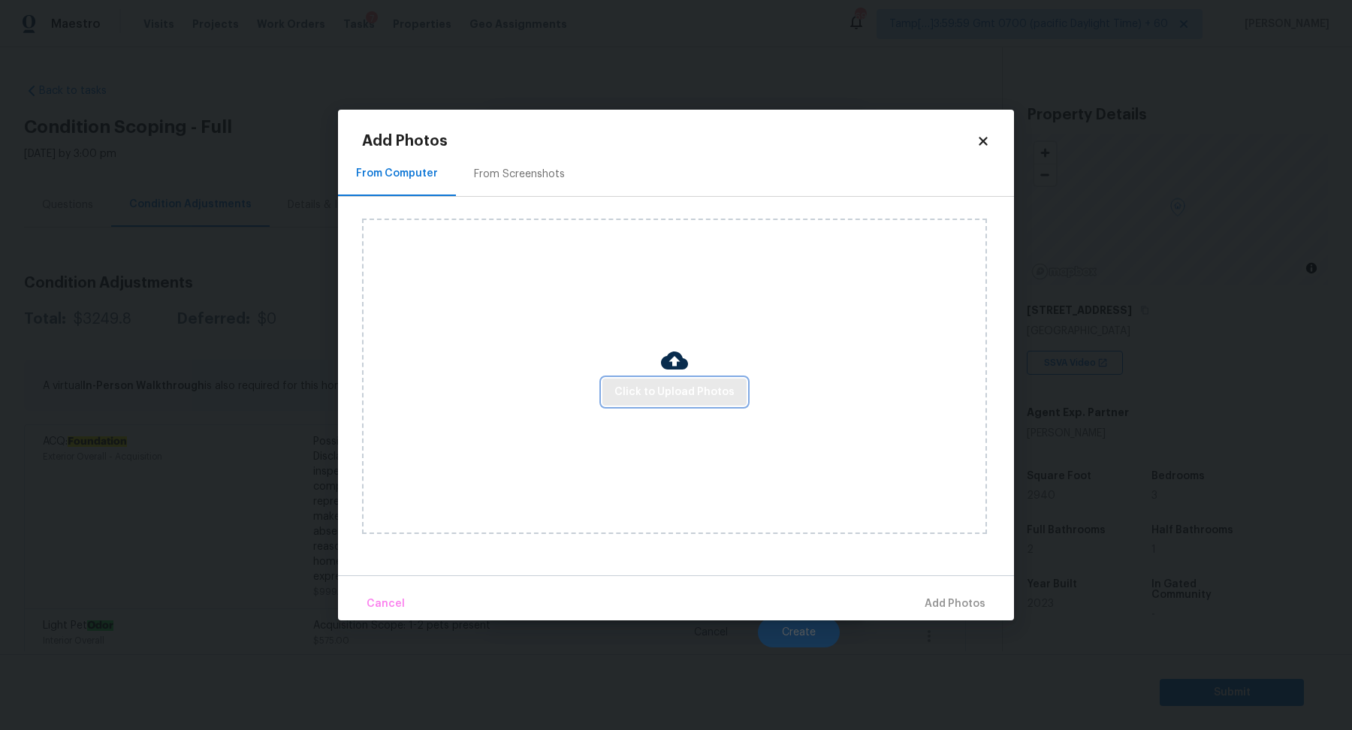
click at [607, 382] on button "Click to Upload Photos" at bounding box center [674, 393] width 144 height 28
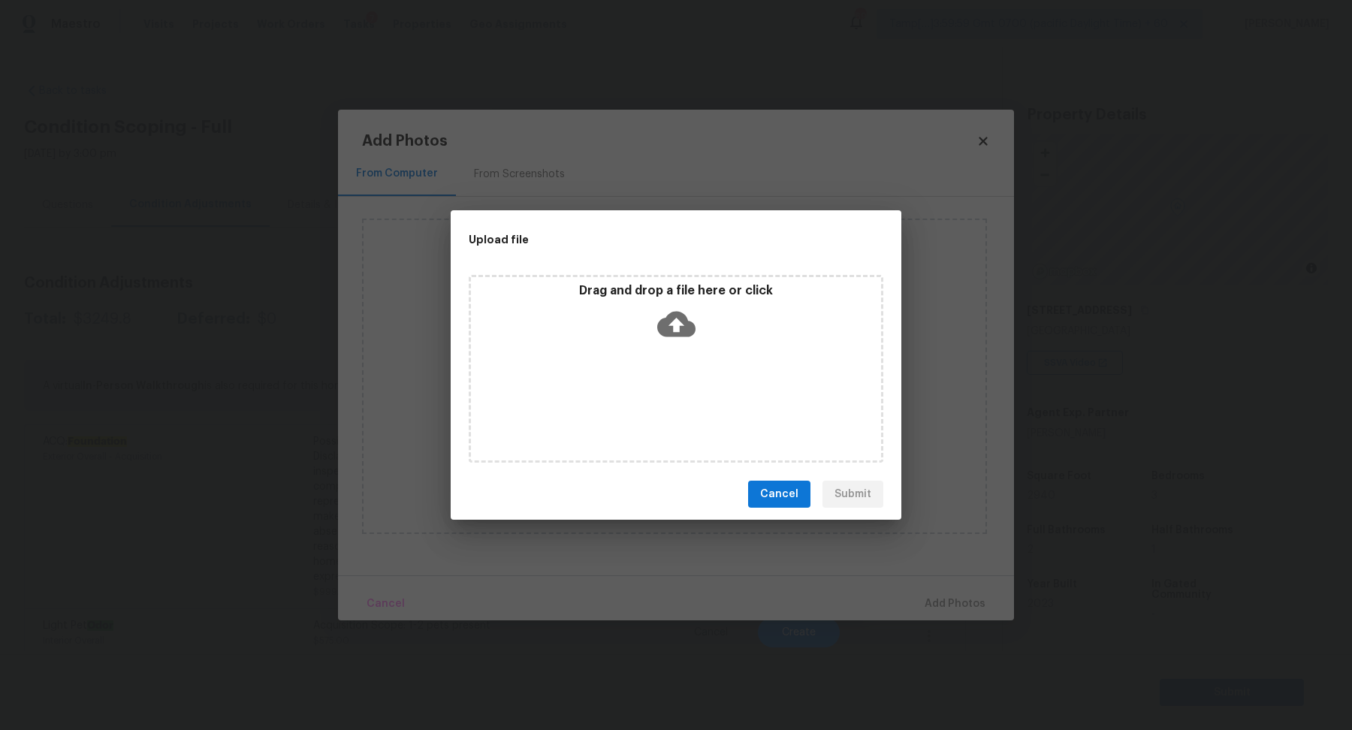
click at [634, 385] on div "Drag and drop a file here or click" at bounding box center [676, 369] width 415 height 188
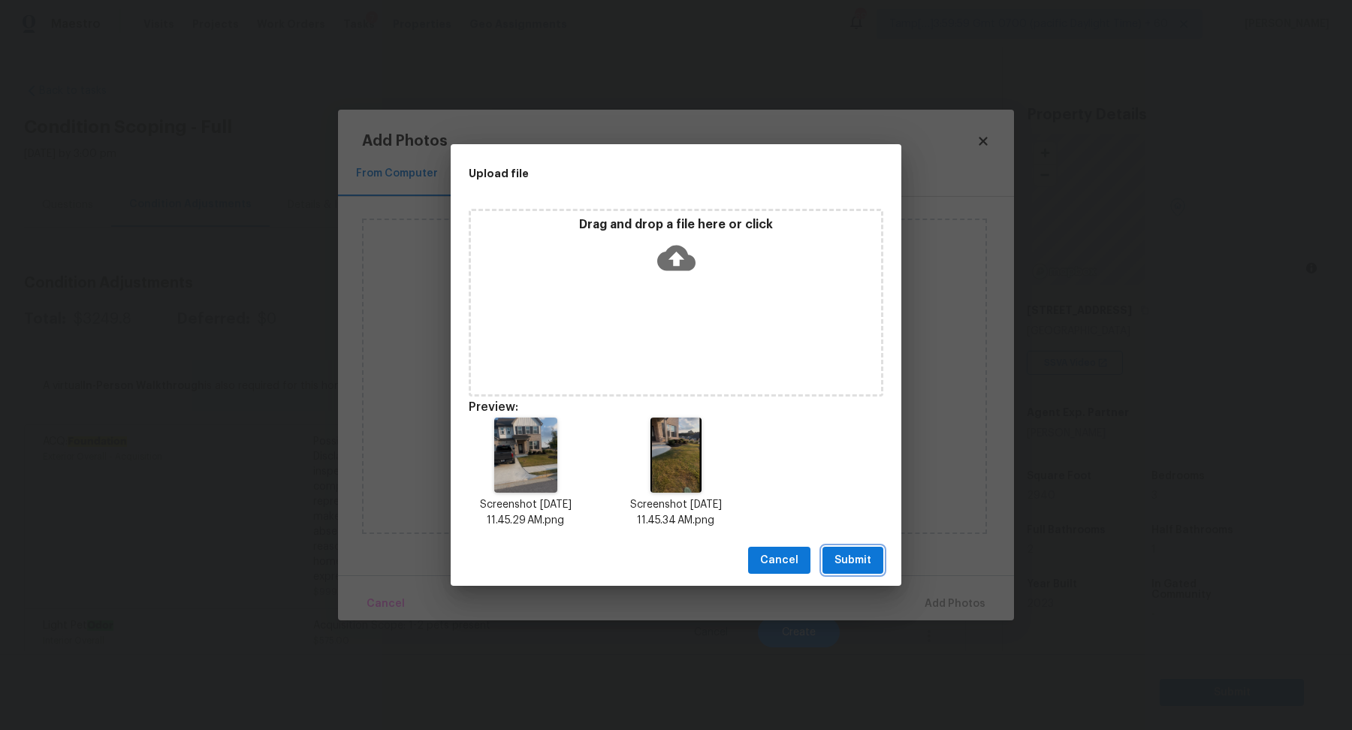
click at [848, 561] on span "Submit" at bounding box center [852, 560] width 37 height 19
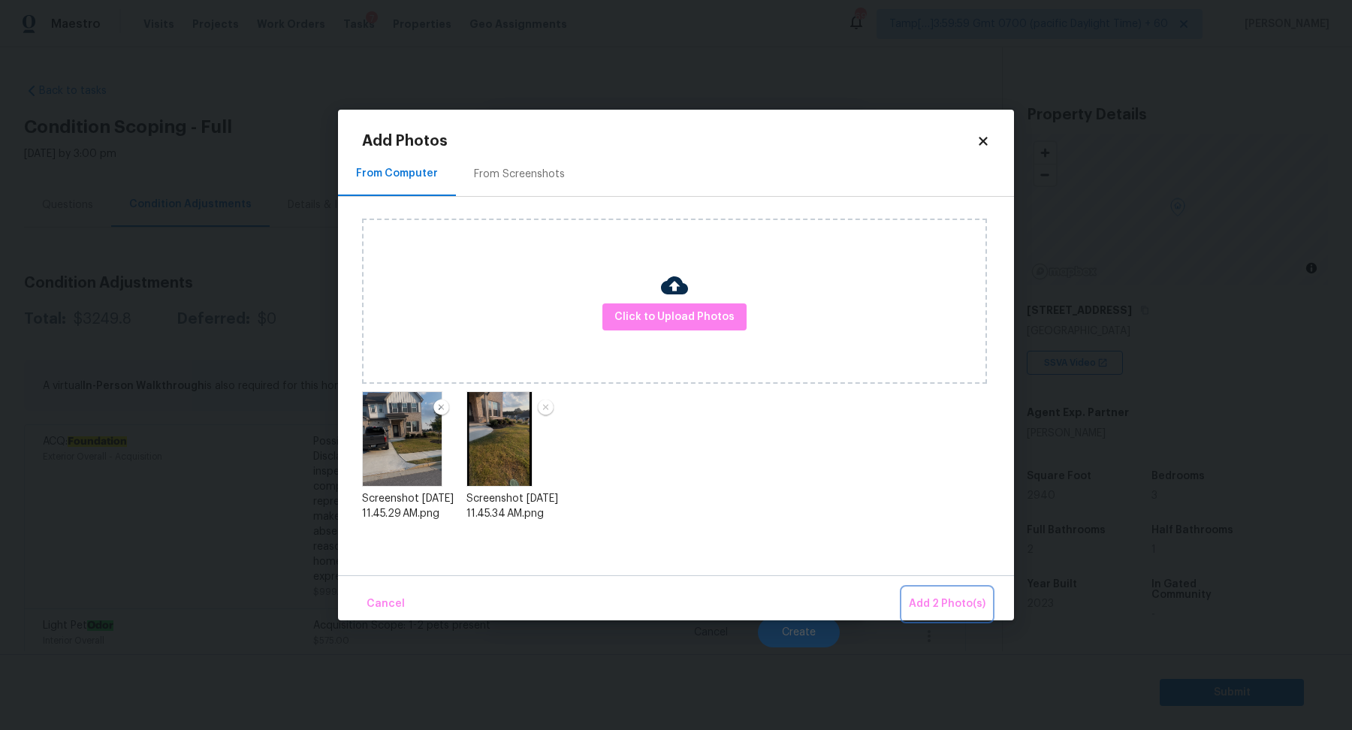
click at [947, 602] on span "Add 2 Photo(s)" at bounding box center [947, 604] width 77 height 19
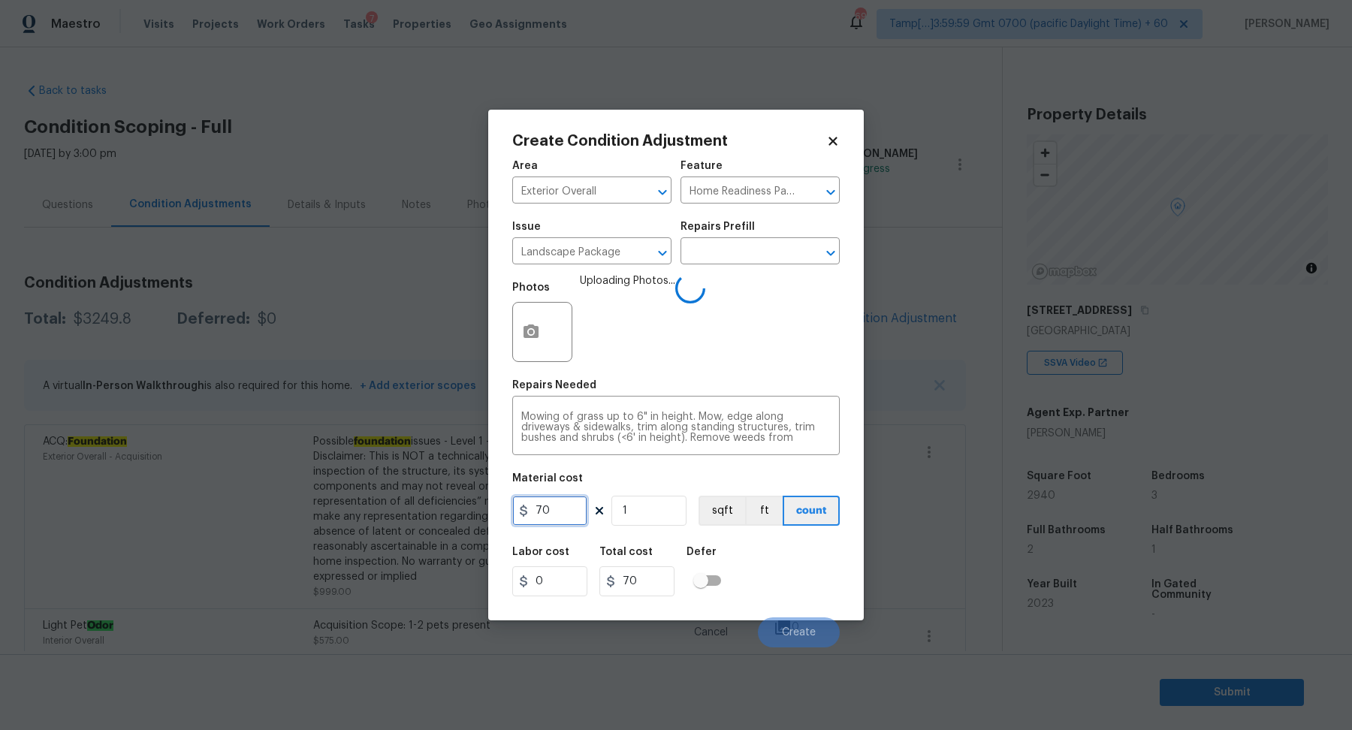
click at [554, 518] on input "70" at bounding box center [549, 511] width 75 height 30
type input "200"
click at [796, 581] on div "Labor cost 0 Total cost 200 Defer" at bounding box center [675, 572] width 327 height 68
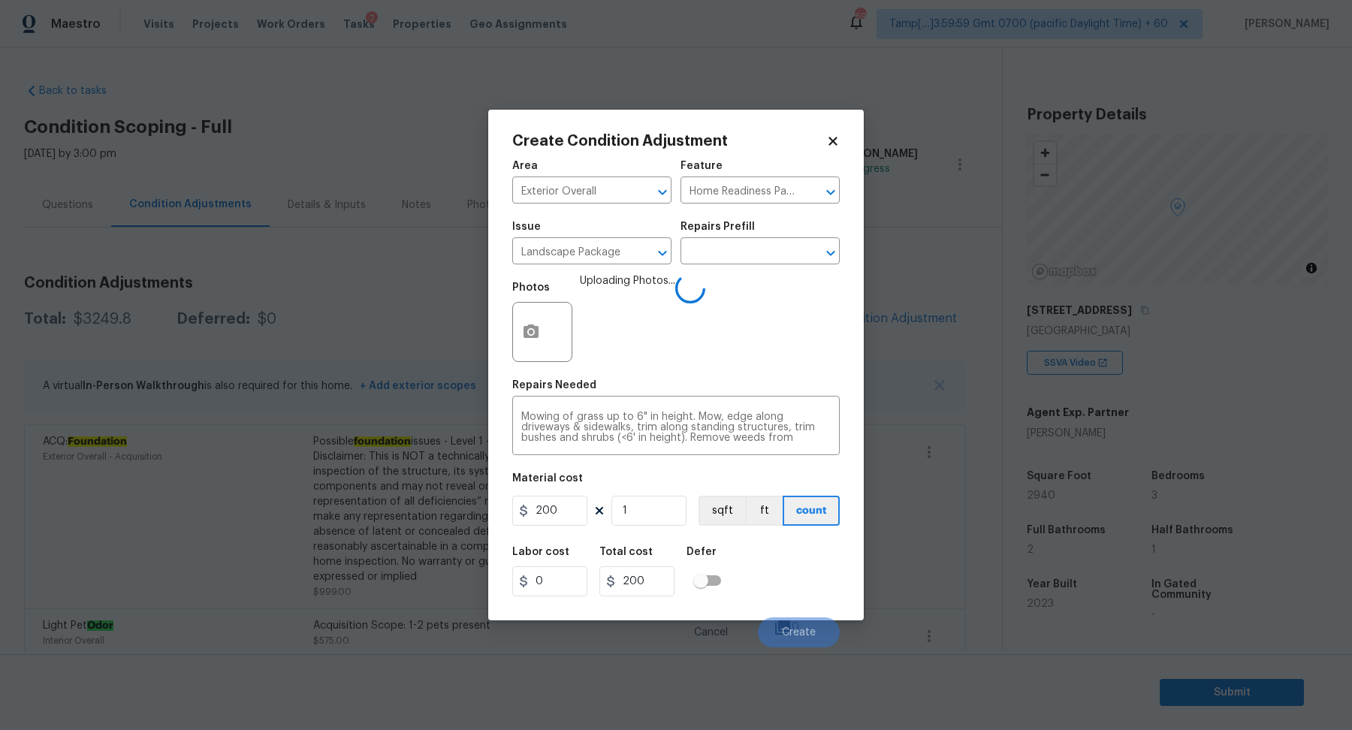
click at [798, 581] on div "Labor cost 0 Total cost 200 Defer" at bounding box center [675, 572] width 327 height 68
click at [804, 619] on button "Create" at bounding box center [799, 632] width 82 height 30
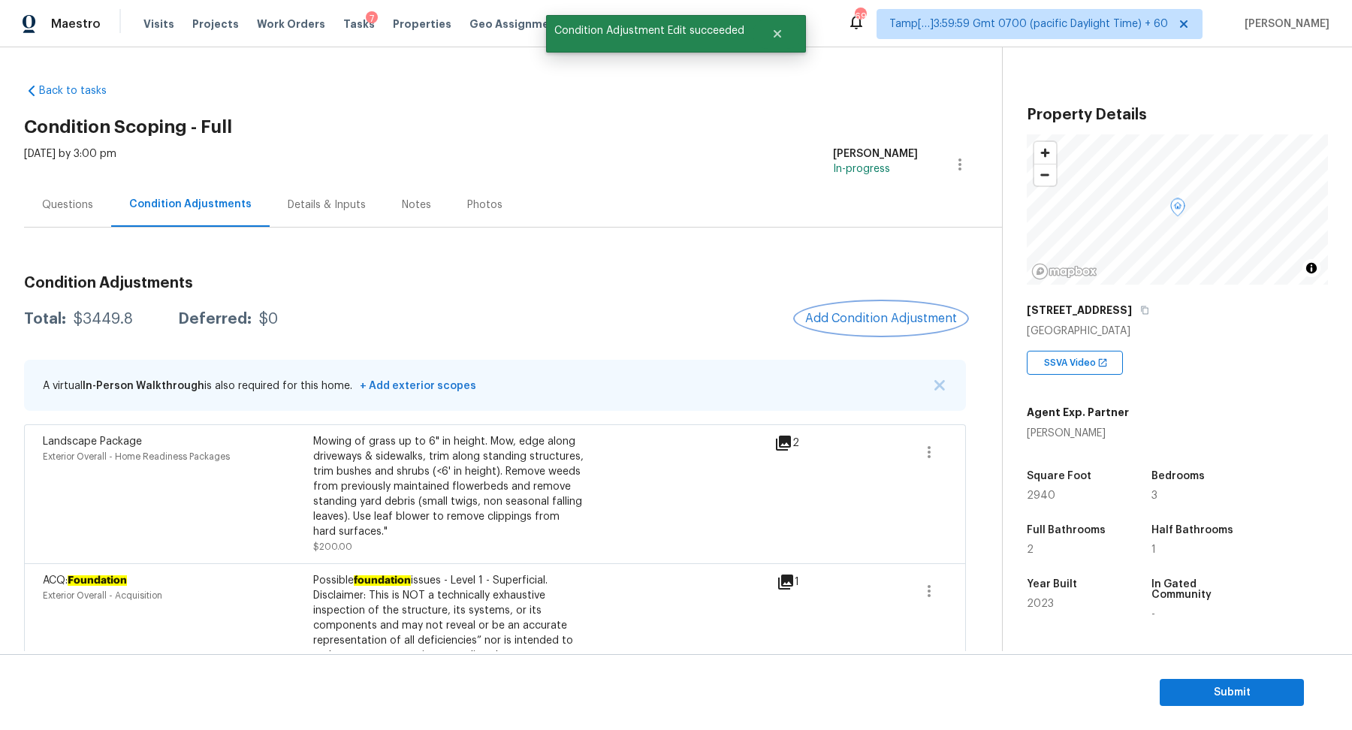
click at [834, 308] on button "Add Condition Adjustment" at bounding box center [881, 319] width 170 height 32
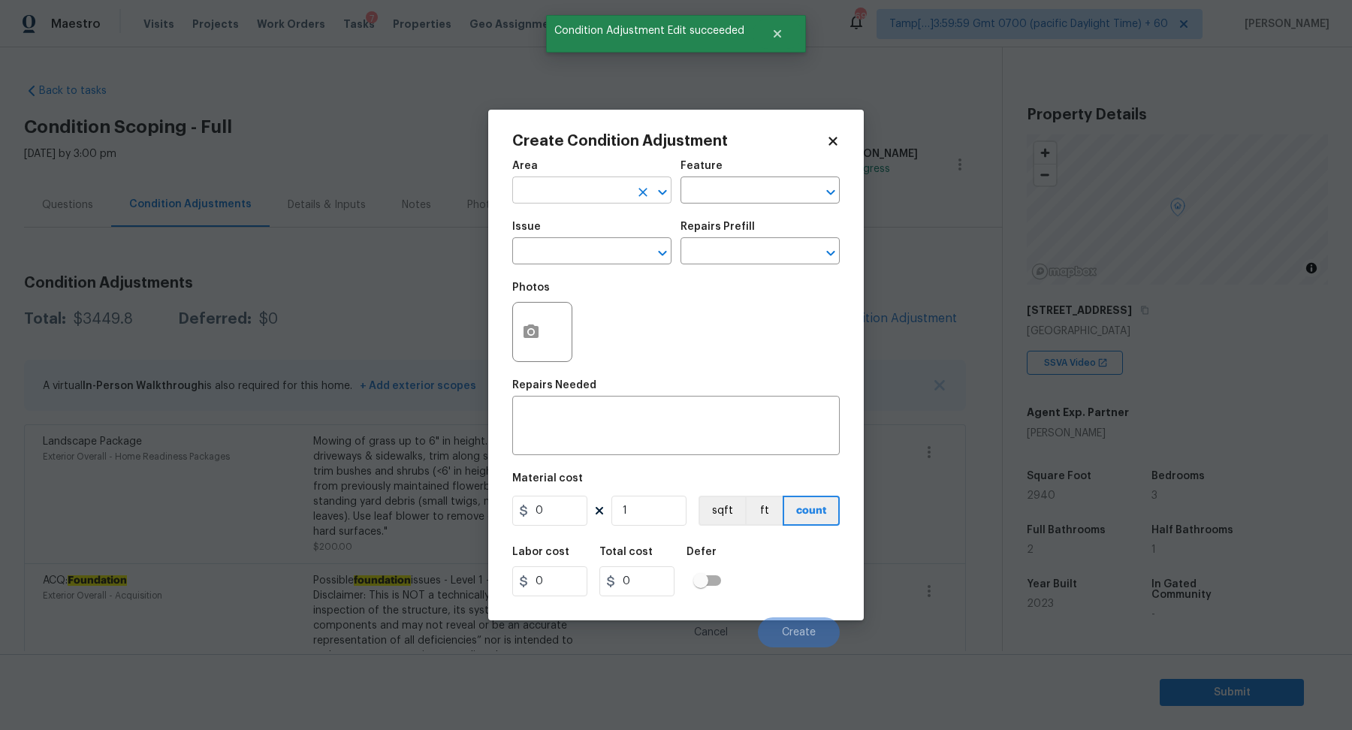
click at [570, 185] on input "text" at bounding box center [570, 191] width 117 height 23
click at [562, 251] on li "Exterior Overall" at bounding box center [591, 249] width 159 height 25
type input "Exterior Overall"
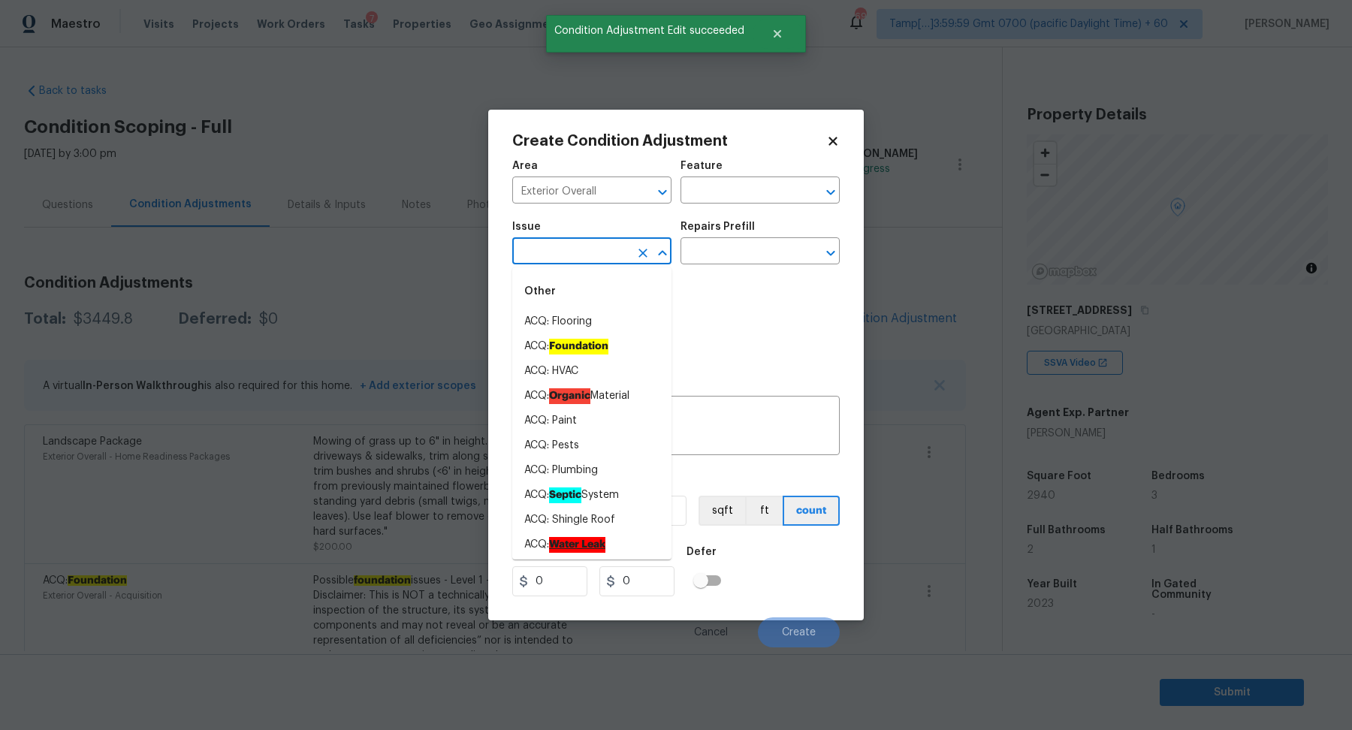
click at [562, 251] on input "text" at bounding box center [570, 252] width 117 height 23
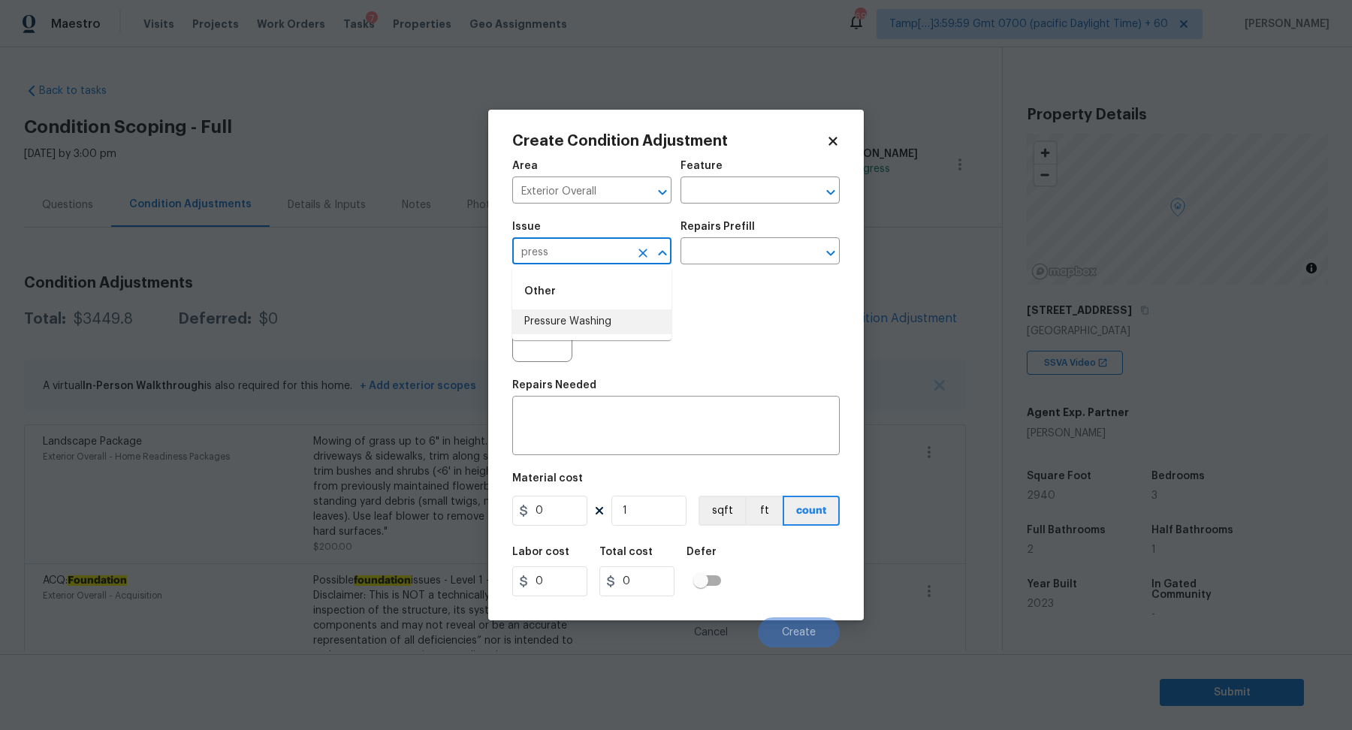
click at [580, 318] on li "Pressure Washing" at bounding box center [591, 321] width 159 height 25
click at [571, 246] on input "Pressure Washing" at bounding box center [570, 252] width 117 height 23
type input "Pressure Washing"
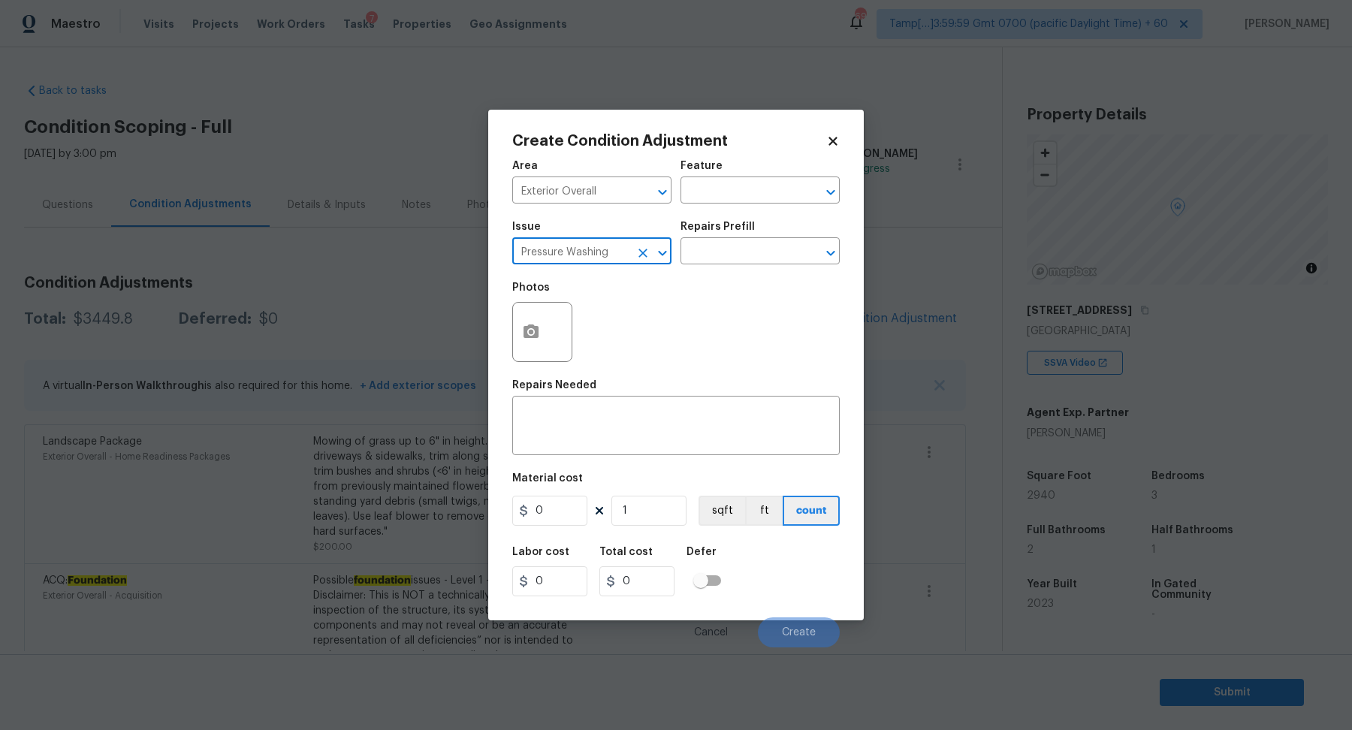
click at [688, 392] on div "Repairs Needed" at bounding box center [675, 390] width 327 height 20
click at [686, 409] on div "x ​" at bounding box center [675, 428] width 327 height 56
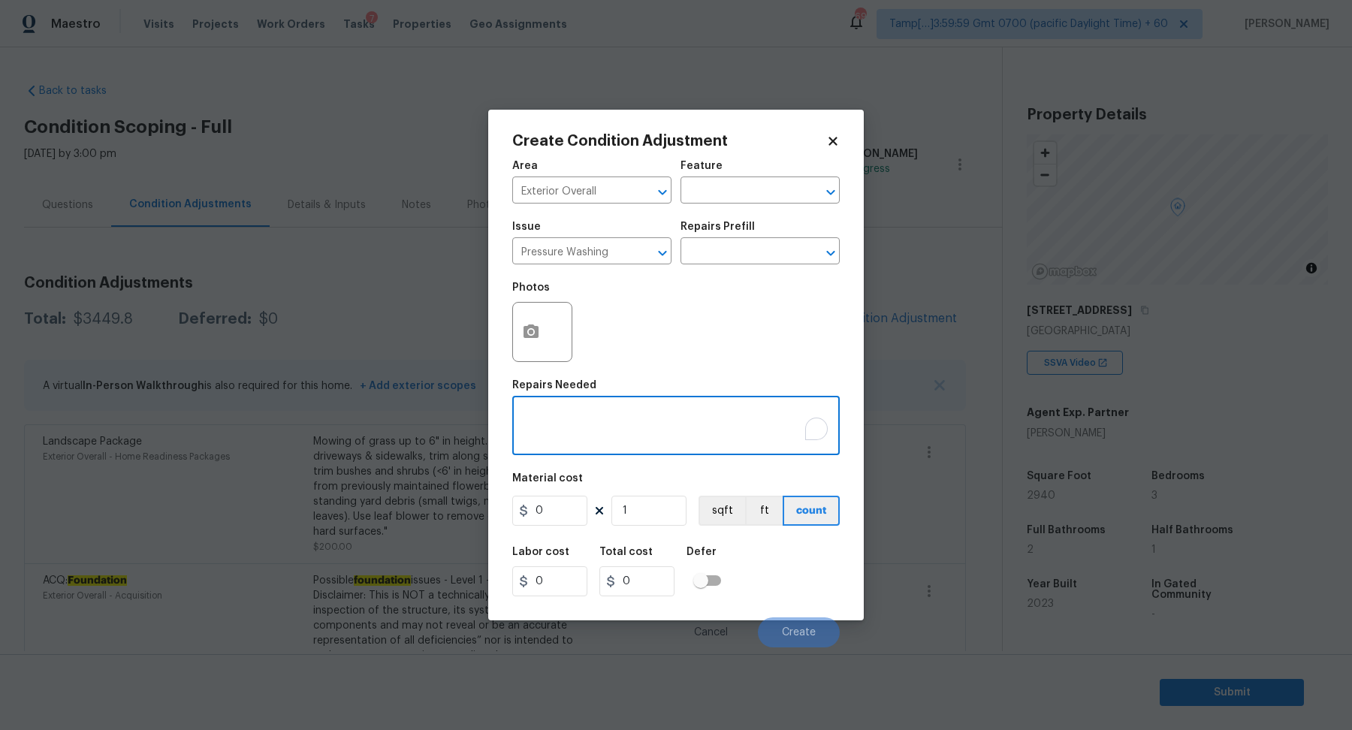
paste textarea "Pressure Washing"
type textarea "Pressure Washing"
click at [567, 489] on div "Material cost" at bounding box center [675, 483] width 327 height 20
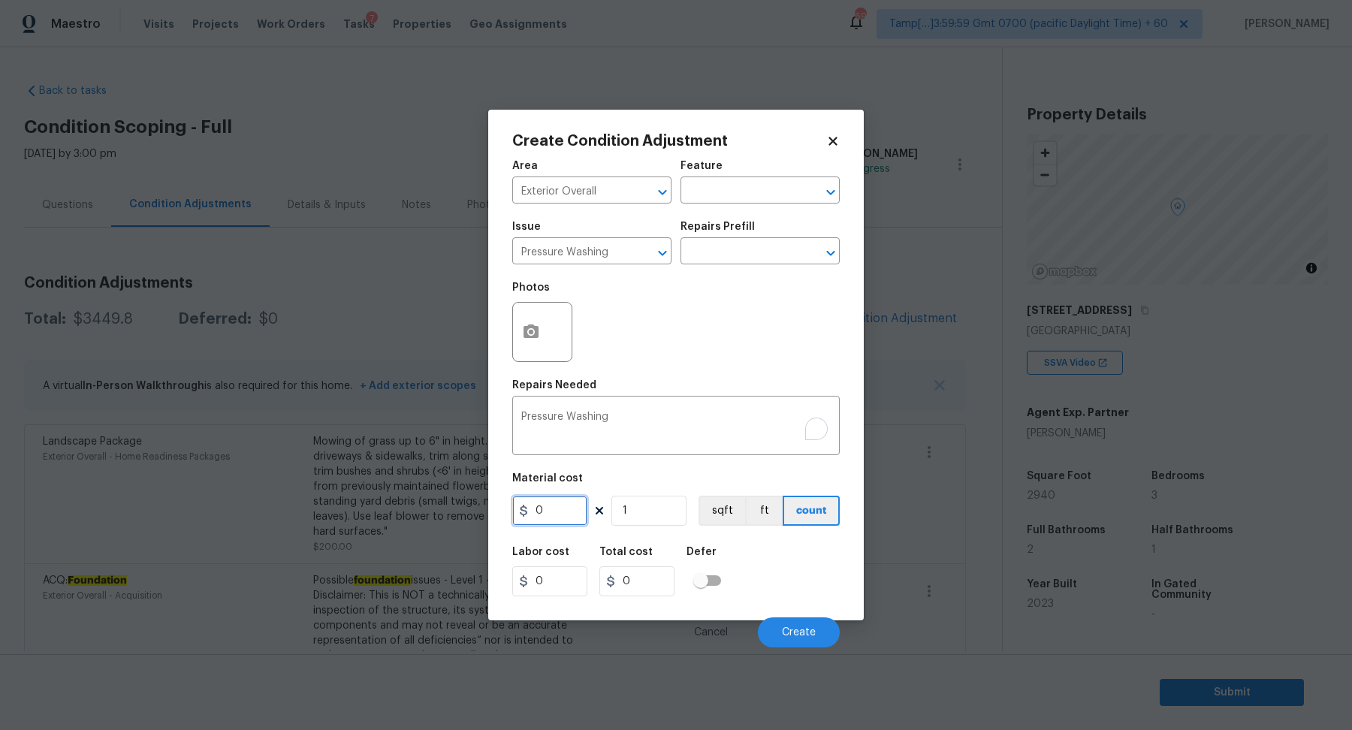
click at [567, 512] on input "0" at bounding box center [549, 511] width 75 height 30
type input "200"
click at [780, 632] on button "Create" at bounding box center [799, 632] width 82 height 30
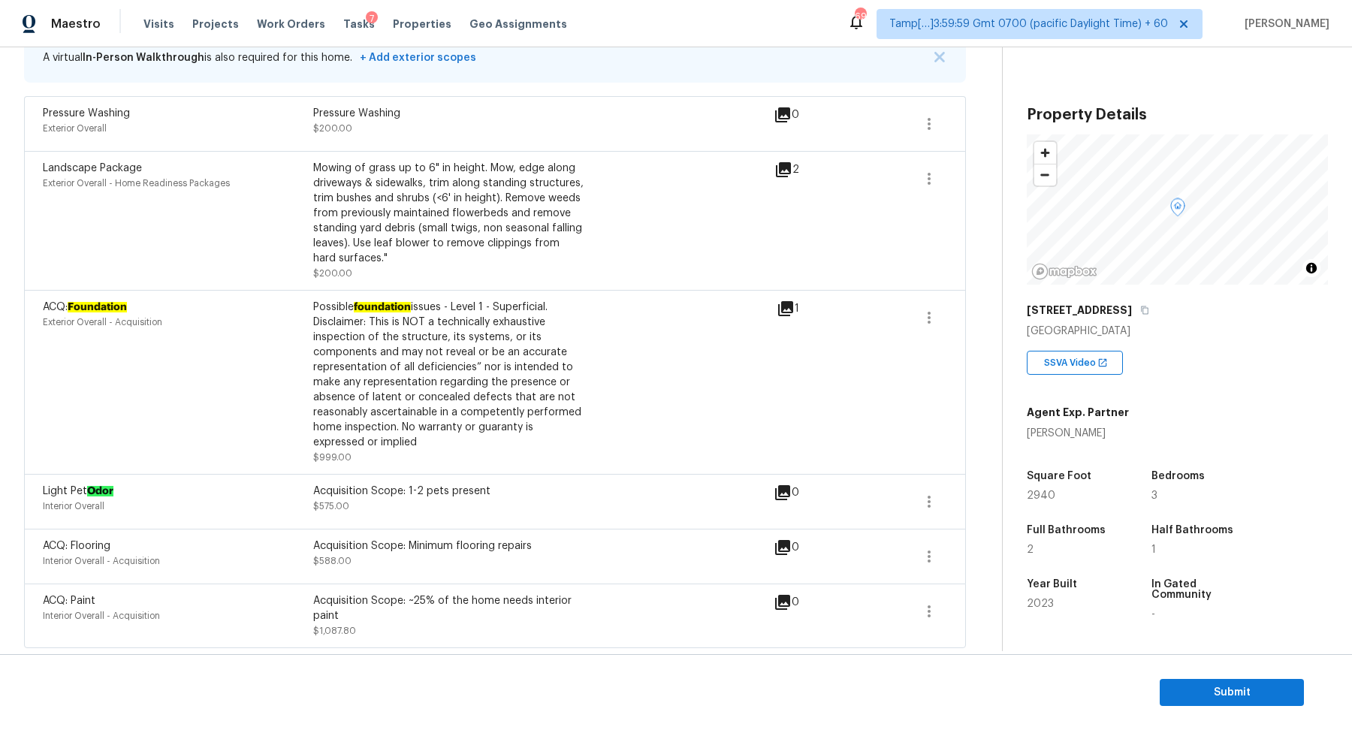
scroll to position [122, 0]
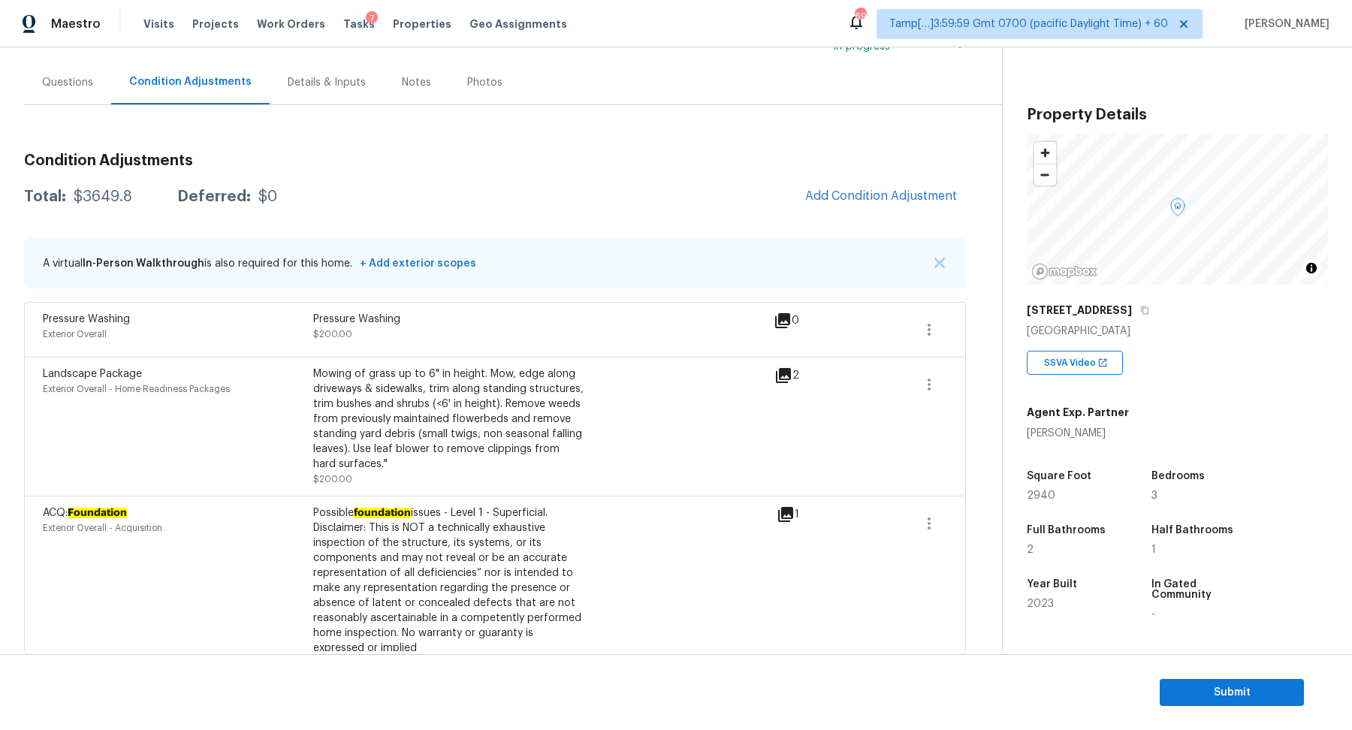
click at [110, 198] on div "$3649.8" at bounding box center [103, 196] width 59 height 15
copy div "$3649.8"
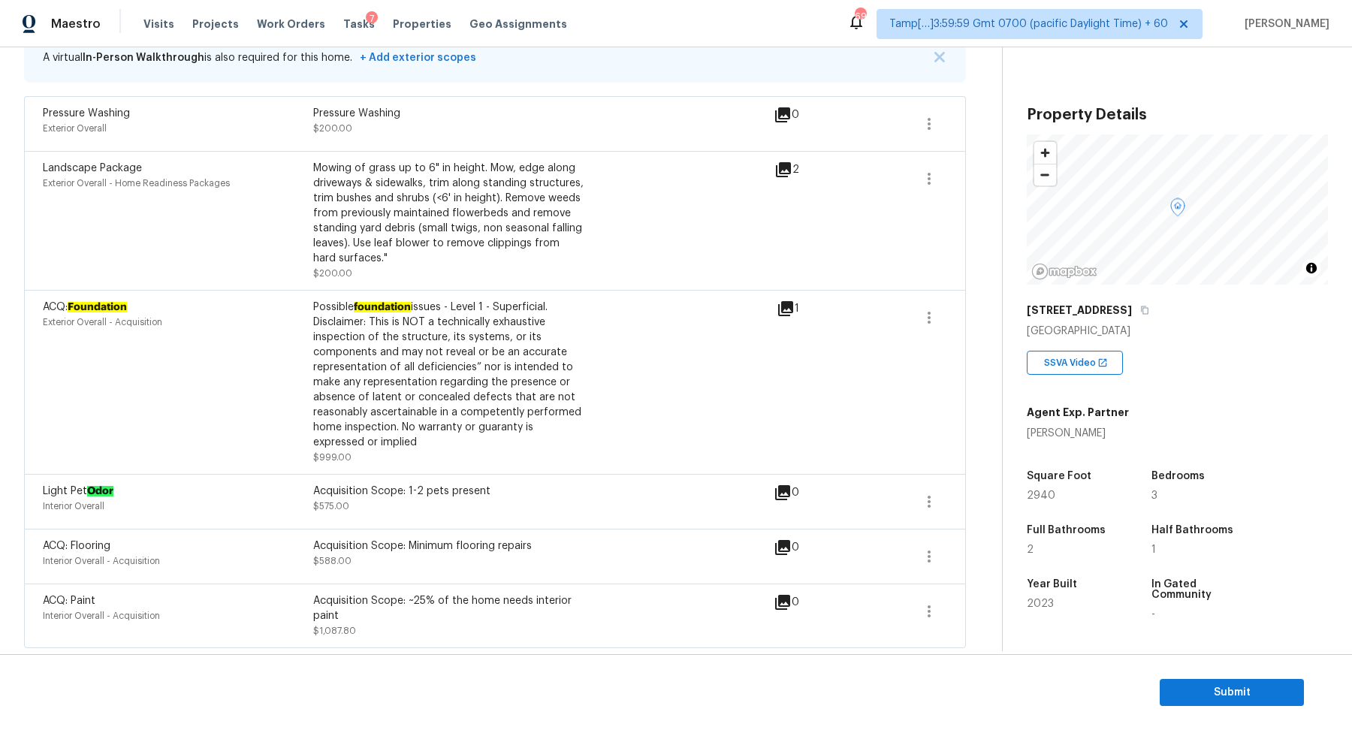
scroll to position [120, 0]
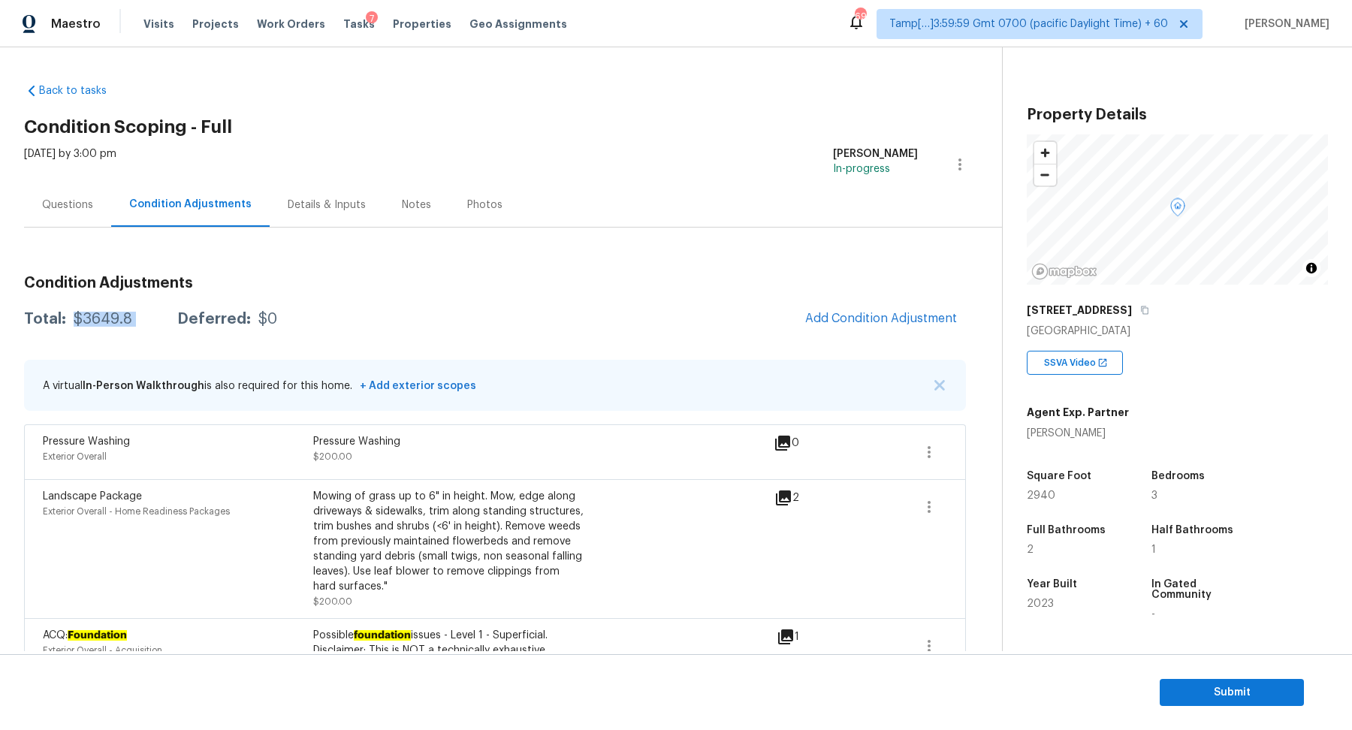
scroll to position [120, 0]
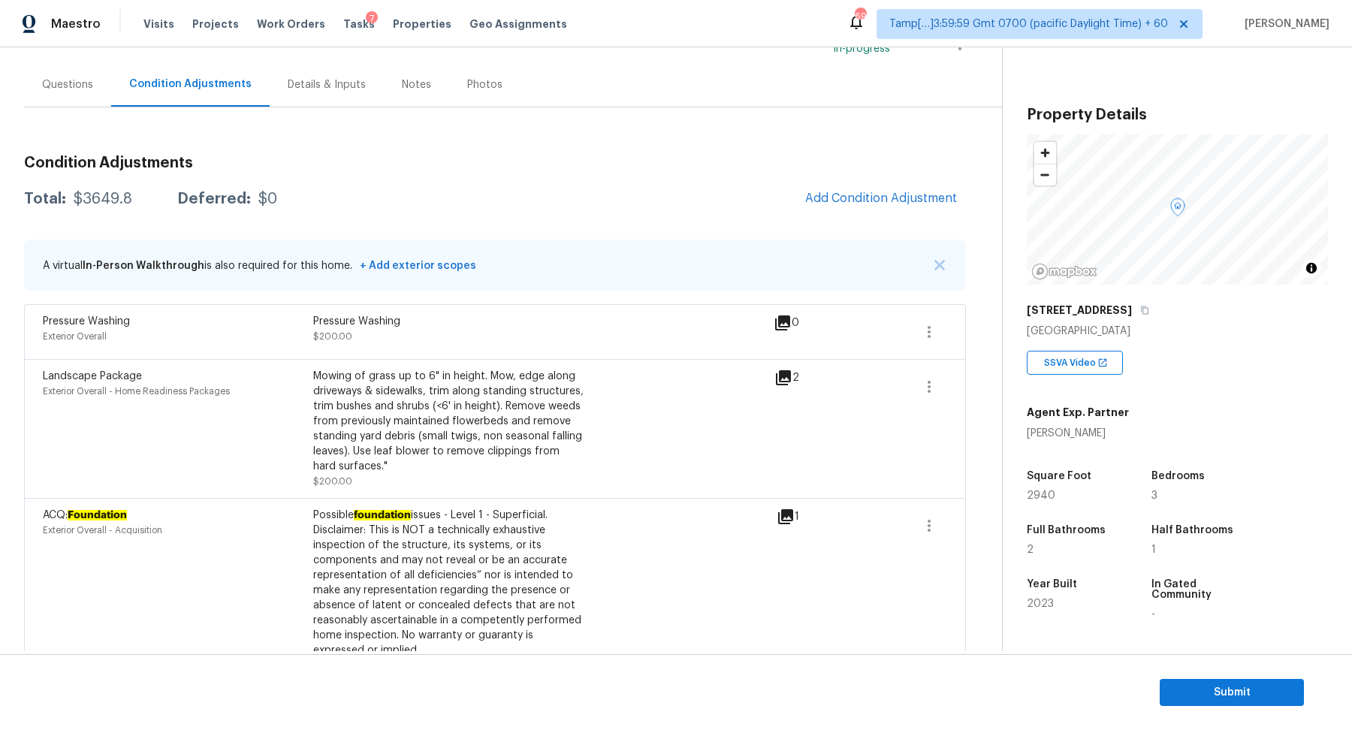
click at [65, 99] on div "Questions" at bounding box center [67, 84] width 87 height 44
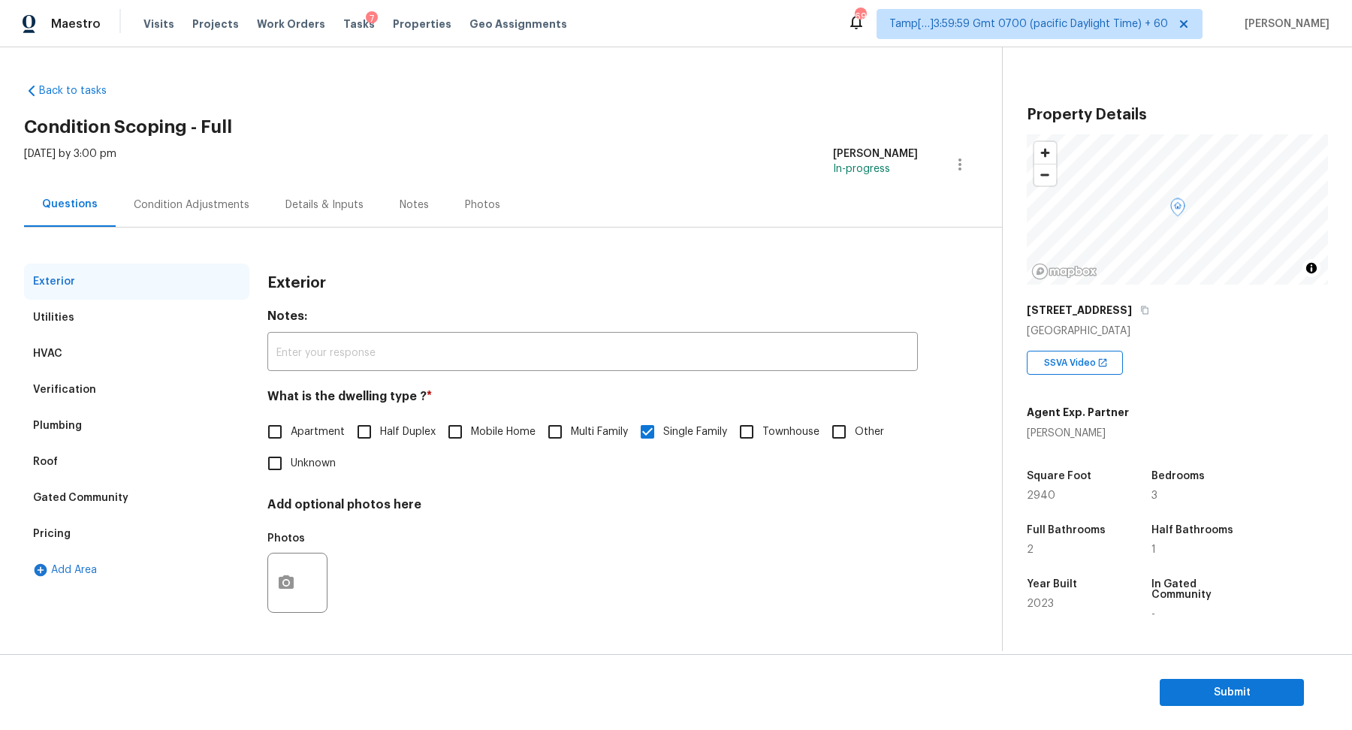
click at [78, 393] on div "Verification" at bounding box center [64, 389] width 63 height 15
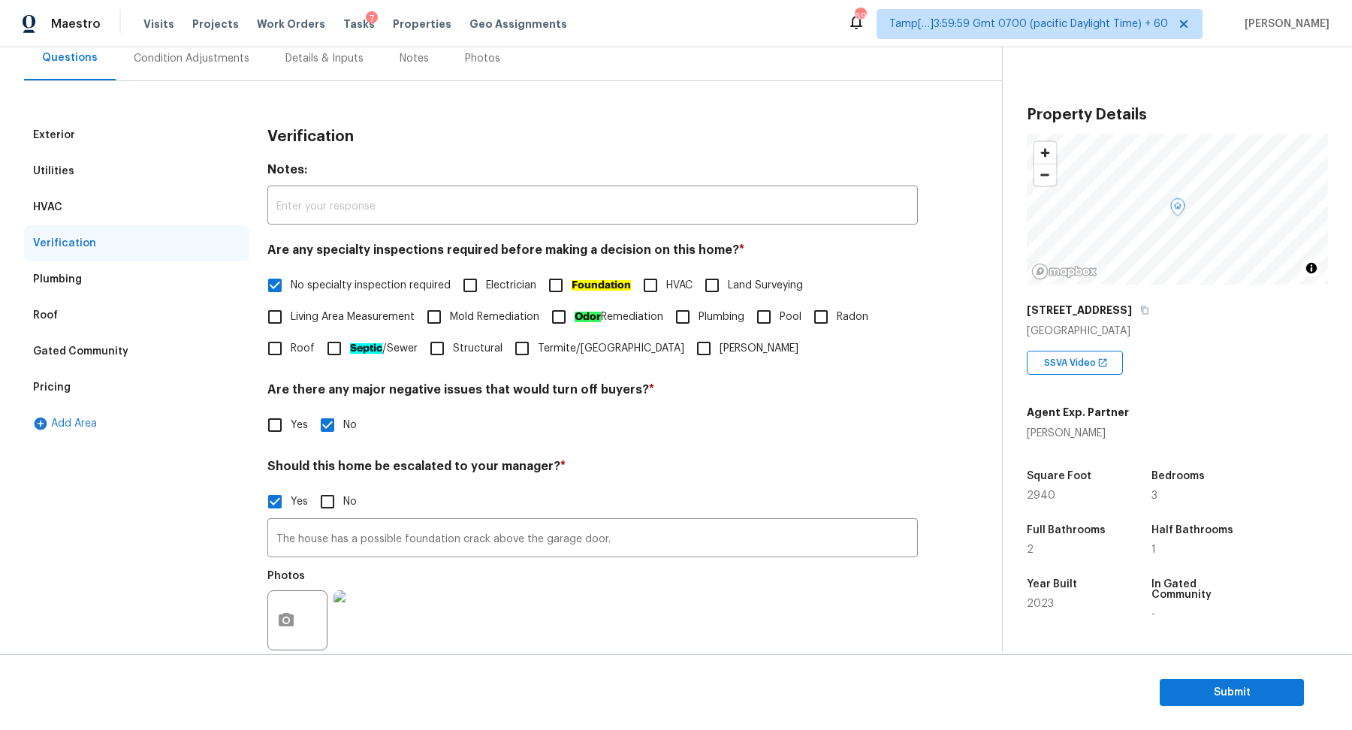
scroll to position [267, 0]
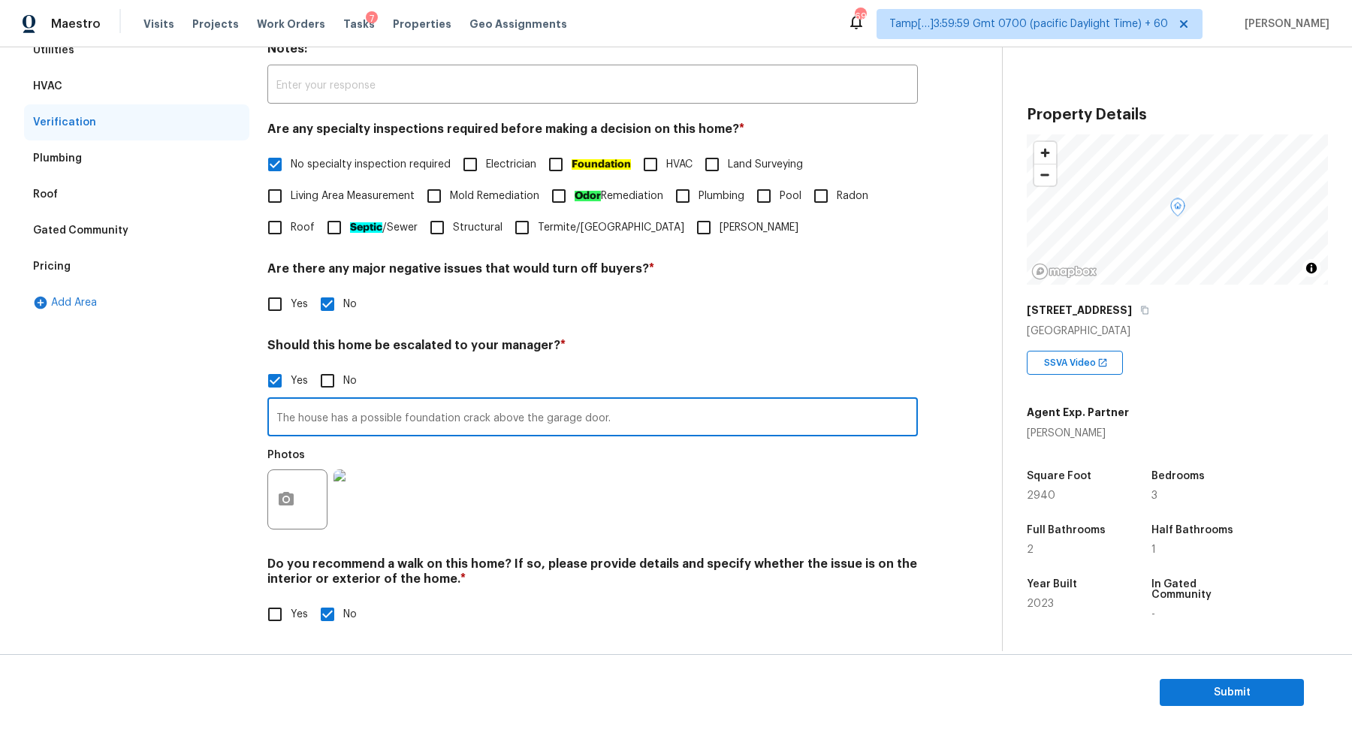
drag, startPoint x: 298, startPoint y: 419, endPoint x: 821, endPoint y: 463, distance: 524.6
click at [821, 463] on div "The house has a possible foundation crack above the garage door. ​ Photos" at bounding box center [592, 468] width 650 height 142
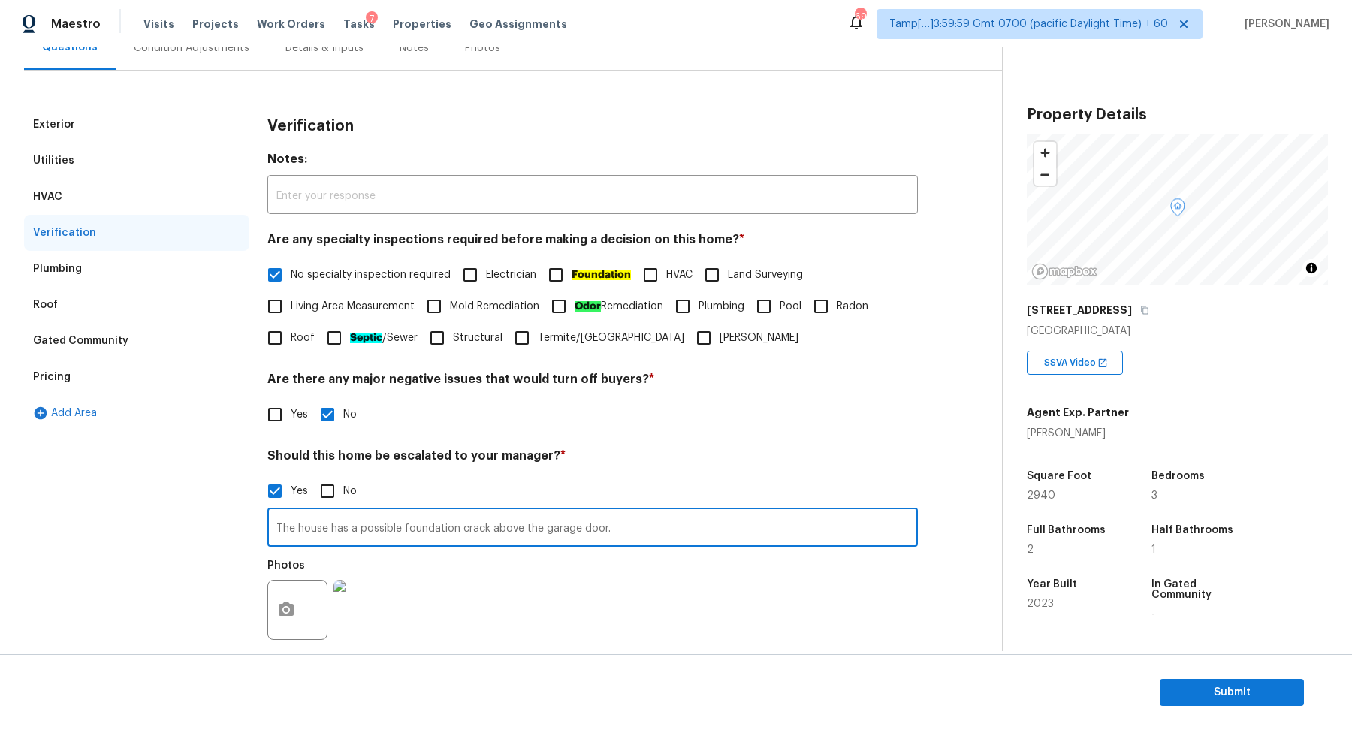
scroll to position [0, 0]
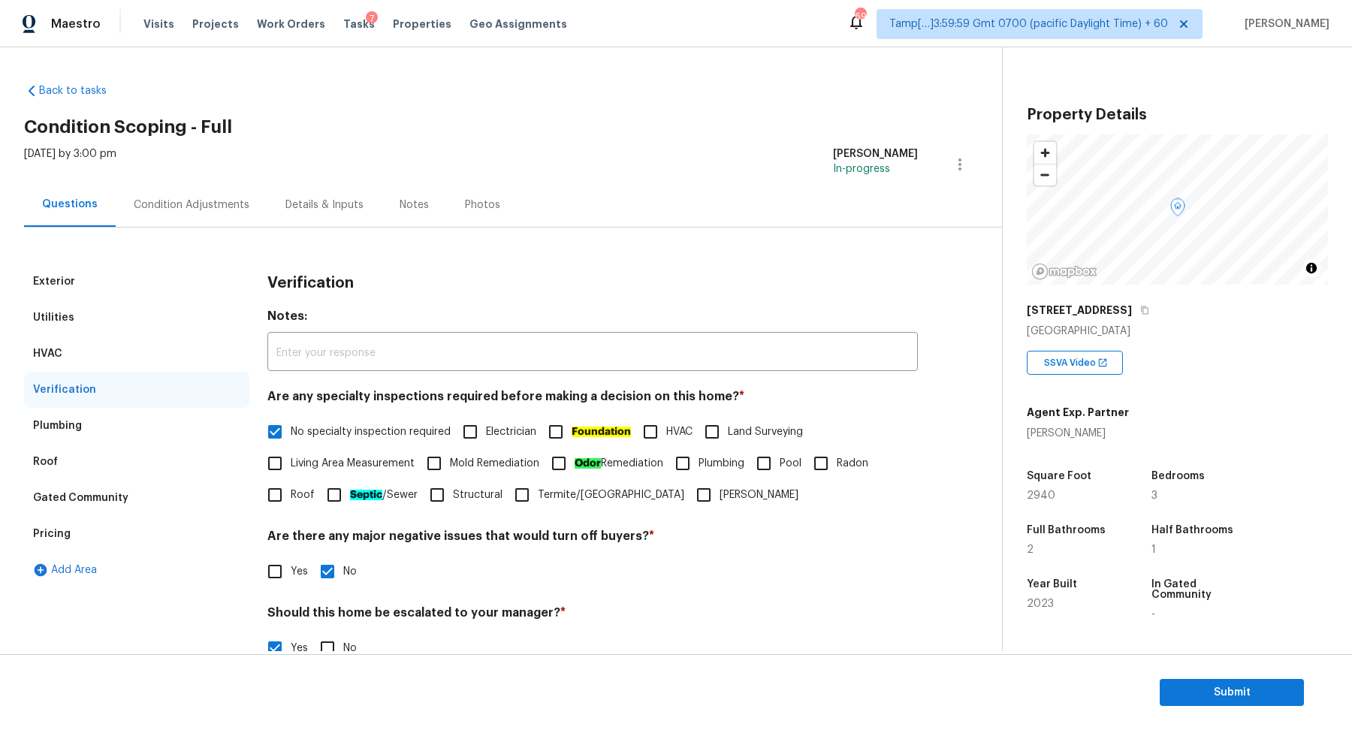
click at [221, 192] on div "Condition Adjustments" at bounding box center [192, 205] width 152 height 44
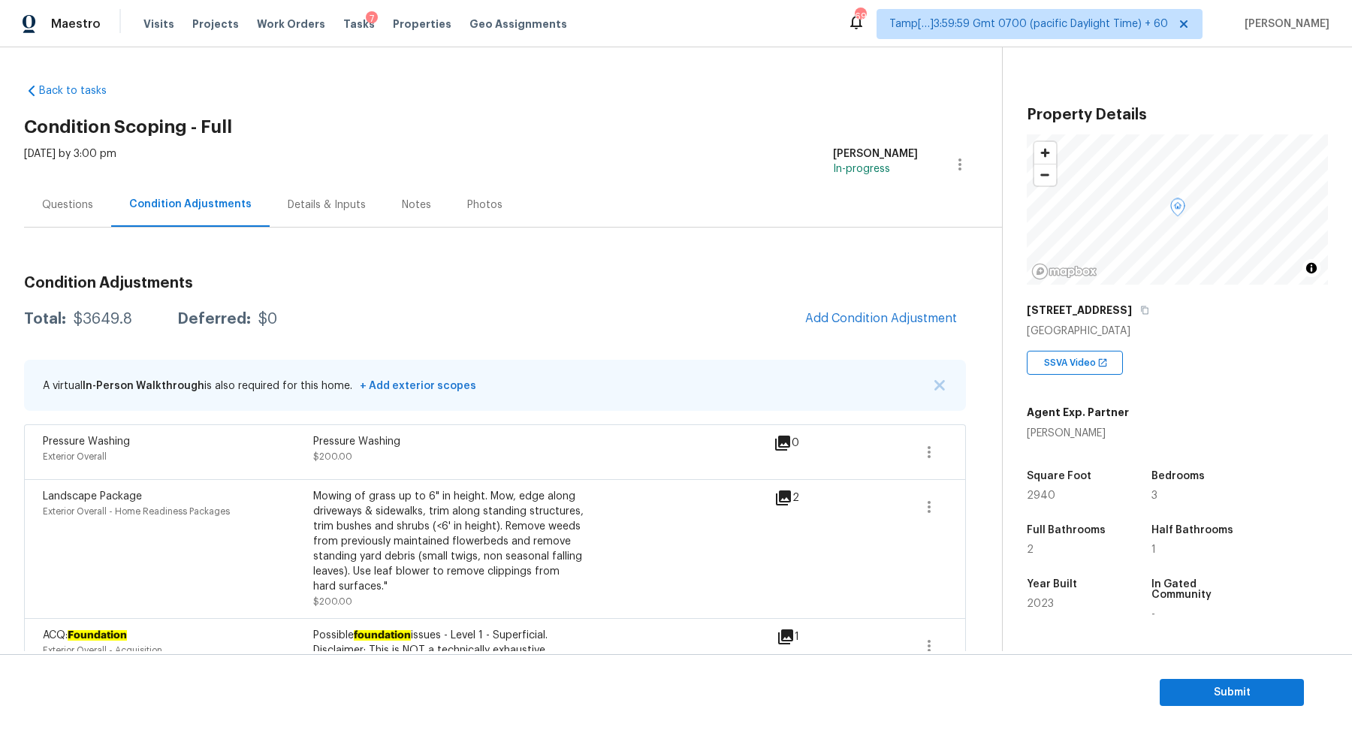
click at [91, 318] on div "$3649.8" at bounding box center [103, 319] width 59 height 15
copy div "$3649.8"
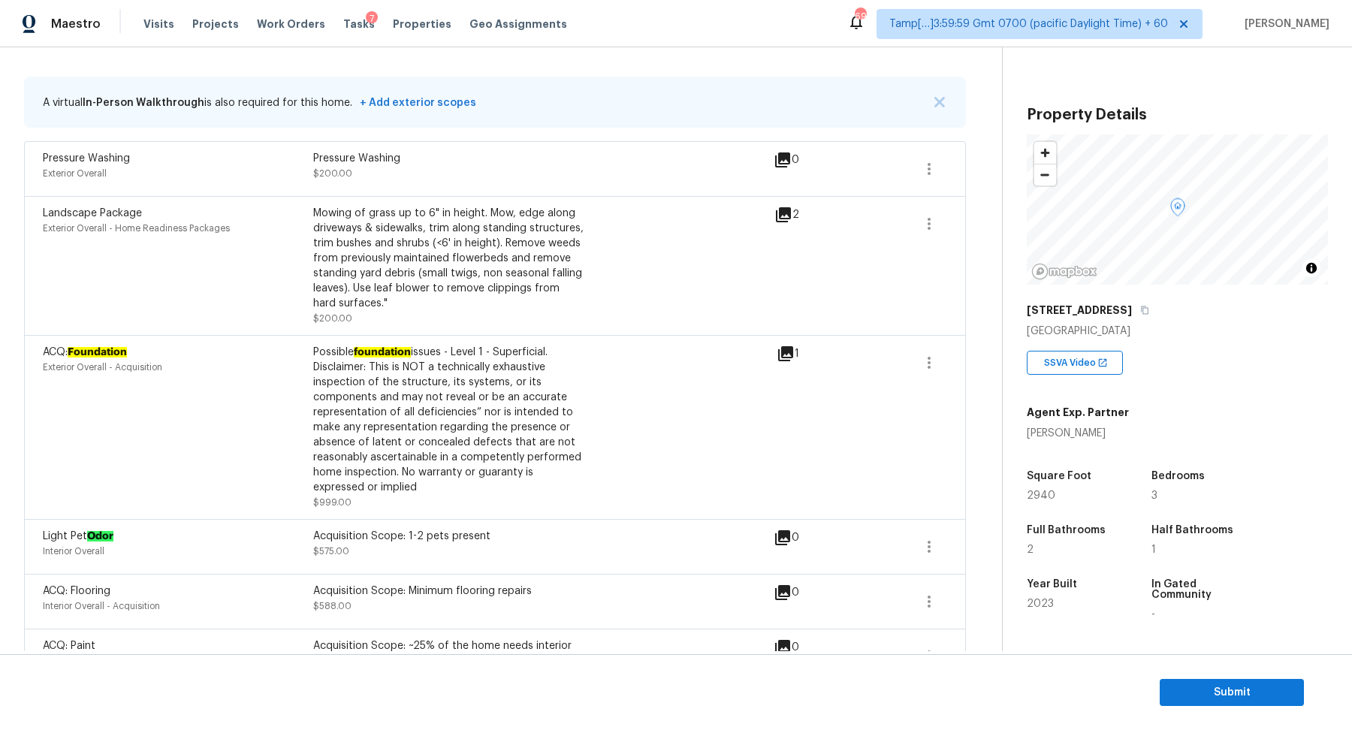
scroll to position [219, 0]
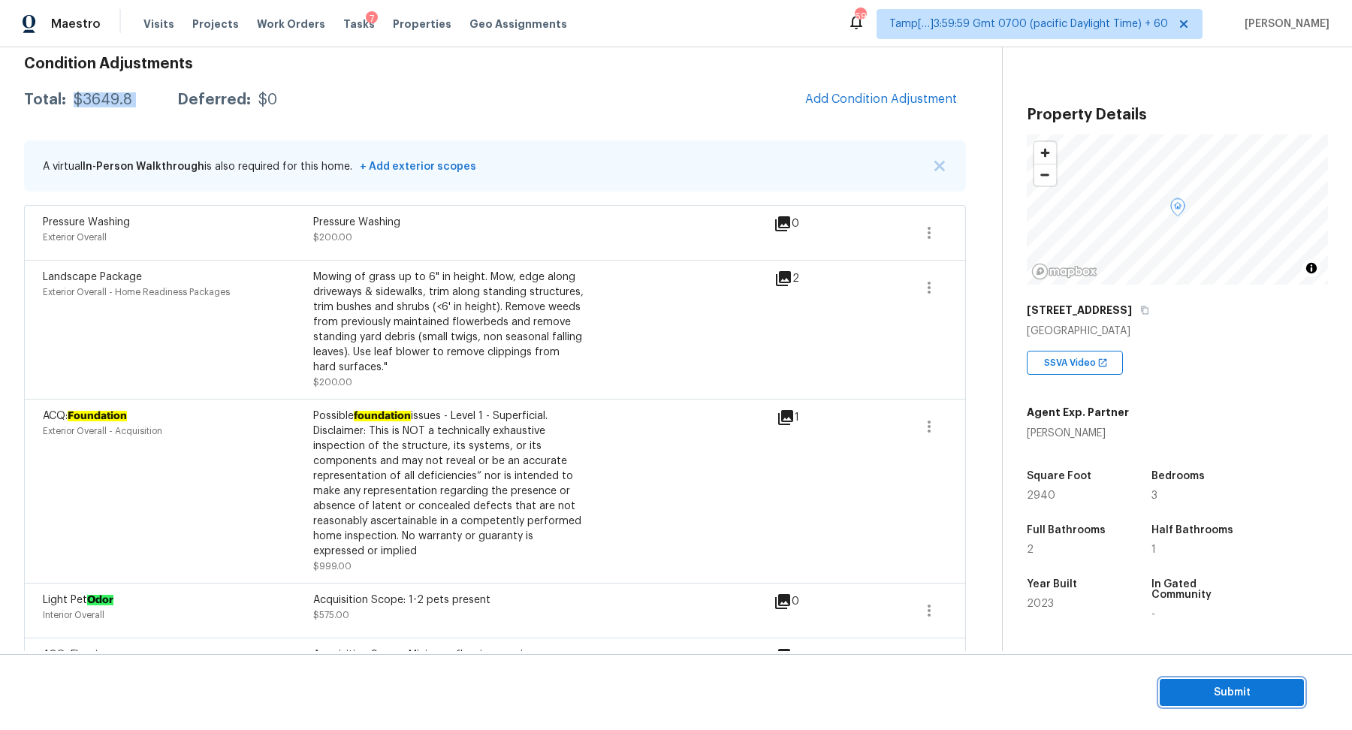
click at [1238, 702] on span "Submit" at bounding box center [1232, 692] width 120 height 19
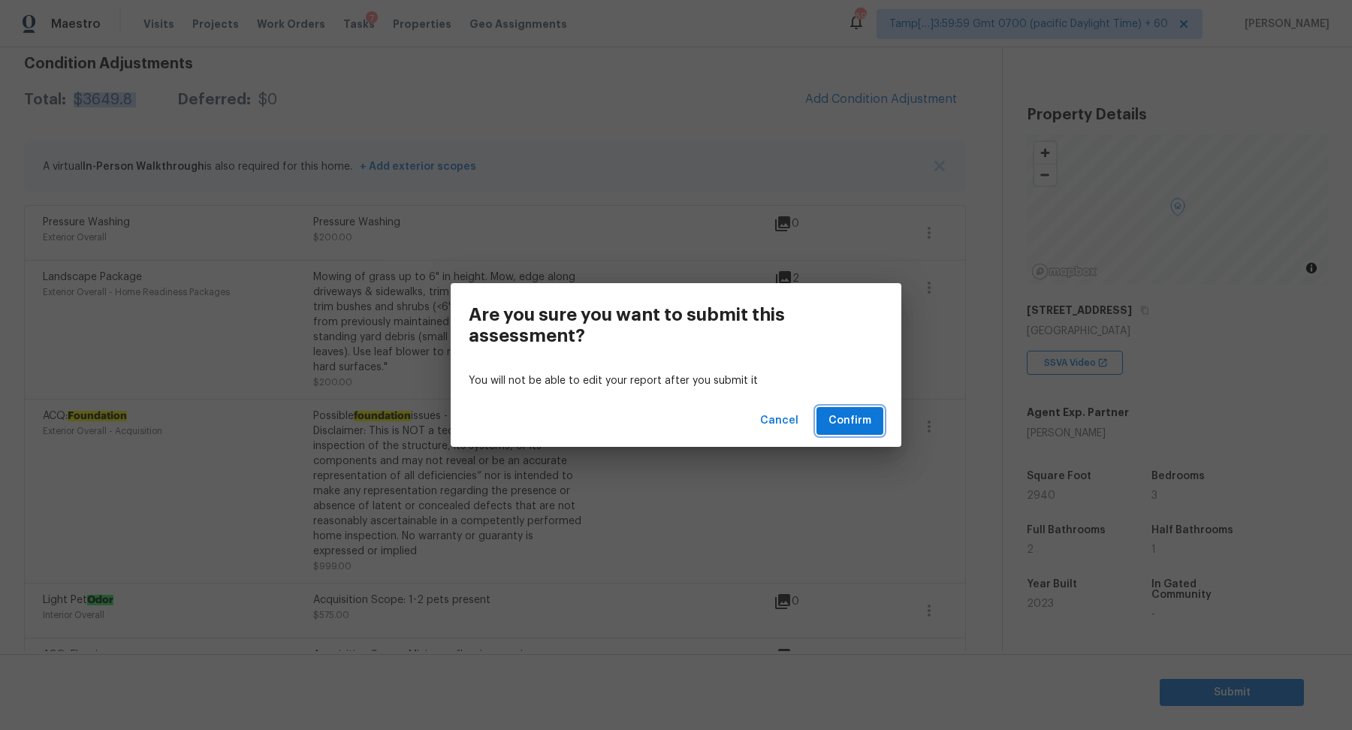
click at [851, 425] on span "Confirm" at bounding box center [849, 421] width 43 height 19
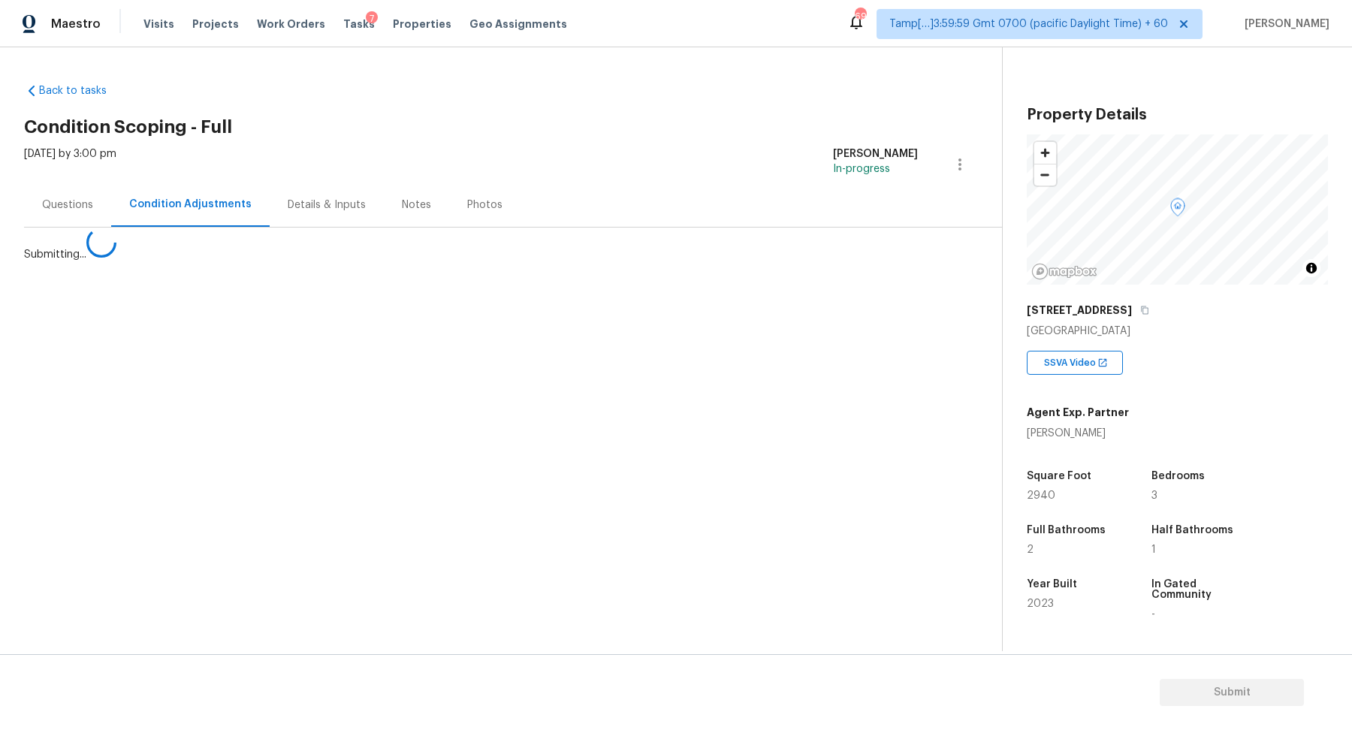
scroll to position [0, 0]
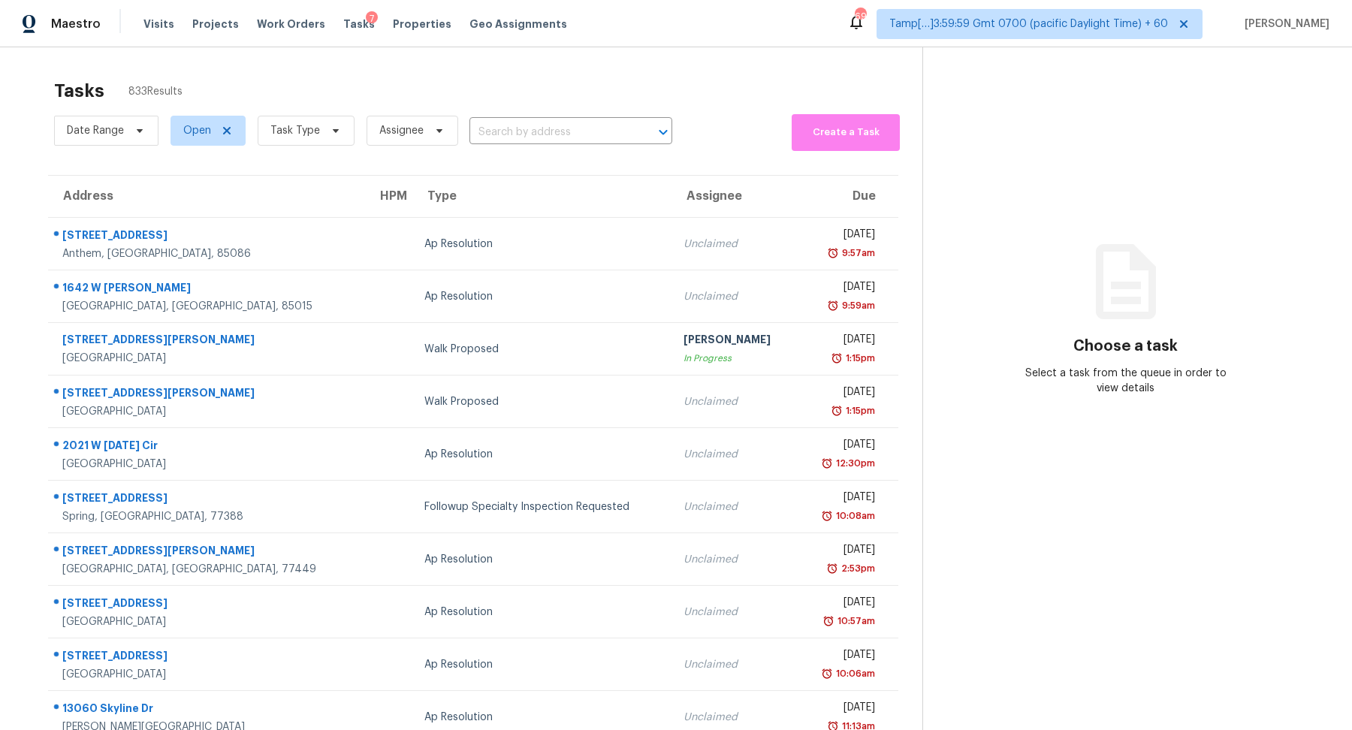
click at [503, 110] on div "Date Range Open Task Type Assignee ​" at bounding box center [363, 130] width 618 height 41
click at [503, 125] on input "text" at bounding box center [549, 132] width 161 height 23
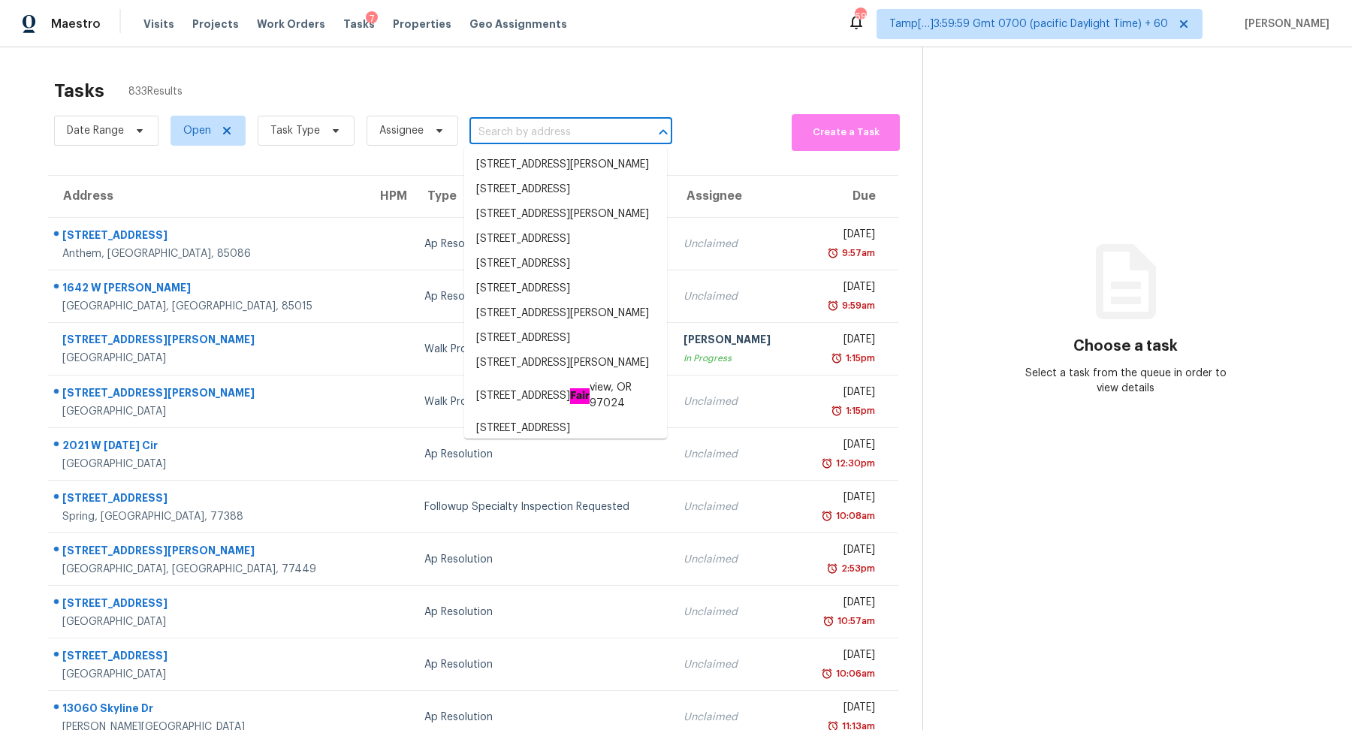
paste input "2015 Woods Dr, Arlington, TX 76010"
type input "2015 Woods Dr, Arlington, TX 76010"
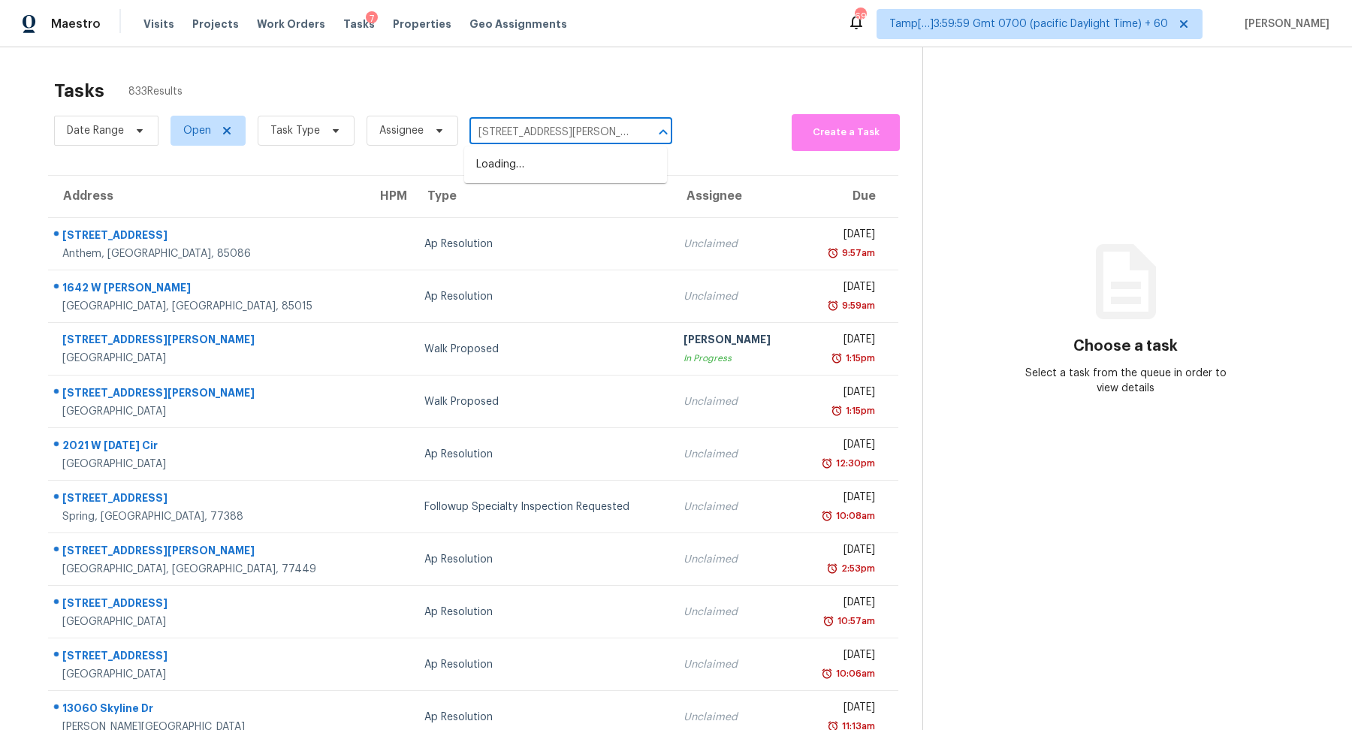
scroll to position [0, 24]
click at [541, 167] on li "2015 Woods Dr, Arlington, TX 76010" at bounding box center [565, 164] width 203 height 25
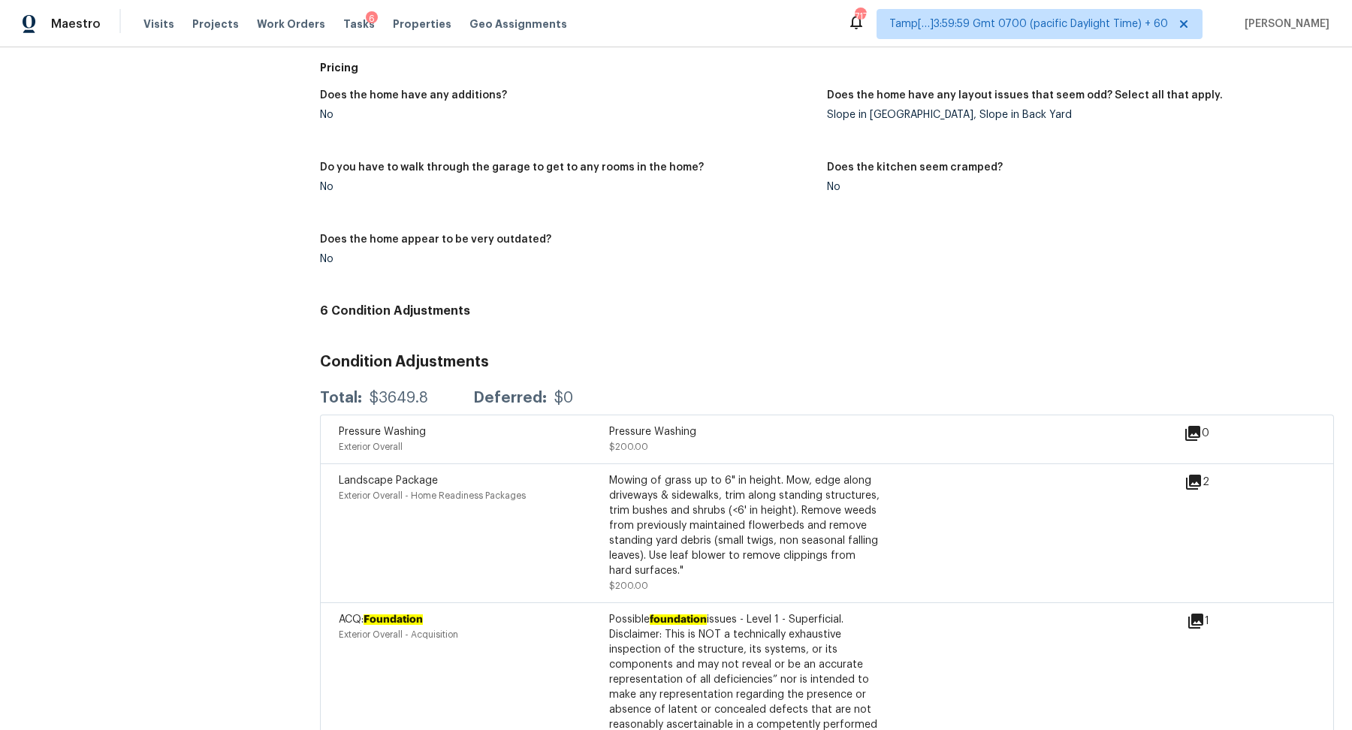
scroll to position [1795, 0]
